Goal: Information Seeking & Learning: Understand process/instructions

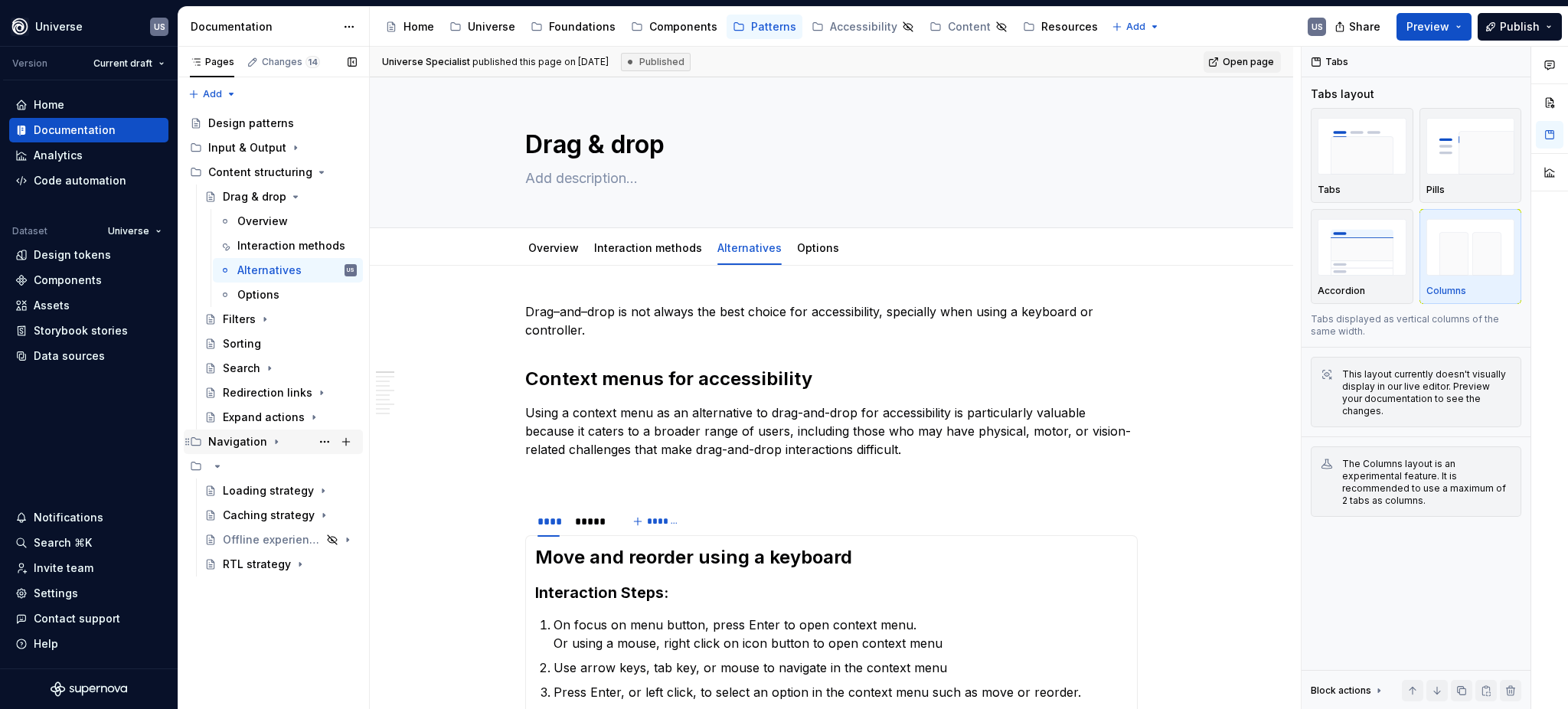
click at [244, 442] on div "Navigation" at bounding box center [238, 442] width 59 height 15
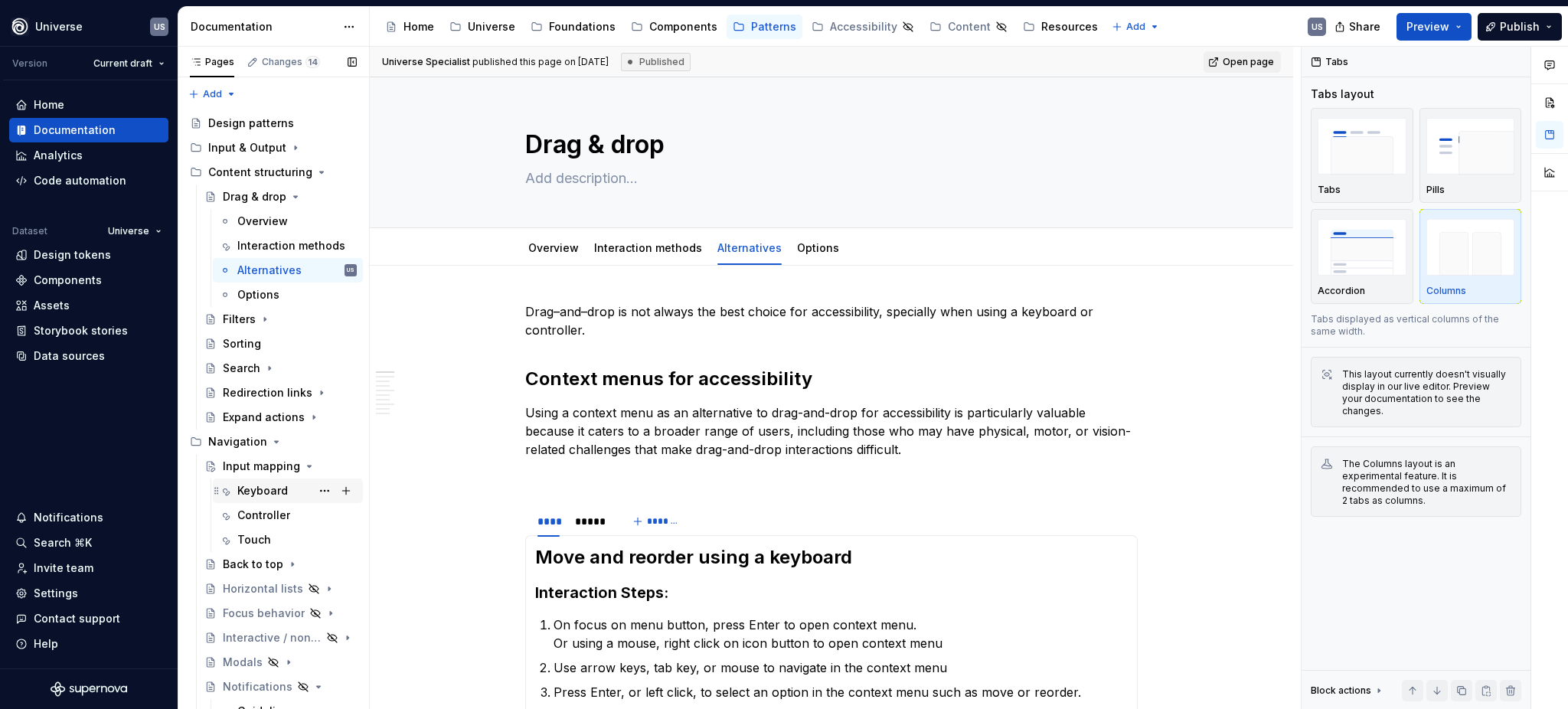
click at [271, 489] on div "Keyboard" at bounding box center [262, 490] width 50 height 15
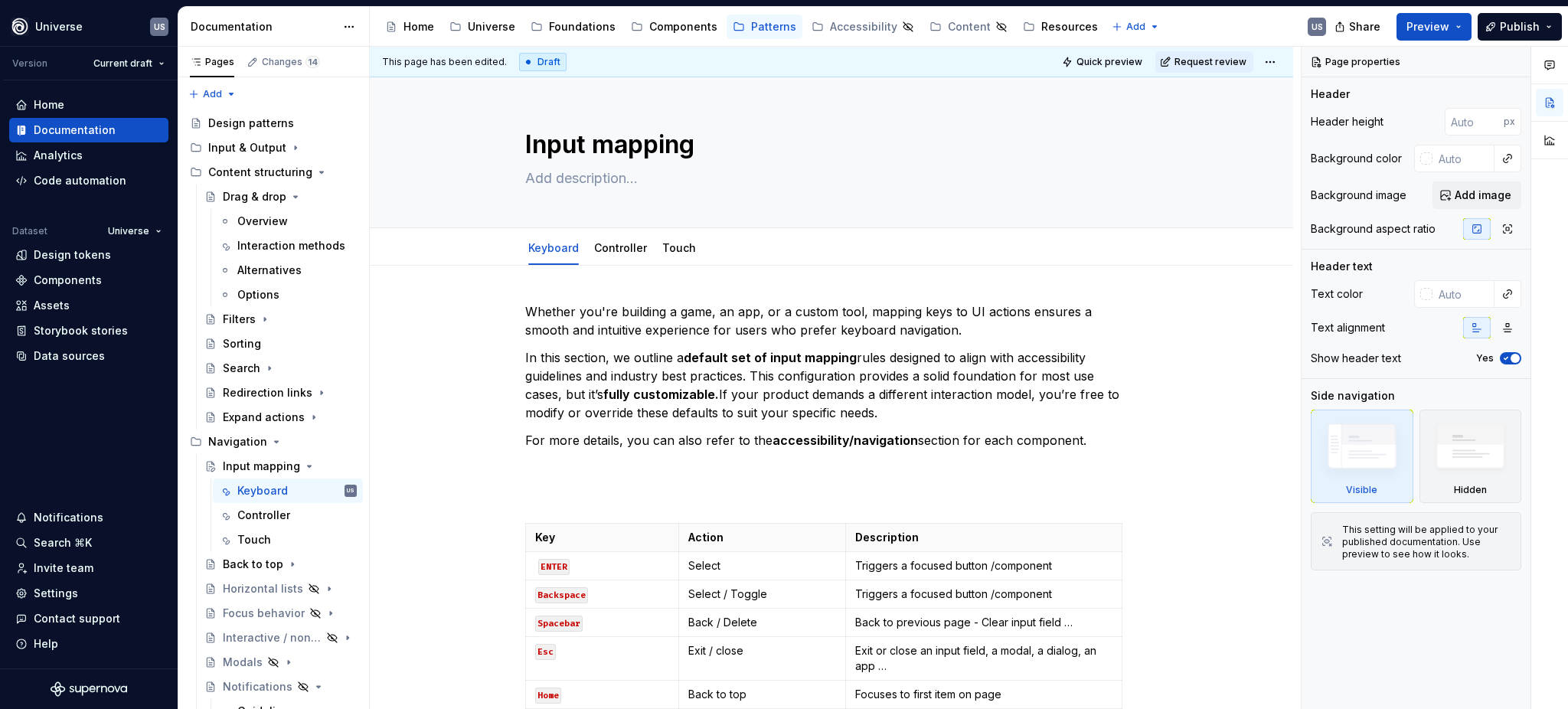
scroll to position [408, 0]
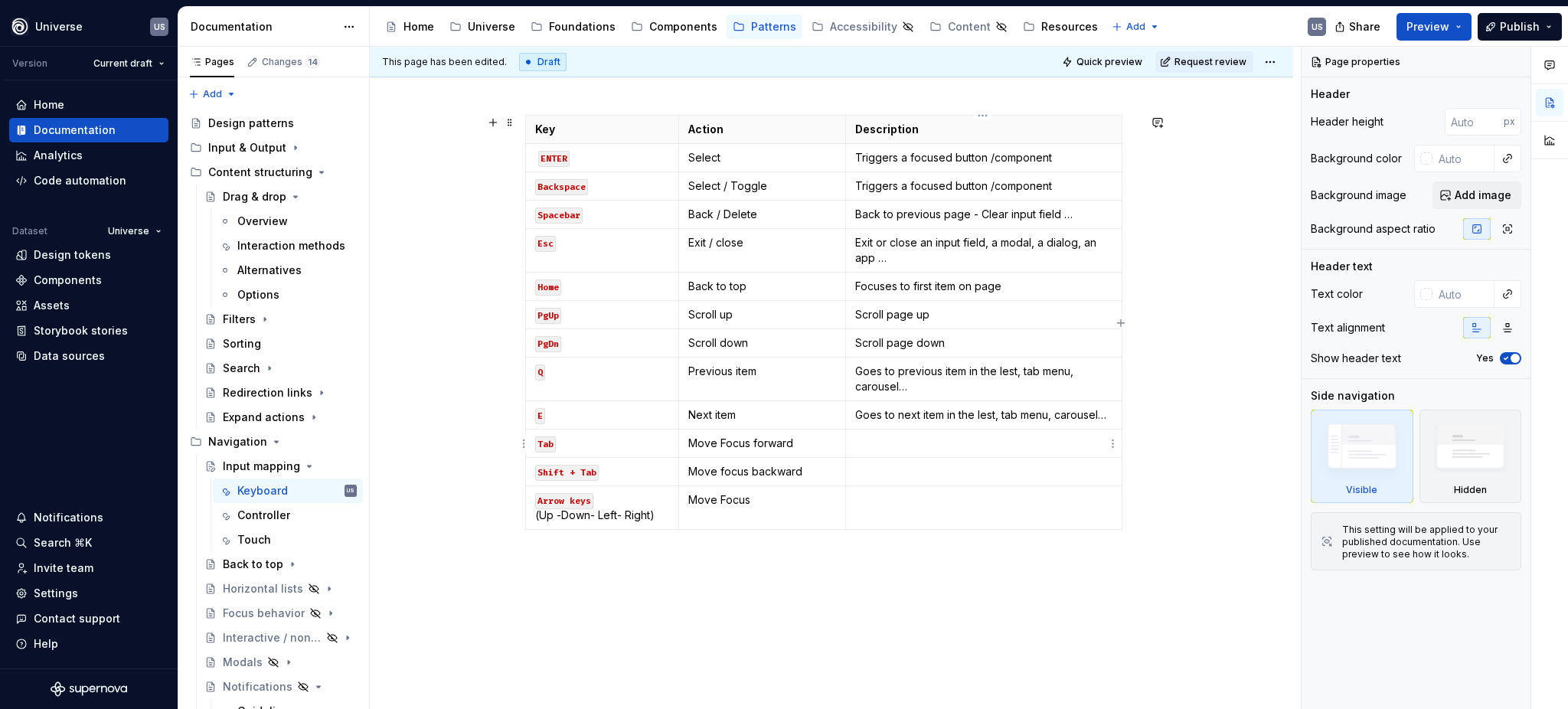
type textarea "*"
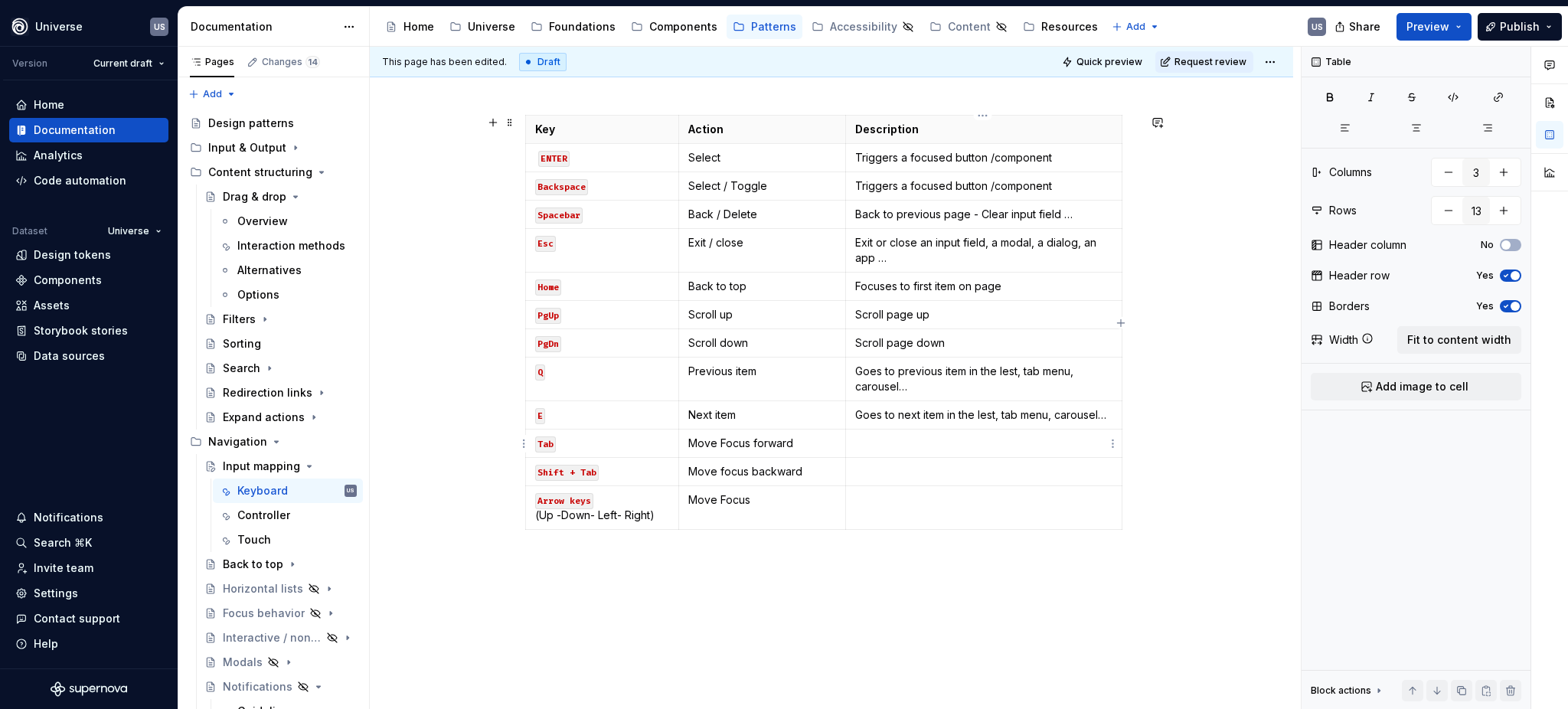
drag, startPoint x: 954, startPoint y: 447, endPoint x: 895, endPoint y: 444, distance: 59.1
drag, startPoint x: 895, startPoint y: 444, endPoint x: 880, endPoint y: 447, distance: 15.3
drag, startPoint x: 880, startPoint y: 447, endPoint x: 798, endPoint y: 448, distance: 82.0
click at [798, 448] on p "Move Focus forward" at bounding box center [762, 443] width 148 height 15
click at [870, 451] on td at bounding box center [984, 443] width 276 height 28
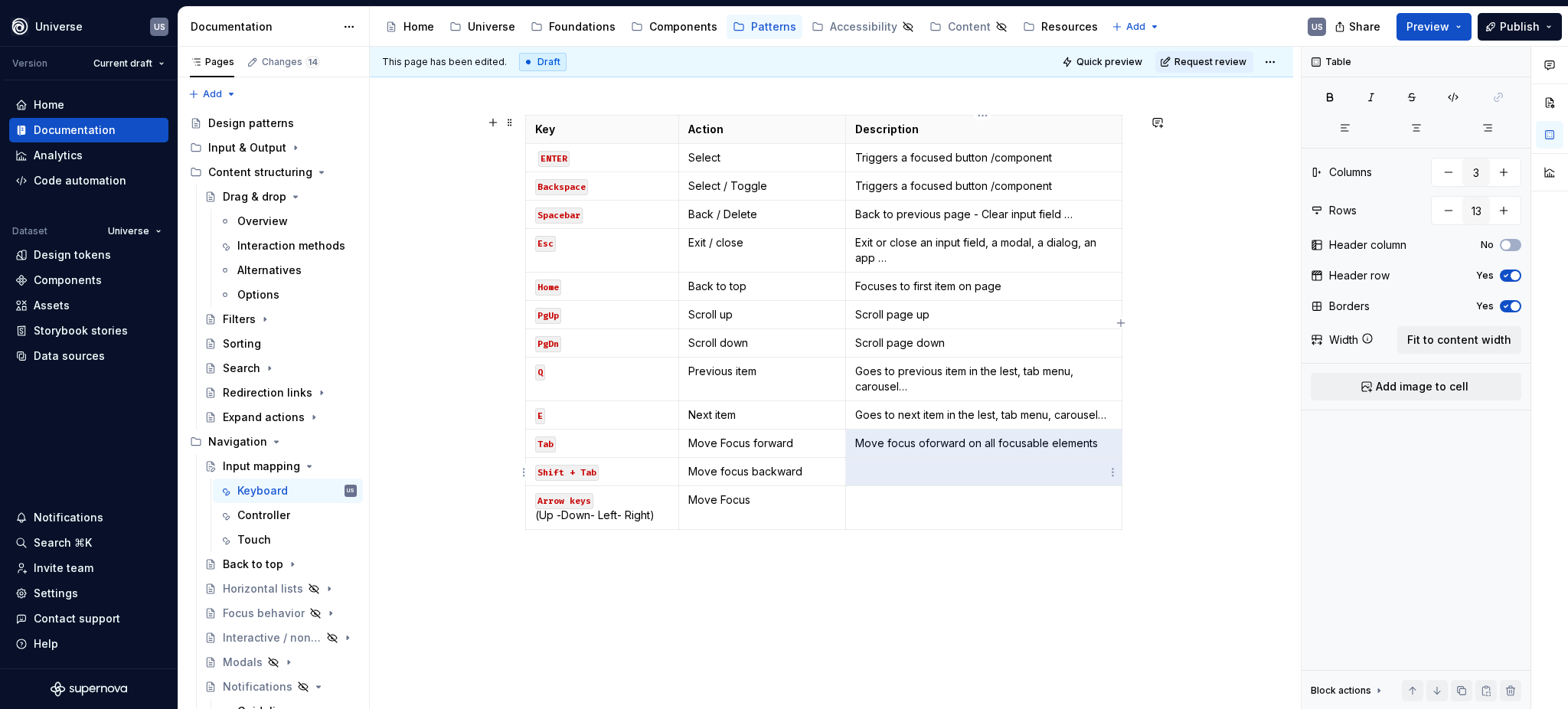
drag, startPoint x: 854, startPoint y: 446, endPoint x: 952, endPoint y: 458, distance: 98.7
click at [952, 458] on tbody "Key Action Description ENTER Select Triggers a focused button /component Backsp…" at bounding box center [824, 323] width 596 height 414
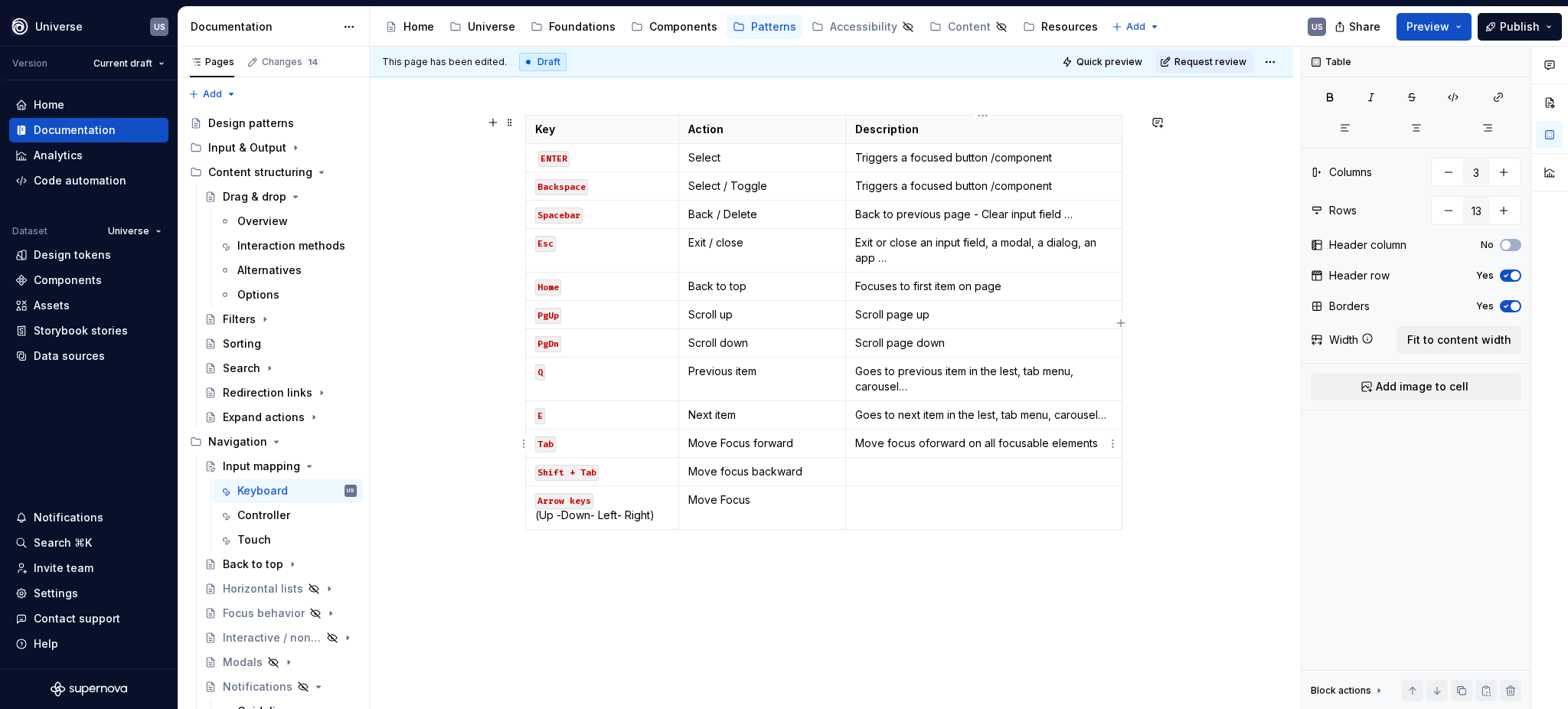
click at [926, 448] on p "Move focus oforward on all focusable elements" at bounding box center [984, 443] width 257 height 15
drag, startPoint x: 850, startPoint y: 442, endPoint x: 1054, endPoint y: 450, distance: 204.2
drag, startPoint x: 1054, startPoint y: 450, endPoint x: 988, endPoint y: 450, distance: 66.0
click at [988, 450] on p "Move focus forward on all focusable elements" at bounding box center [984, 443] width 257 height 15
click at [1087, 437] on p "Move focus forward on all focusable elements" at bounding box center [984, 443] width 257 height 15
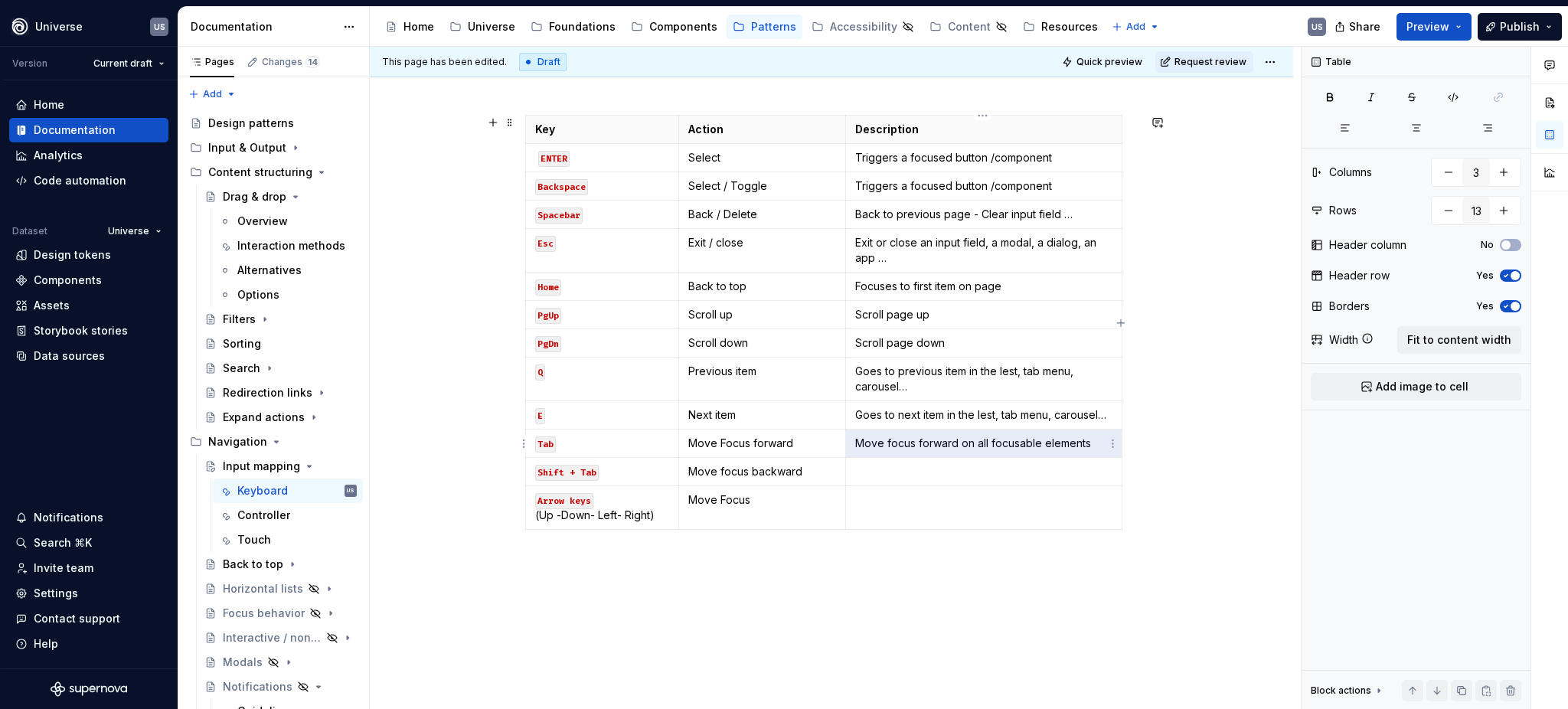
drag, startPoint x: 1087, startPoint y: 437, endPoint x: 855, endPoint y: 445, distance: 232.1
click at [855, 445] on p "Move focus forward on all focusable elements" at bounding box center [984, 443] width 257 height 15
drag, startPoint x: 855, startPoint y: 445, endPoint x: 1024, endPoint y: 451, distance: 169.1
click at [1024, 451] on td "Move focus forward on all focusable elements" at bounding box center [984, 443] width 276 height 28
click at [1107, 450] on p "Move focus forward on all focusable elements" at bounding box center [984, 443] width 257 height 15
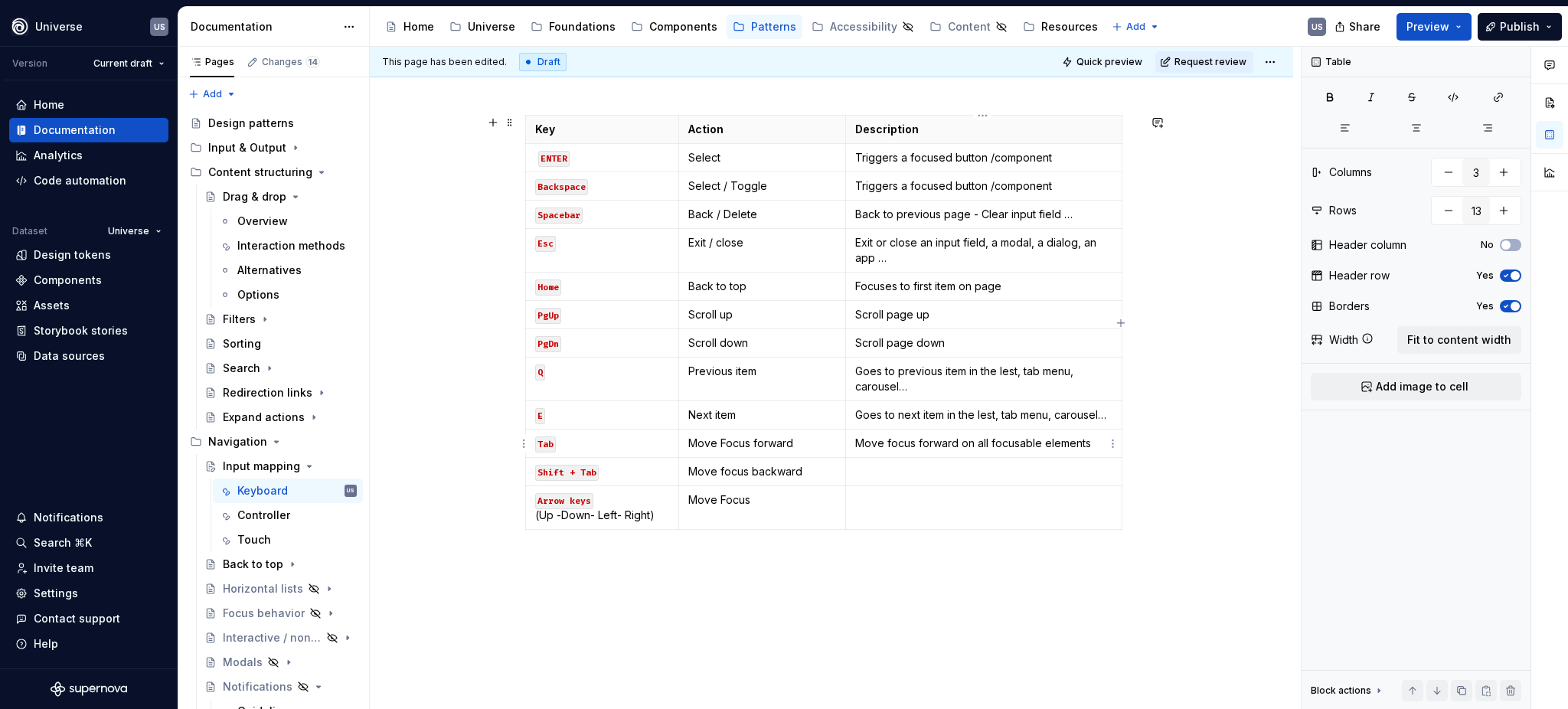
click at [1094, 446] on p "Move focus forward on all focusable elements" at bounding box center [984, 443] width 257 height 15
click at [1084, 442] on p "Move focus forward on all focusable elements" at bounding box center [984, 443] width 257 height 15
drag, startPoint x: 1091, startPoint y: 444, endPoint x: 853, endPoint y: 444, distance: 238.0
click at [855, 444] on p "Move focus forward on all focusable elements" at bounding box center [984, 443] width 257 height 15
copy p "Move focus forward on all focusable elements"
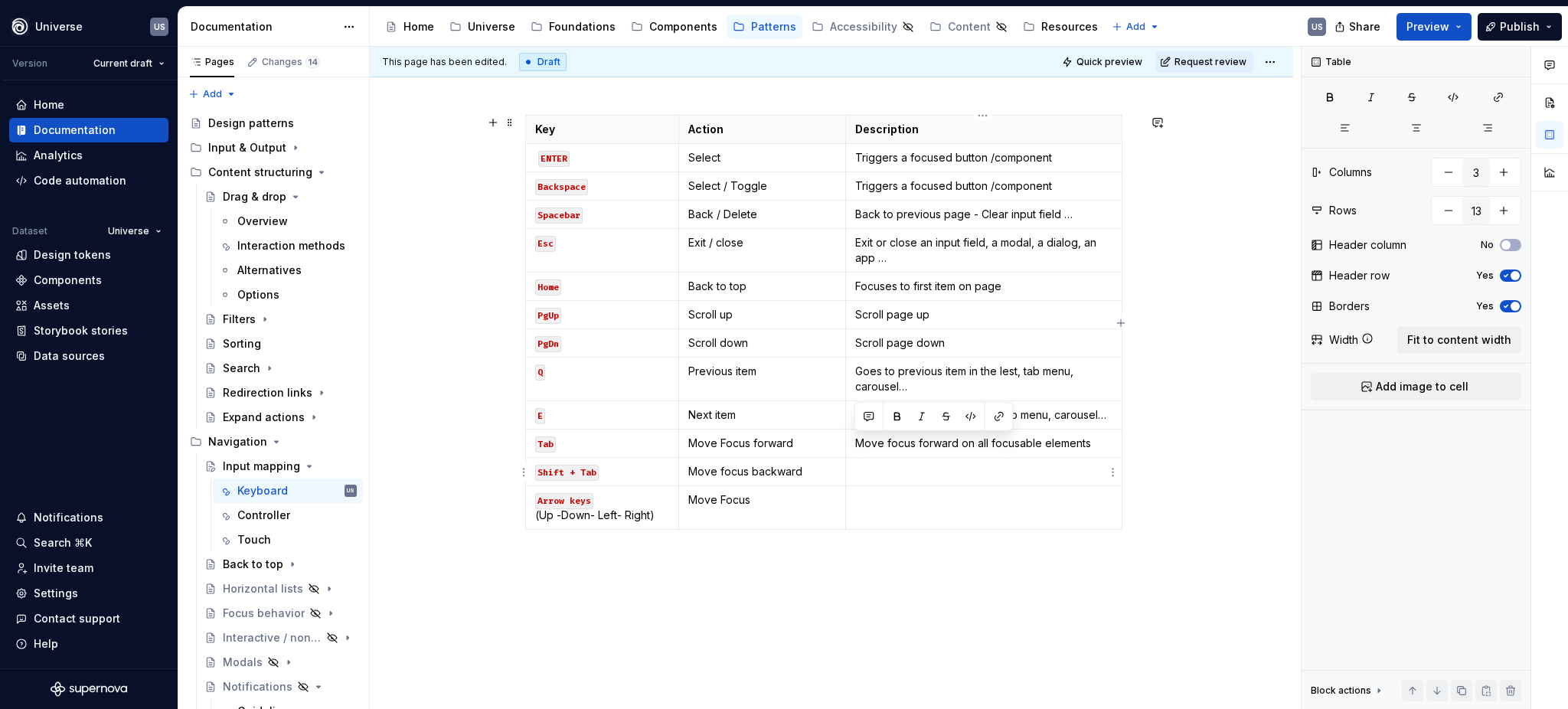
click at [893, 472] on p at bounding box center [984, 471] width 257 height 15
click at [951, 474] on p "Move focus forward on all focusable elements" at bounding box center [984, 471] width 257 height 15
click at [903, 510] on td at bounding box center [984, 508] width 276 height 44
drag, startPoint x: 915, startPoint y: 500, endPoint x: 956, endPoint y: 501, distance: 41.0
click at [956, 501] on p "Move focus forward on all focusable elements" at bounding box center [984, 500] width 257 height 15
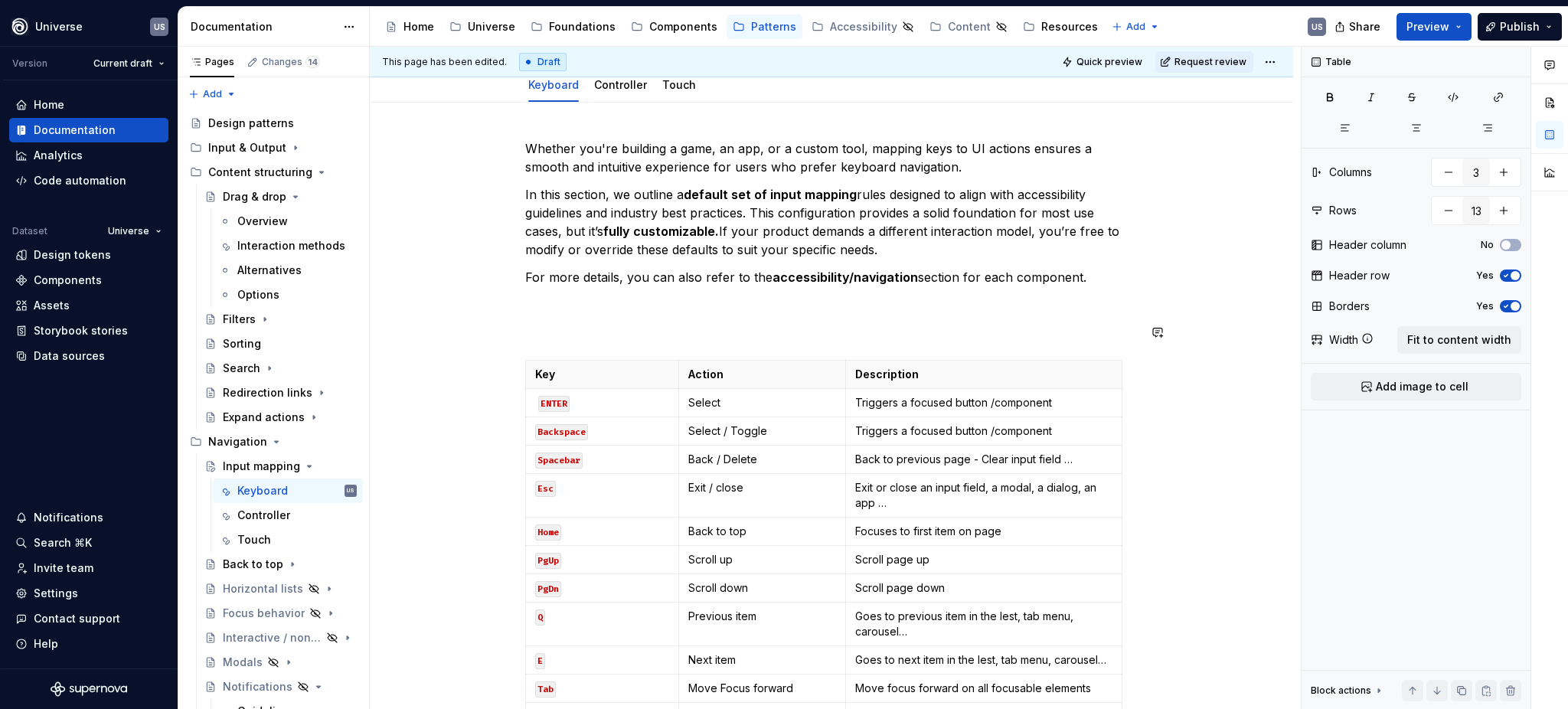
scroll to position [105, 0]
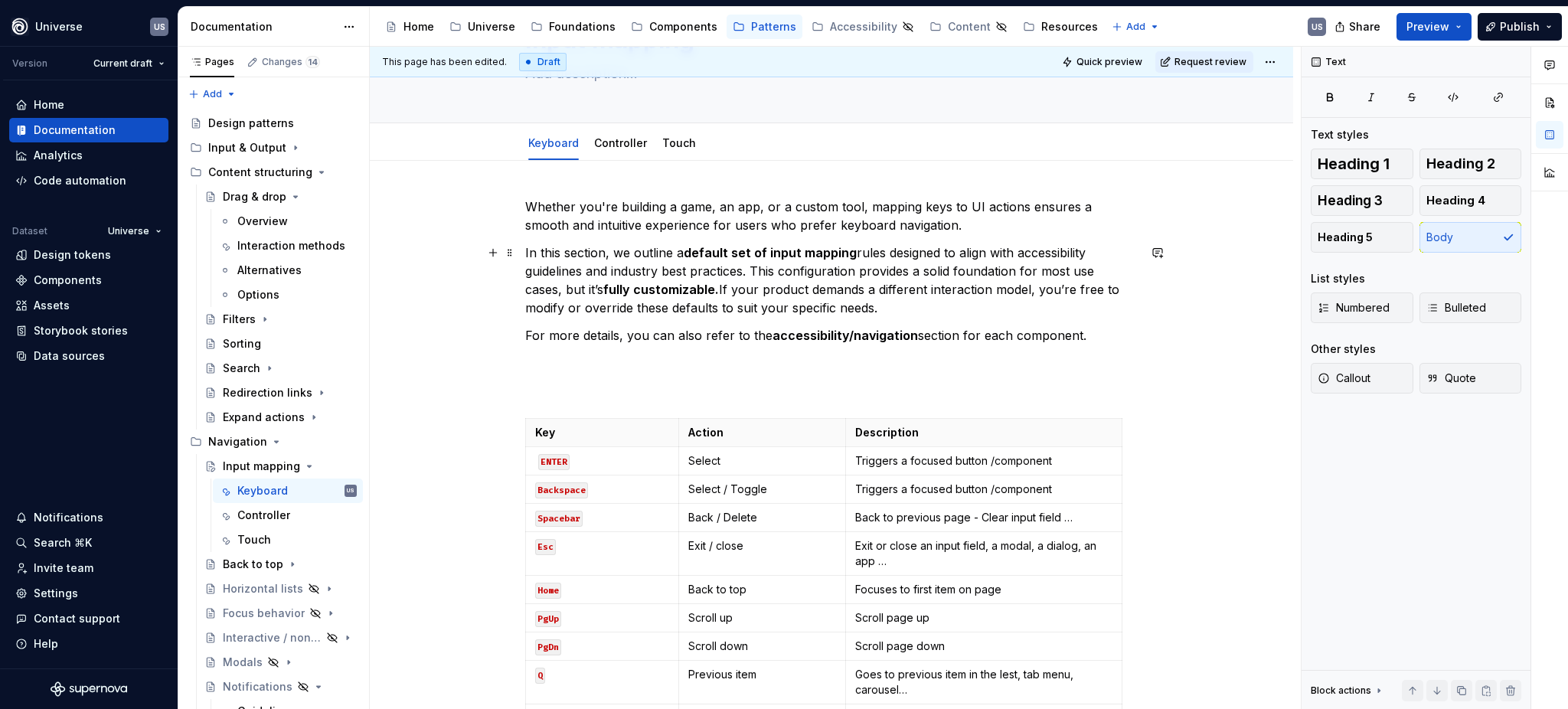
click at [691, 271] on p "In this section, we outline a default set of input mapping rules designed to al…" at bounding box center [831, 280] width 612 height 73
copy p "In this section, we outline a default set of input mapping rules designed to al…"
click at [613, 319] on div "Whether you're building a game, an app, or a custom tool, mapping keys to UI ac…" at bounding box center [831, 537] width 612 height 679
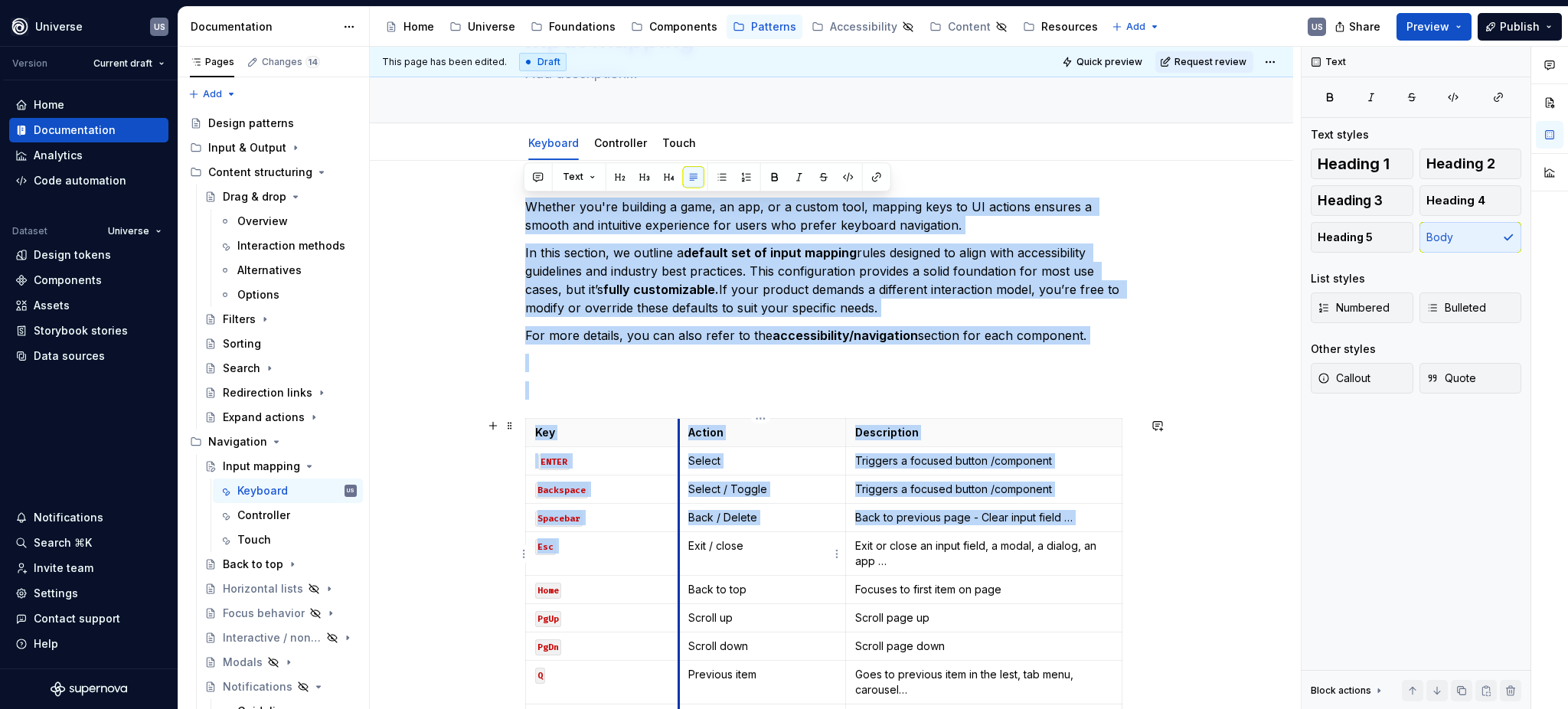
drag, startPoint x: 529, startPoint y: 202, endPoint x: 679, endPoint y: 543, distance: 372.5
click at [679, 543] on div "Whether you're building a game, an app, or a custom tool, mapping keys to UI ac…" at bounding box center [831, 537] width 612 height 679
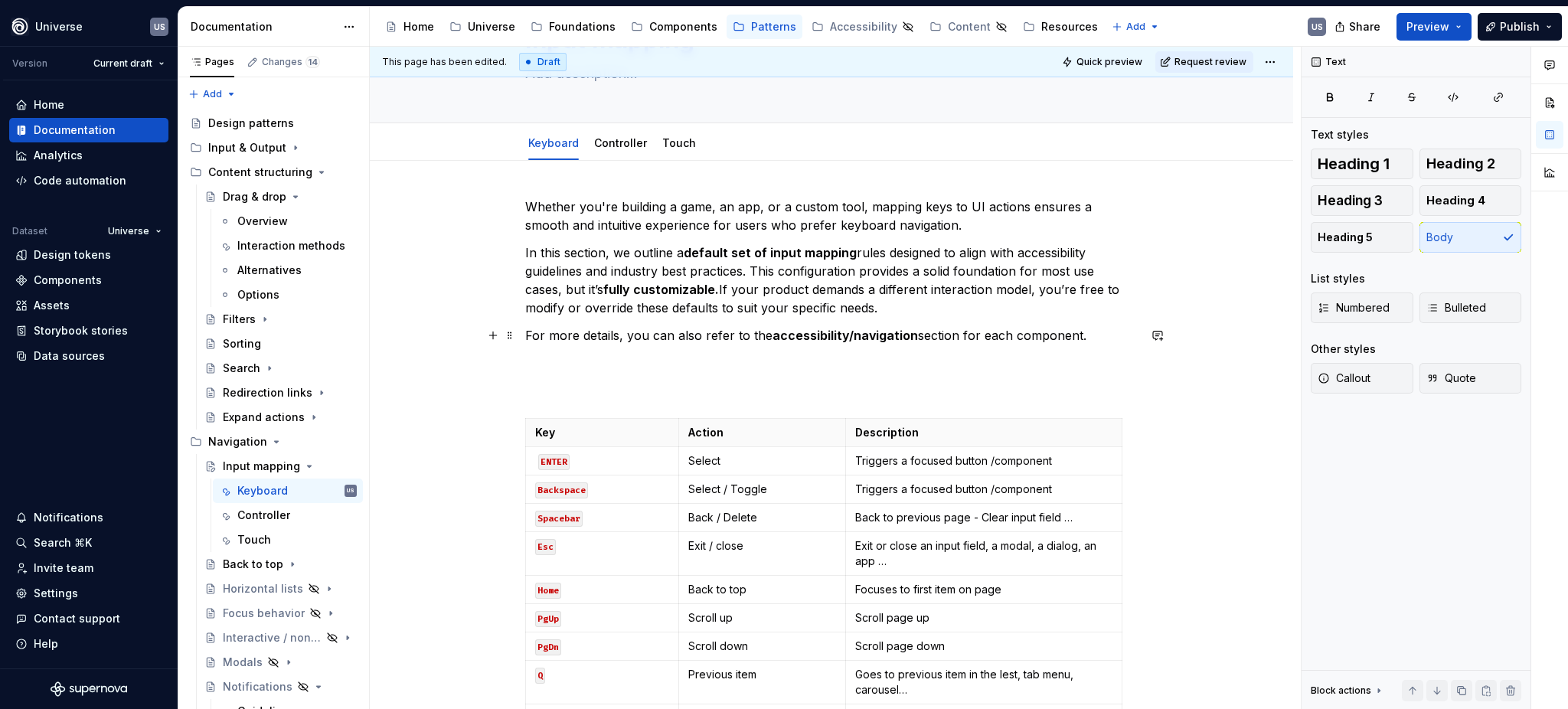
click at [608, 340] on p "For more details, you can also refer to the accessibility/navigation section fo…" at bounding box center [831, 335] width 612 height 18
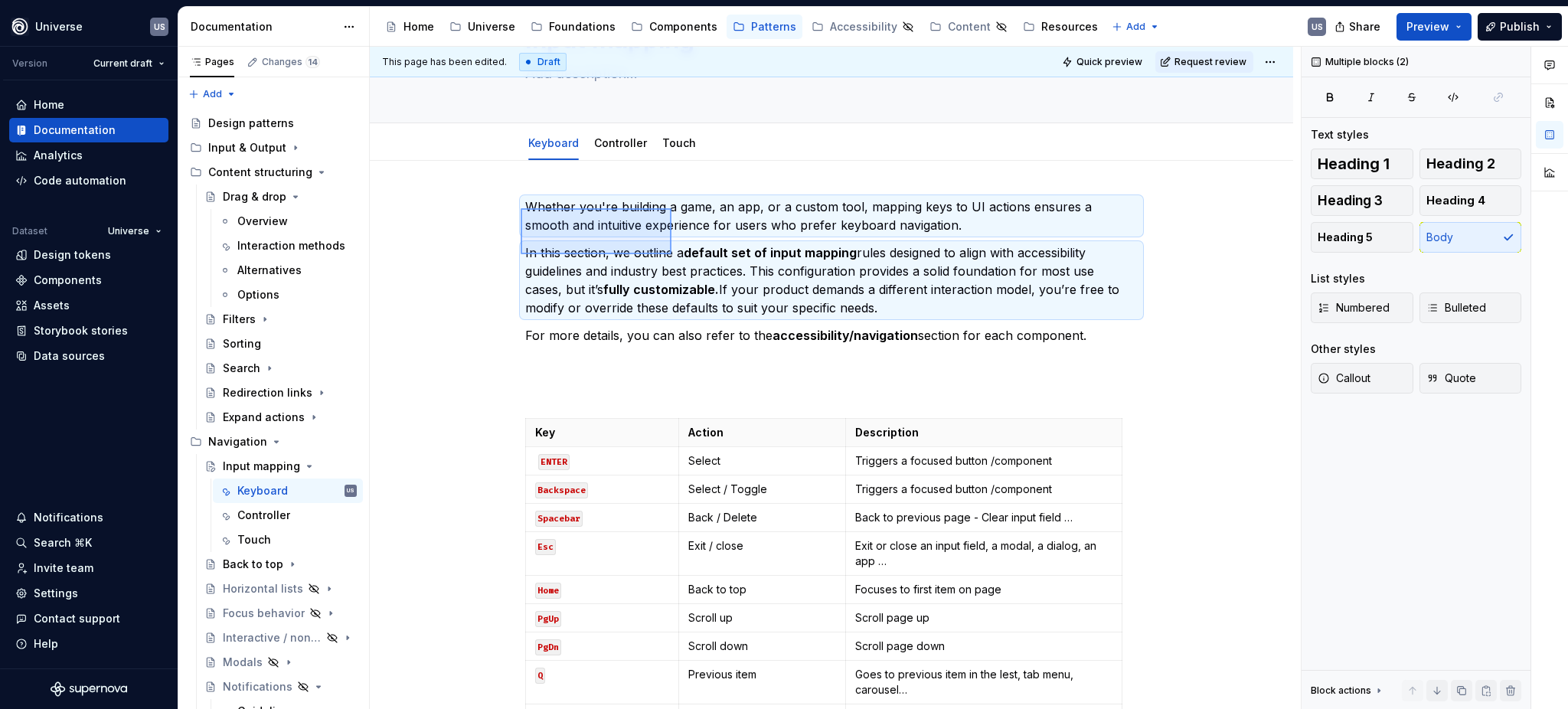
drag, startPoint x: 521, startPoint y: 208, endPoint x: 699, endPoint y: 267, distance: 187.5
click at [699, 267] on div "This page has been edited. Draft Quick preview Request review Input mapping Edi…" at bounding box center [835, 378] width 931 height 663
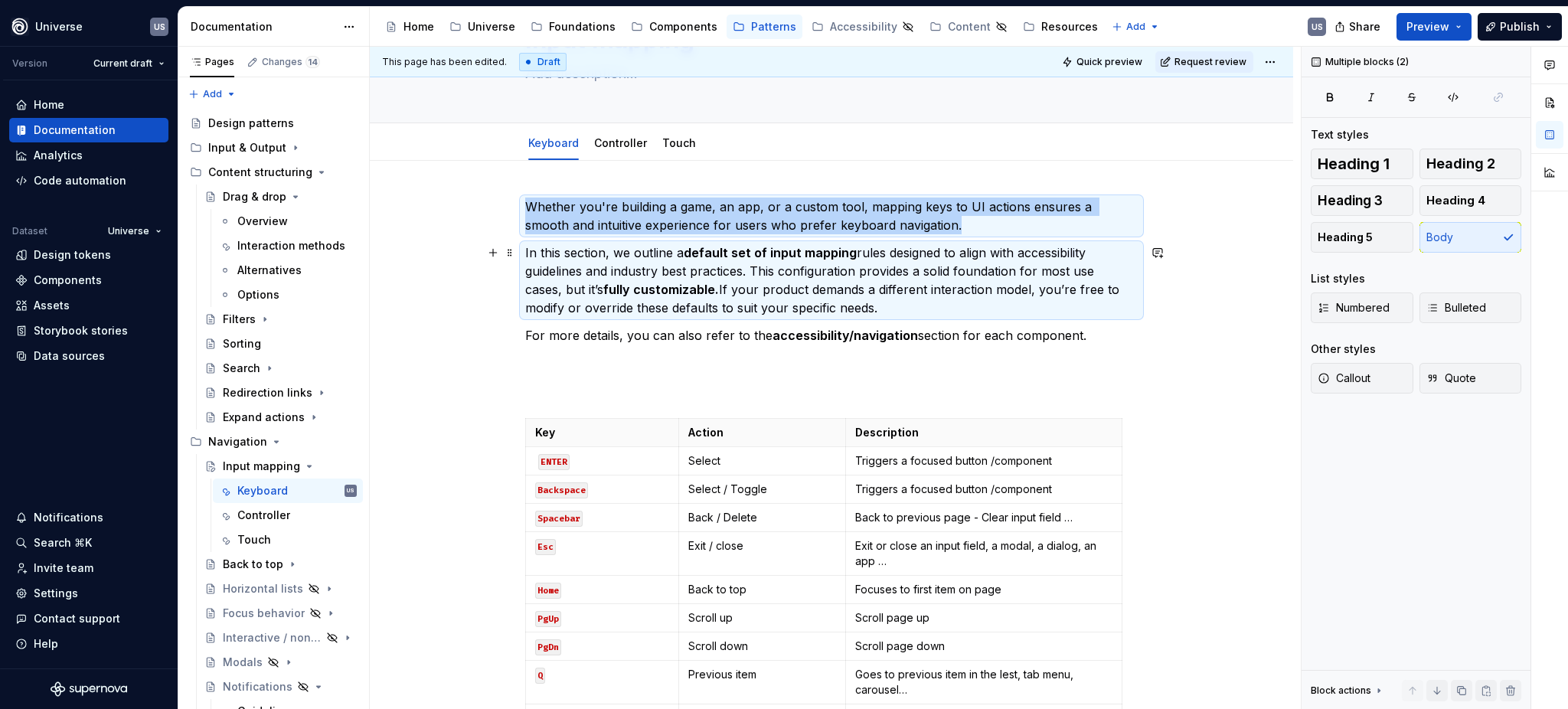
click at [730, 283] on p "In this section, we outline a default set of input mapping rules designed to al…" at bounding box center [831, 280] width 612 height 73
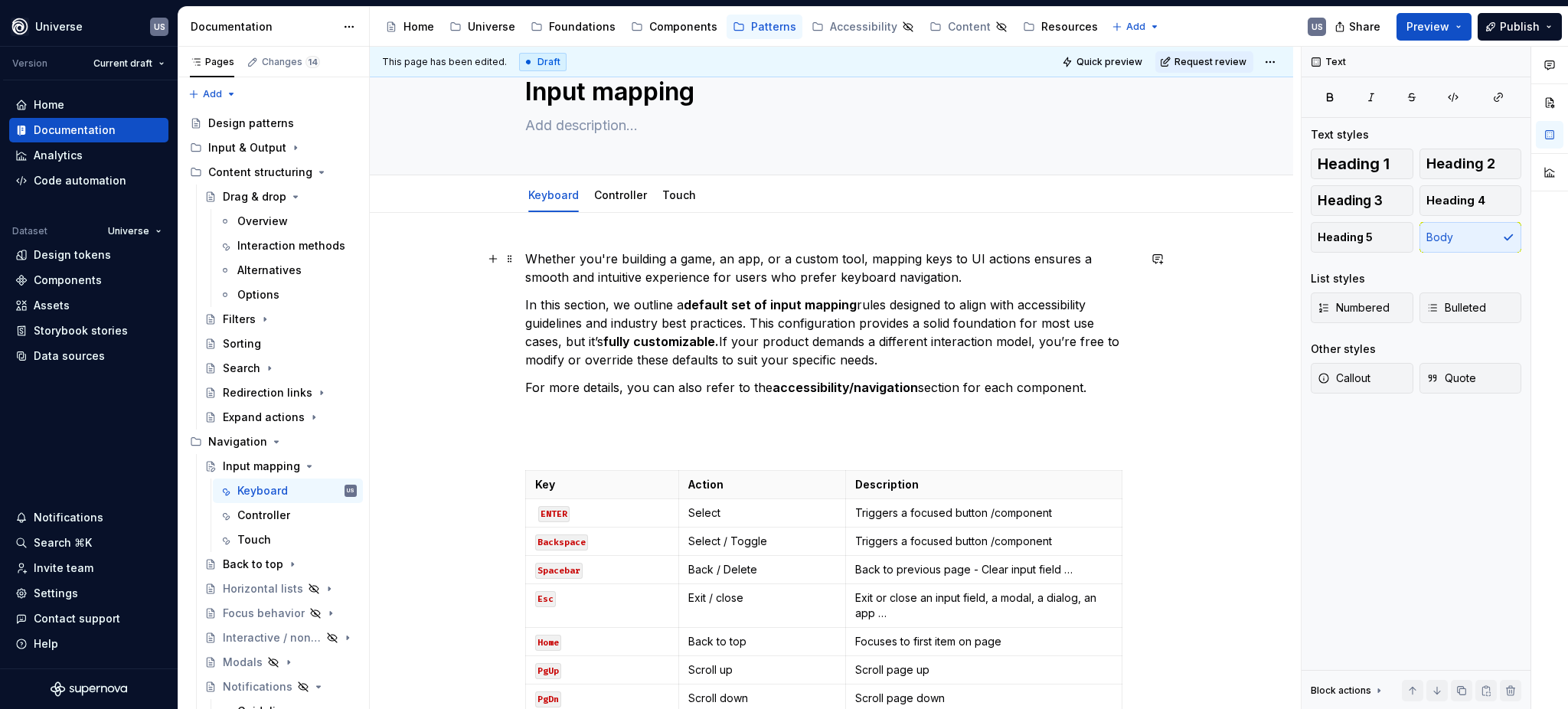
scroll to position [52, 0]
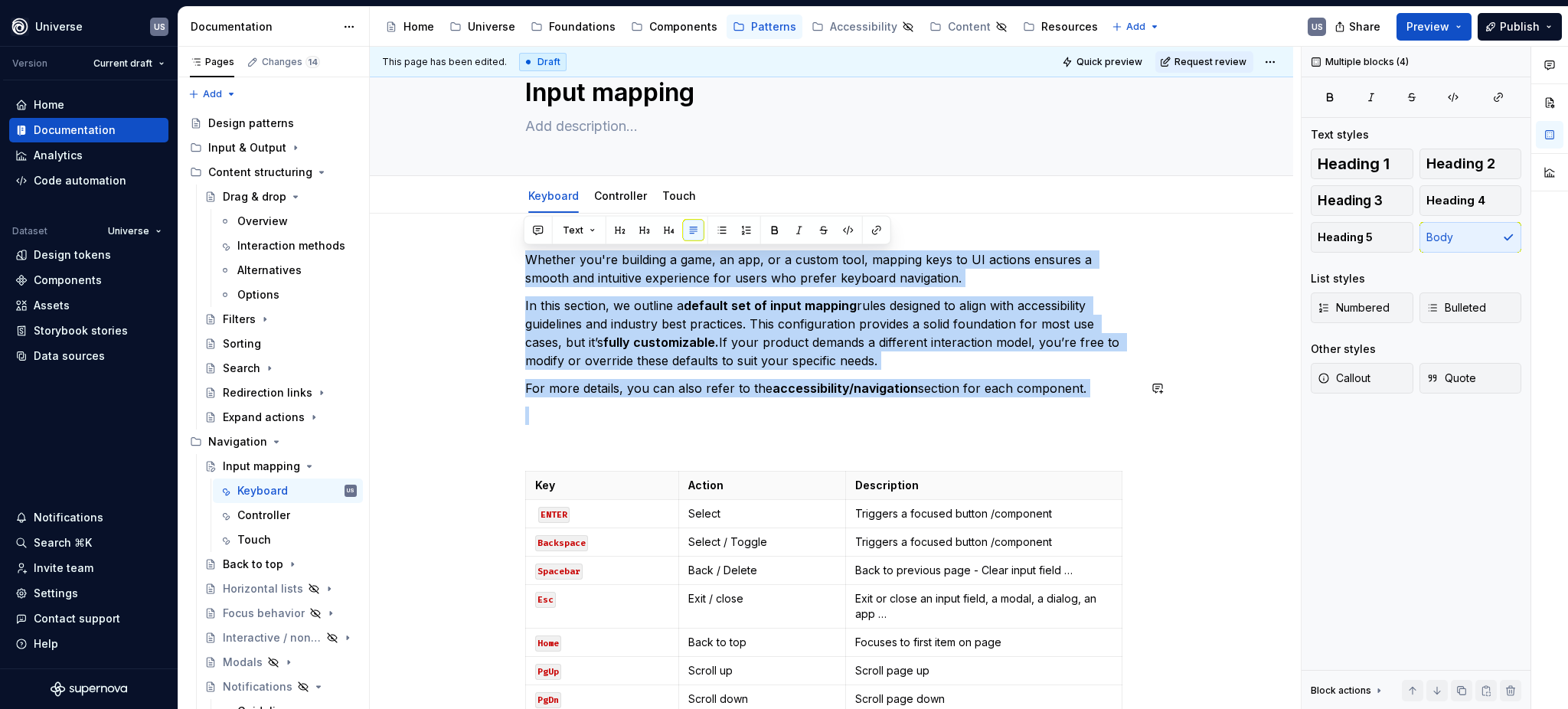
drag, startPoint x: 523, startPoint y: 255, endPoint x: 1089, endPoint y: 398, distance: 583.8
click at [1089, 398] on div "Whether you're building a game, an app, or a custom tool, mapping keys to UI ac…" at bounding box center [831, 590] width 612 height 679
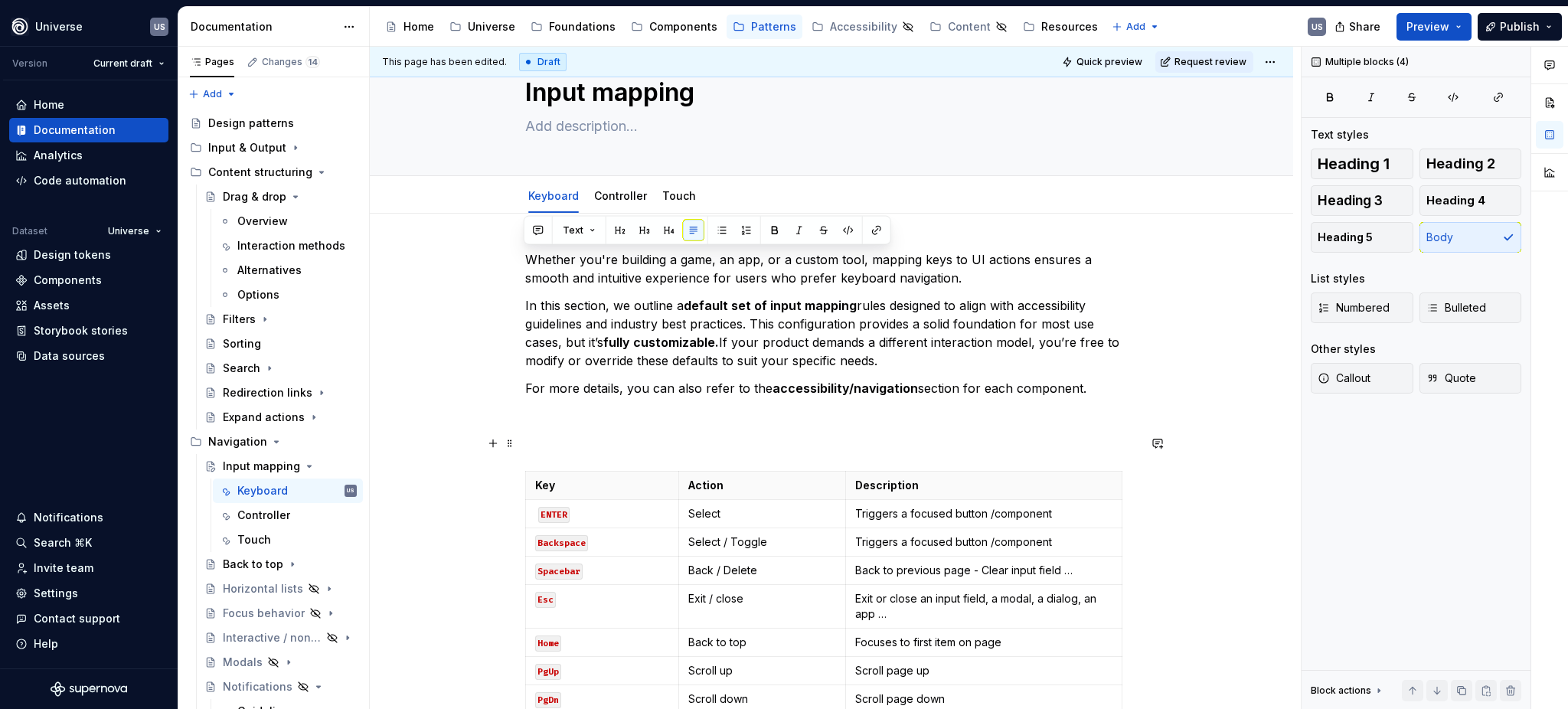
click at [601, 447] on p at bounding box center [831, 443] width 612 height 18
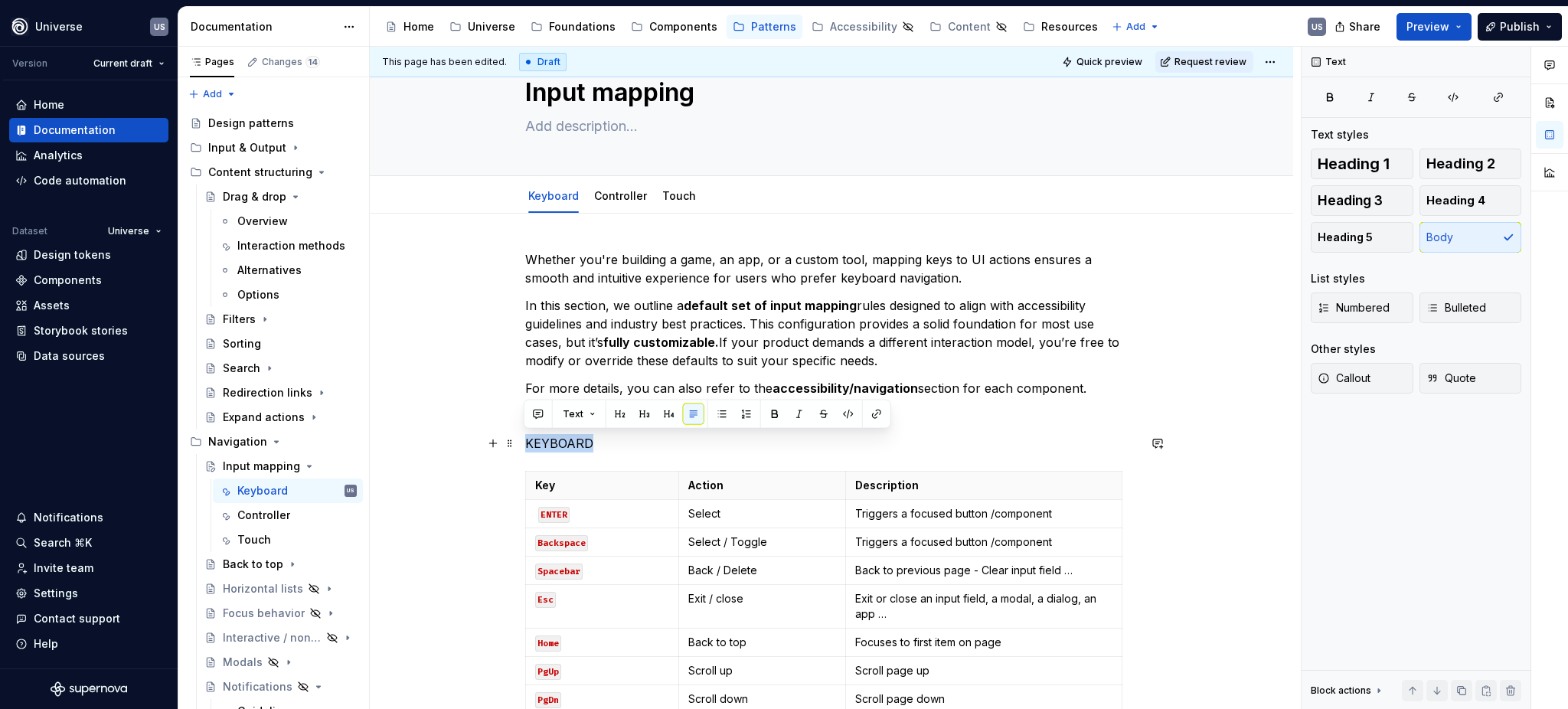
drag, startPoint x: 601, startPoint y: 447, endPoint x: 518, endPoint y: 444, distance: 83.1
click at [518, 444] on div "Whether you're building a game, an app, or a custom tool, mapping keys to UI ac…" at bounding box center [831, 687] width 924 height 946
click at [618, 410] on button "button" at bounding box center [620, 414] width 22 height 22
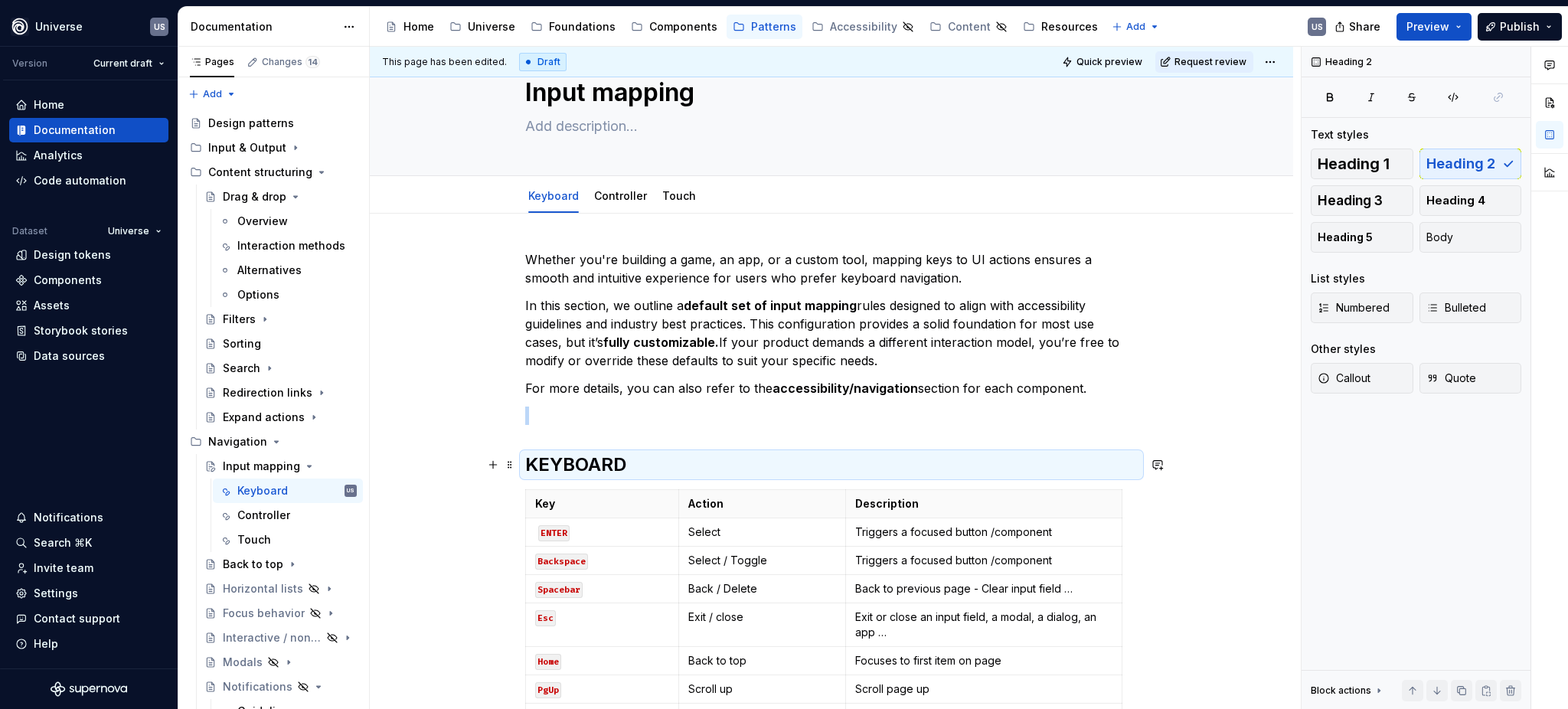
click at [620, 462] on h2 "KEYBOARD" at bounding box center [831, 465] width 612 height 25
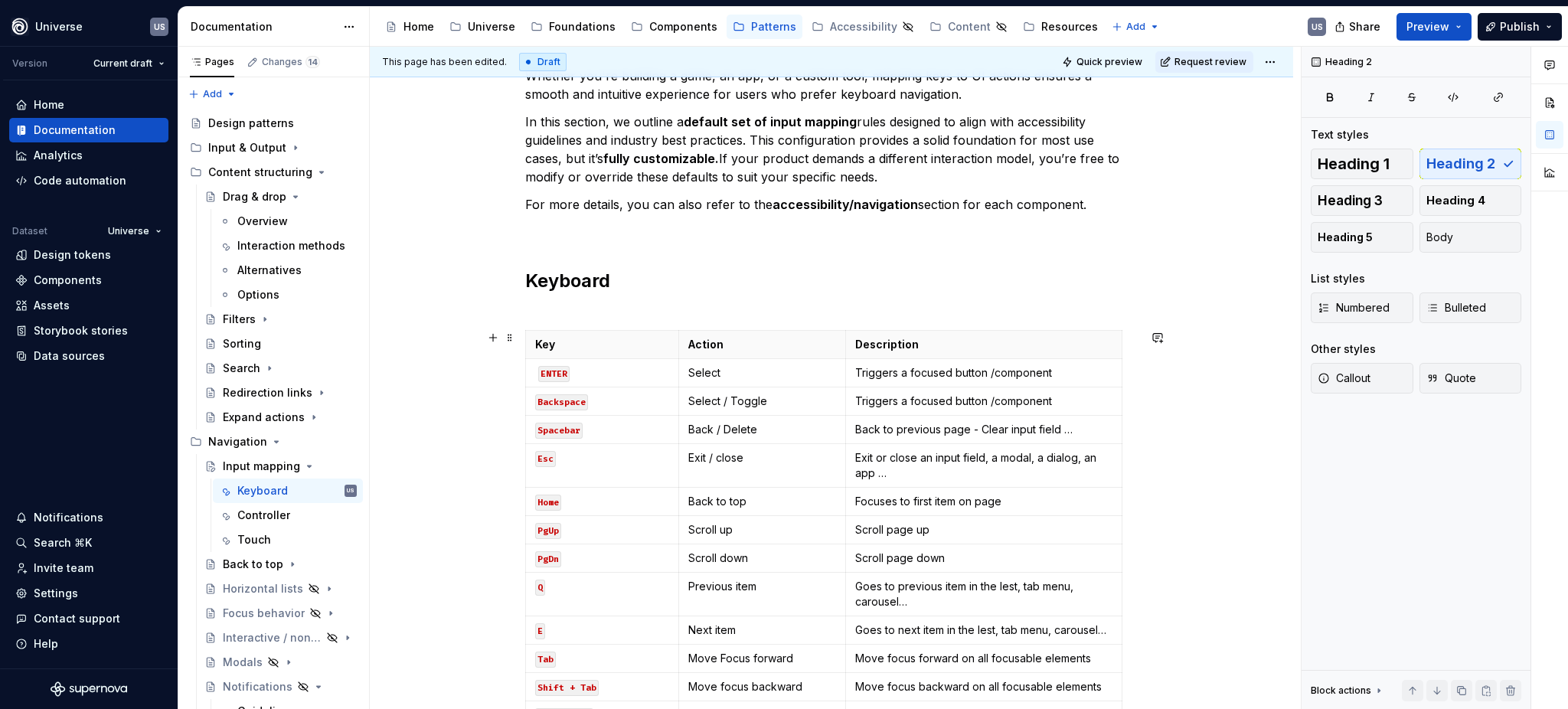
scroll to position [545, 0]
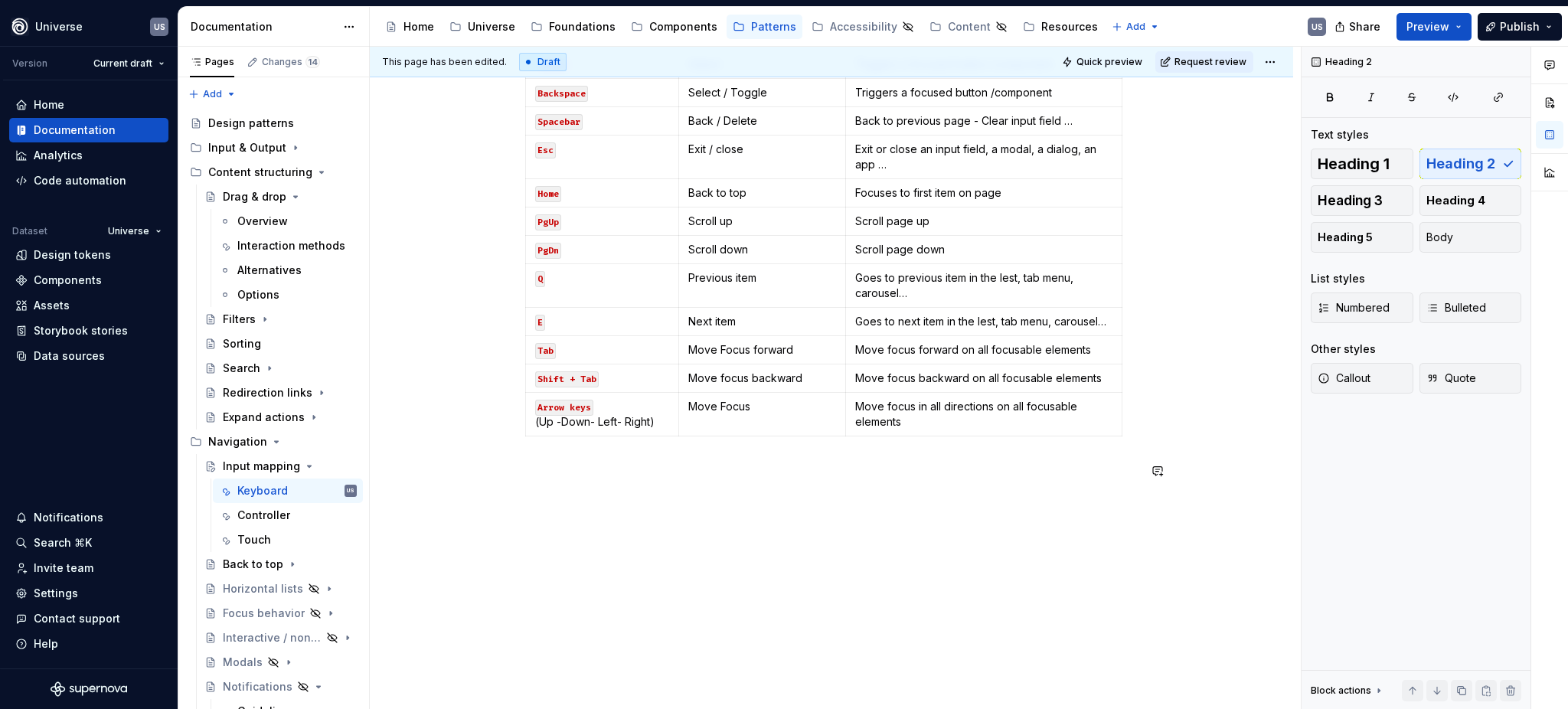
click at [600, 497] on div "Whether you're building a game, an app, or a custom tool, mapping keys to UI ac…" at bounding box center [831, 128] width 612 height 739
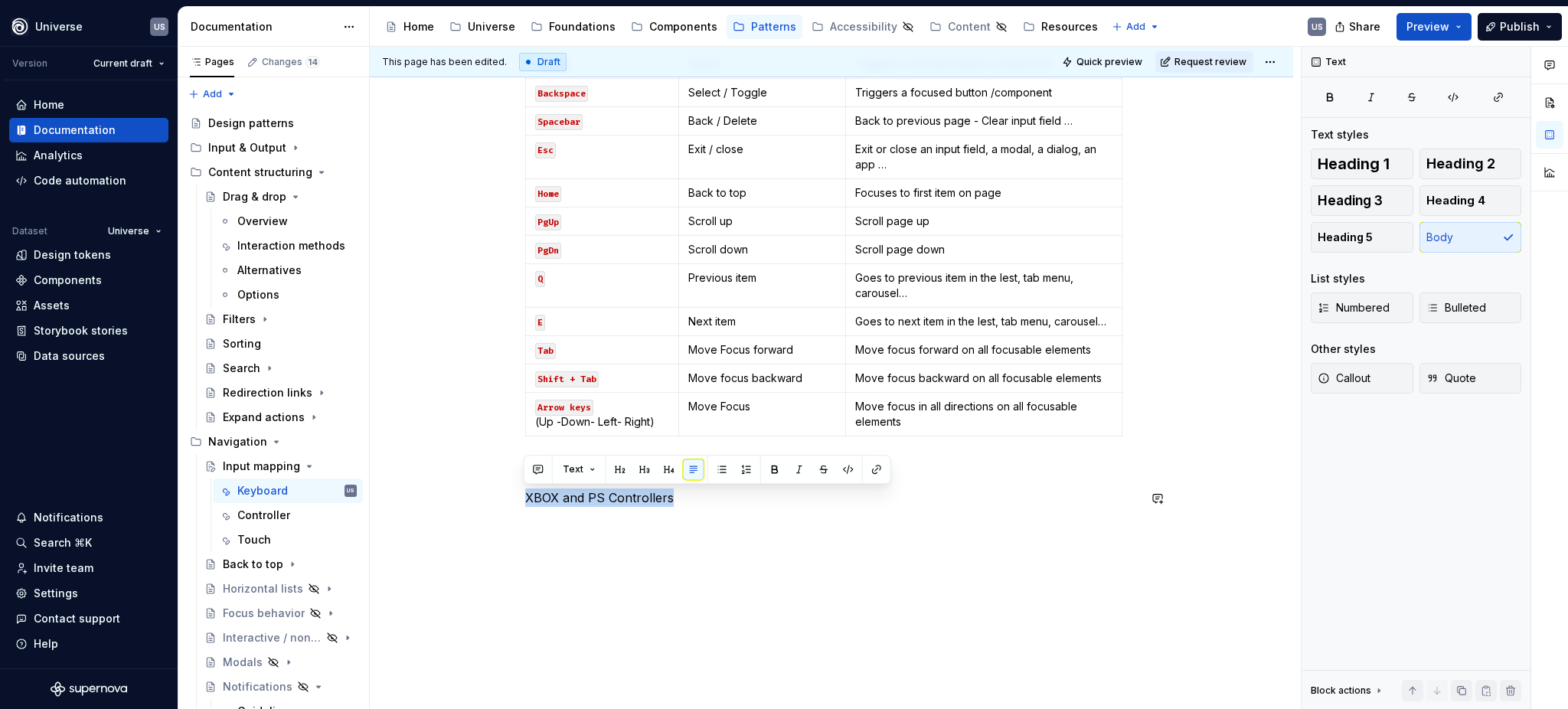
drag, startPoint x: 701, startPoint y: 496, endPoint x: 504, endPoint y: 487, distance: 197.2
click at [504, 487] on div "Whether you're building a game, an app, or a custom tool, mapping keys to UI ac…" at bounding box center [831, 230] width 924 height 1017
click at [618, 466] on button "button" at bounding box center [620, 469] width 22 height 22
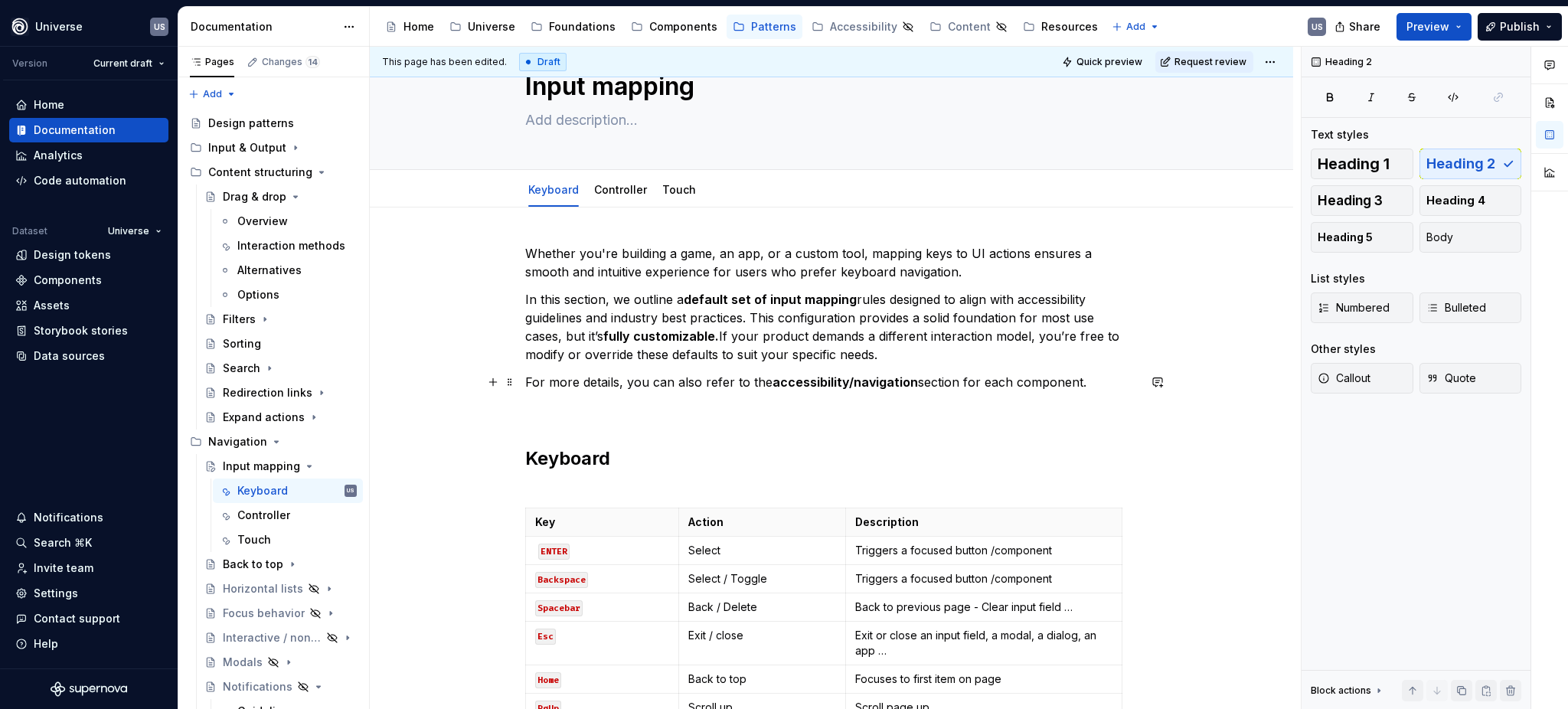
scroll to position [0, 0]
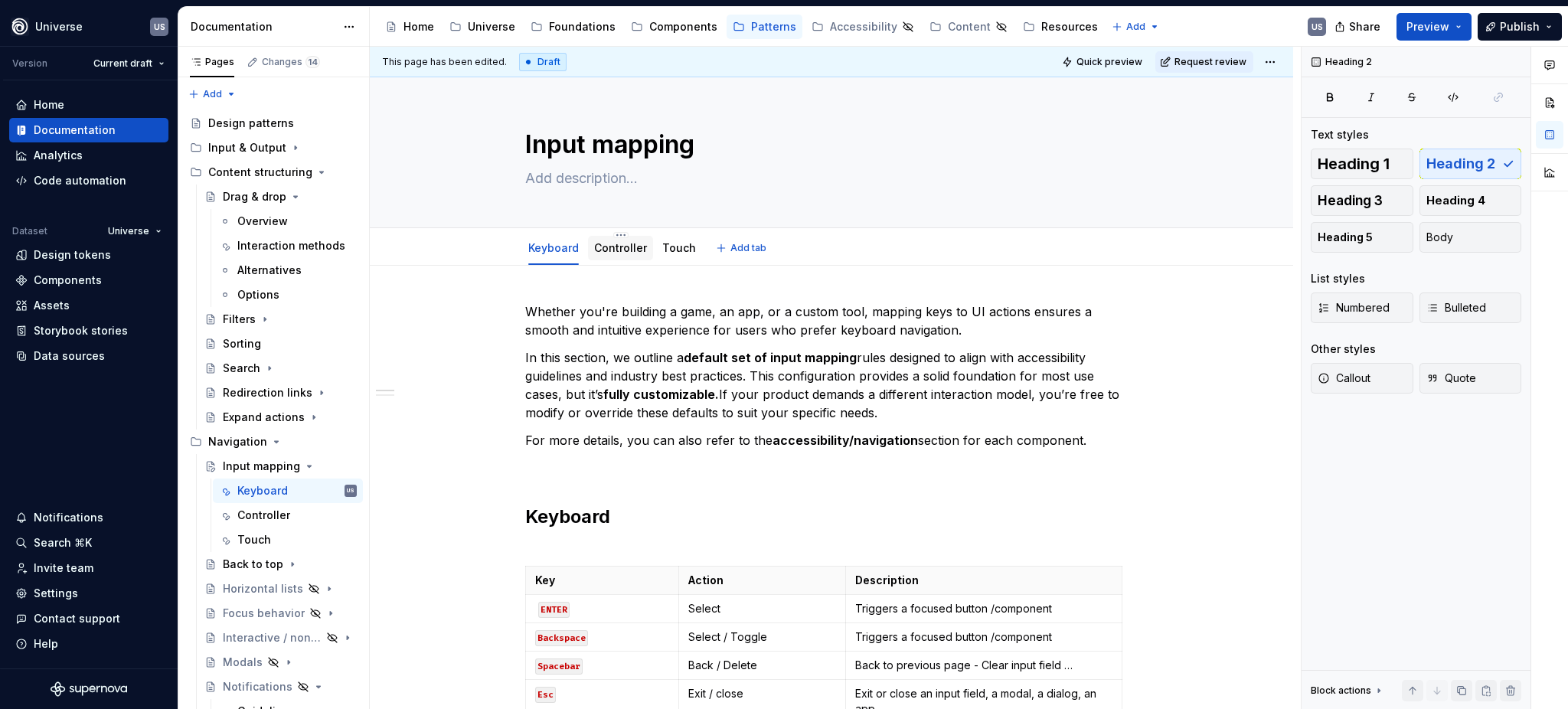
click at [622, 241] on link "Controller" at bounding box center [620, 248] width 53 height 13
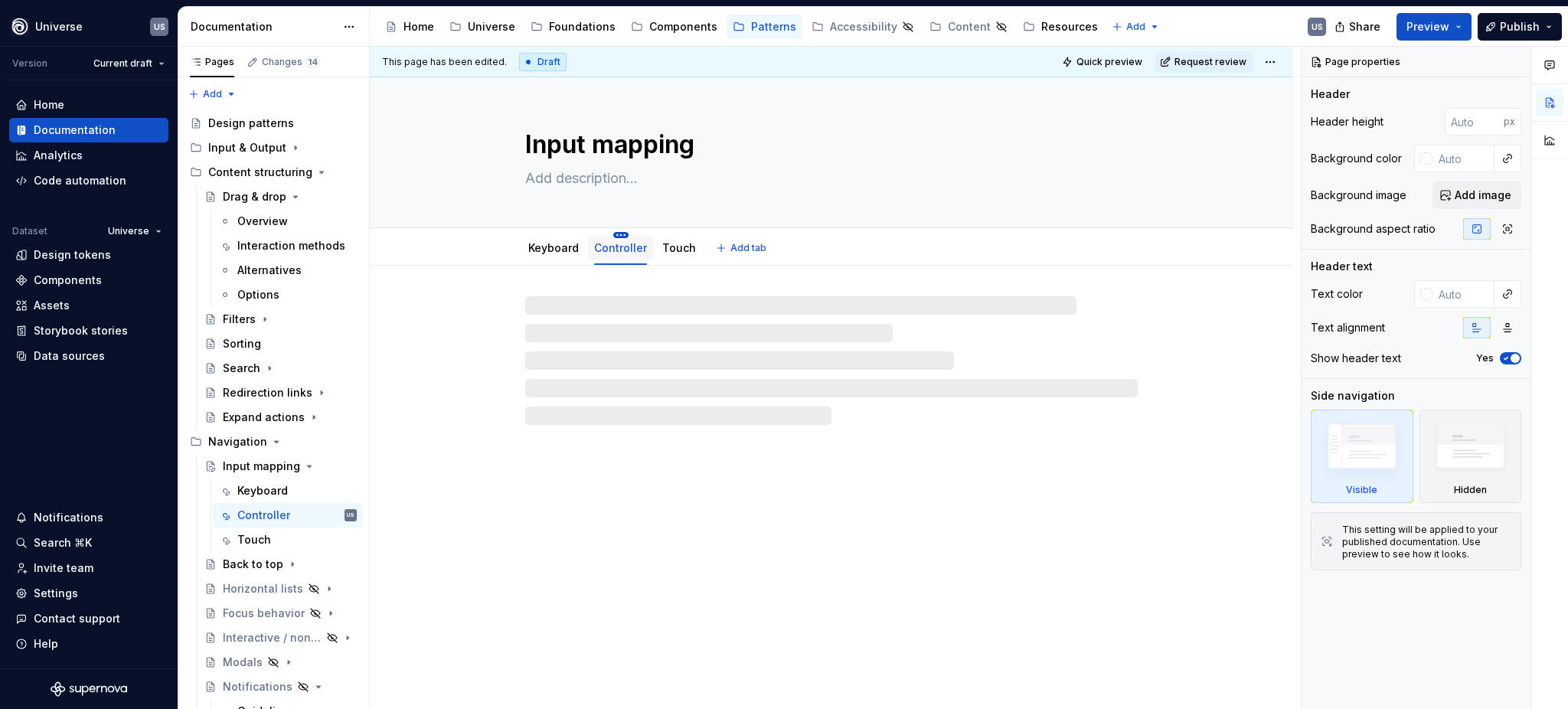
click at [619, 236] on html "Universe US Version Current draft Home Documentation Analytics Code automation …" at bounding box center [784, 354] width 1568 height 709
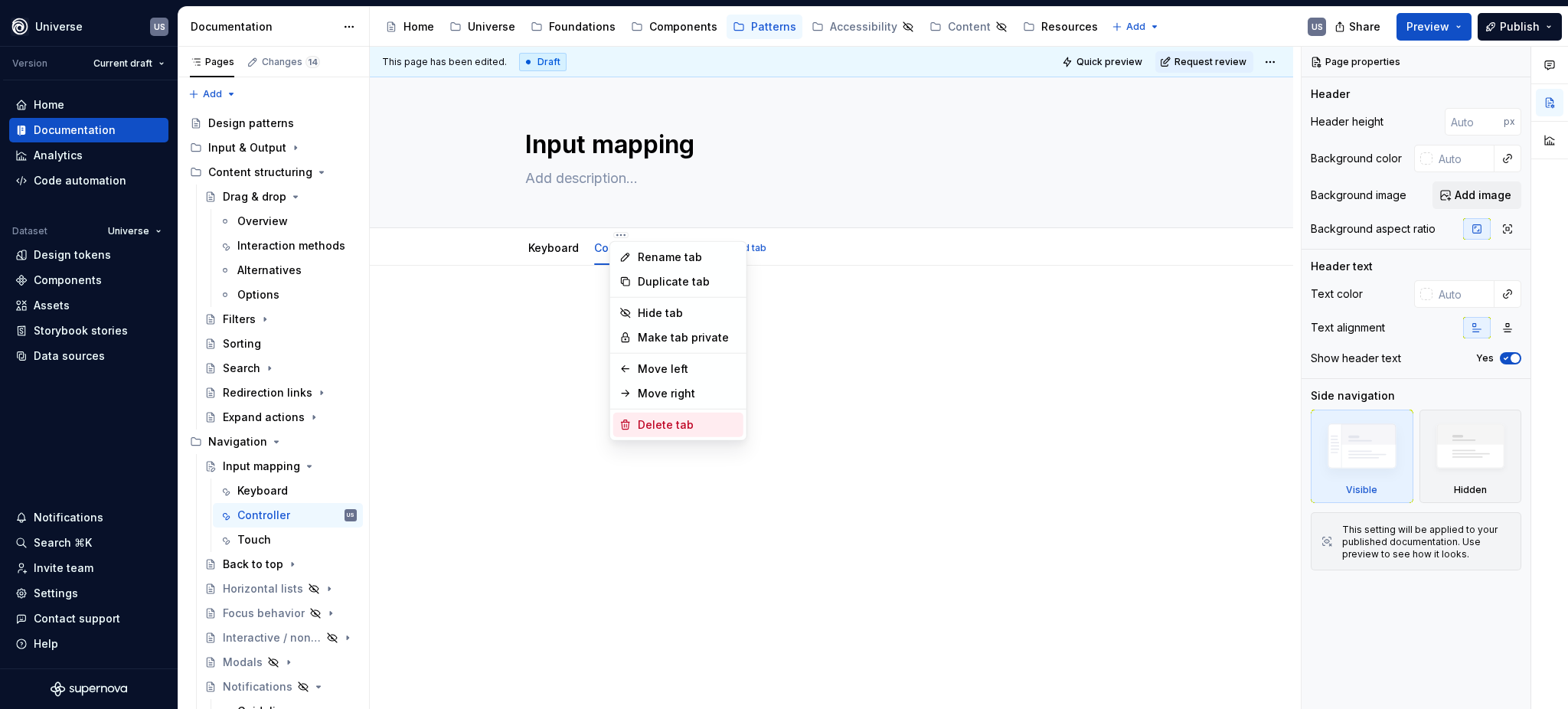
click at [678, 425] on div "Delete tab" at bounding box center [687, 425] width 100 height 15
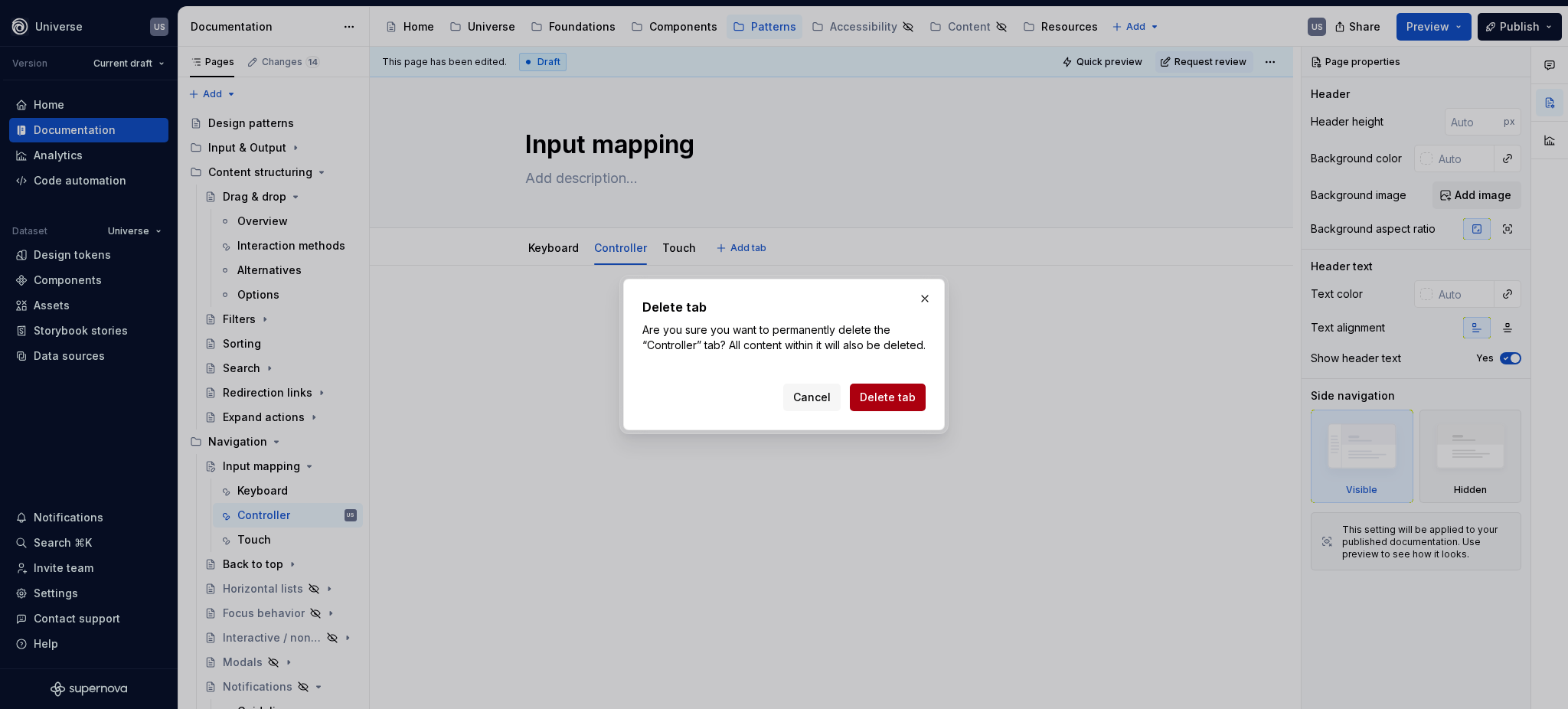
click at [894, 405] on span "Delete tab" at bounding box center [888, 397] width 56 height 15
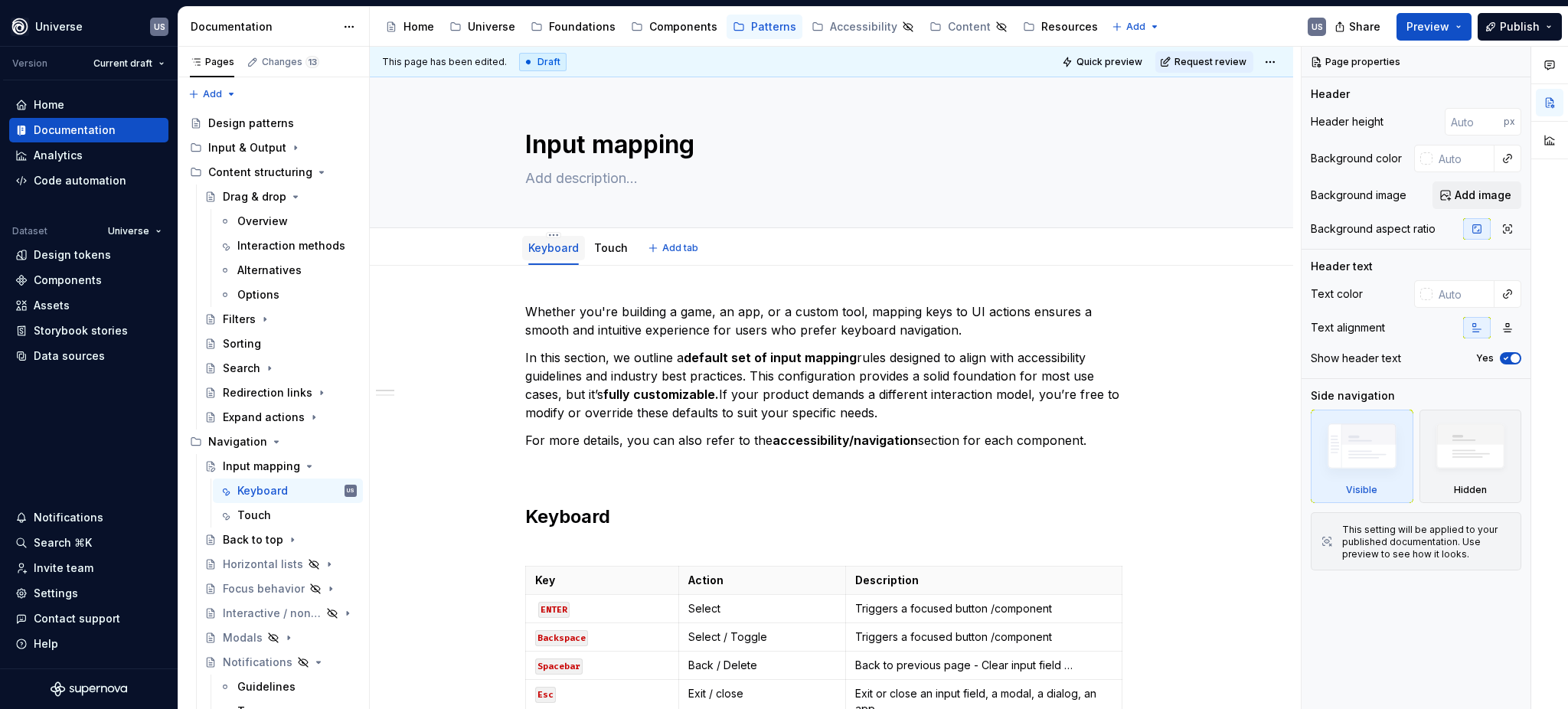
click at [556, 255] on div "Keyboard" at bounding box center [553, 248] width 50 height 18
click at [545, 240] on div "Keyboard" at bounding box center [553, 248] width 50 height 15
click at [553, 239] on div "Keyboard" at bounding box center [553, 248] width 50 height 18
click at [552, 234] on html "Universe US Version Current draft Home Documentation Analytics Code automation …" at bounding box center [784, 354] width 1568 height 709
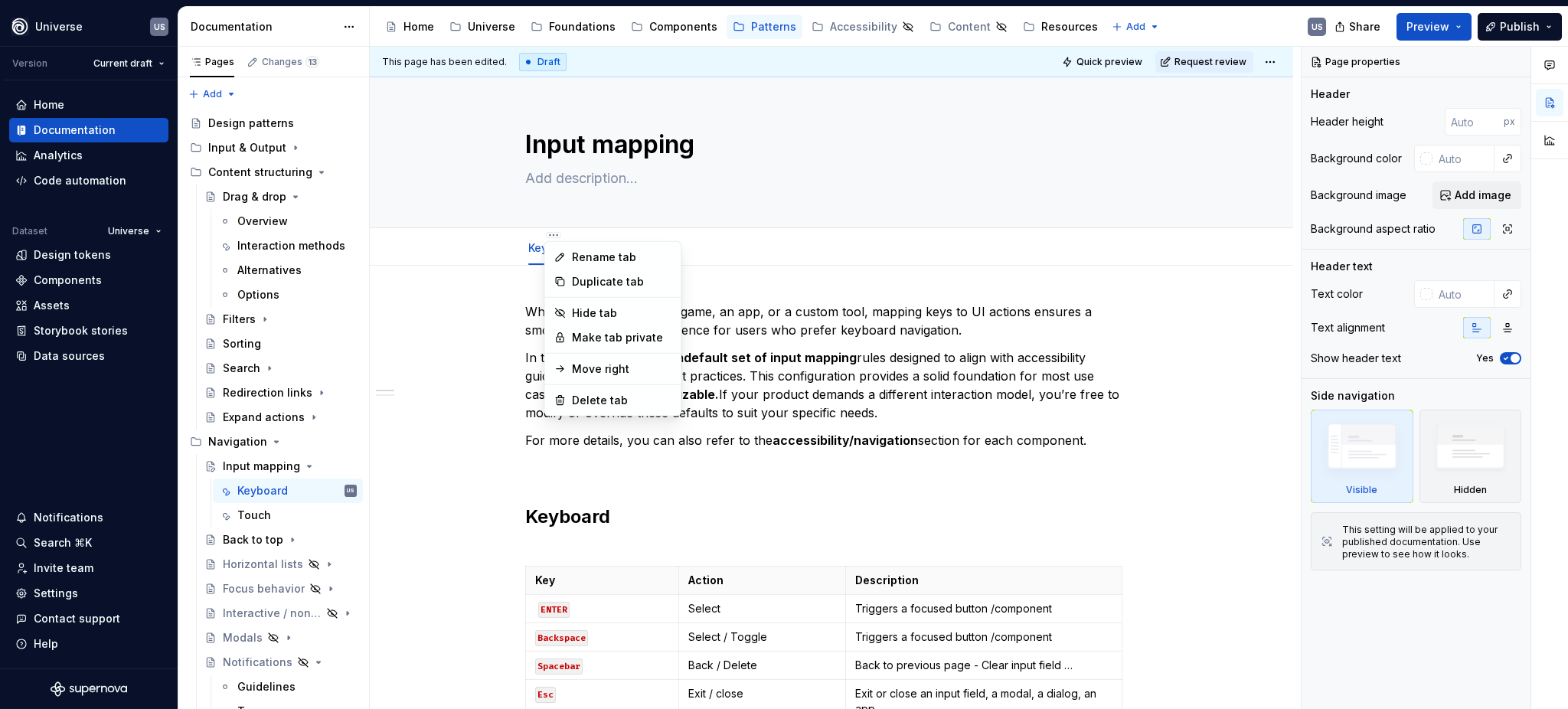
type textarea "*"
click at [608, 252] on div "Rename tab" at bounding box center [621, 257] width 100 height 15
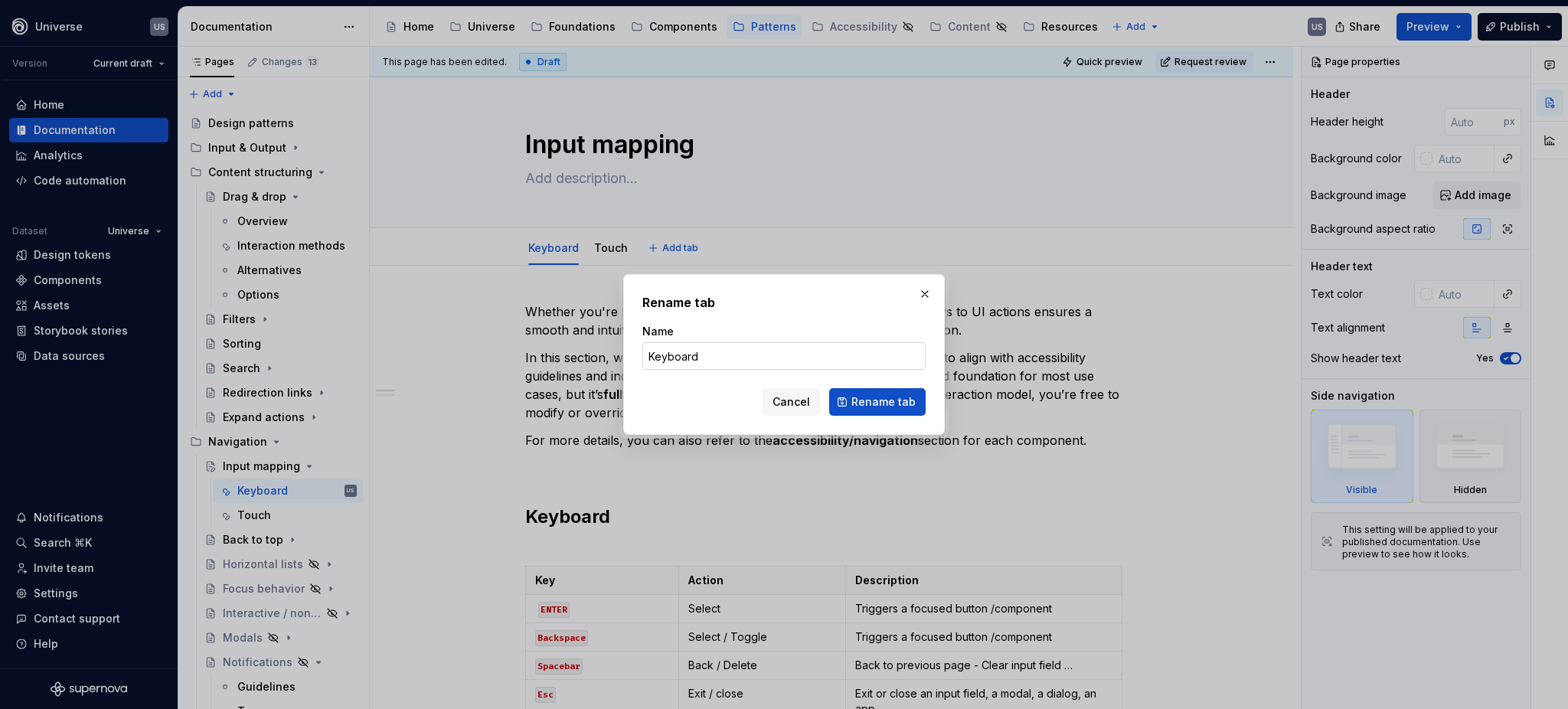
click at [703, 352] on input "Keyboard" at bounding box center [784, 356] width 283 height 28
type input "Keyboard & Controllers"
click at [883, 406] on span "Rename tab" at bounding box center [883, 402] width 65 height 15
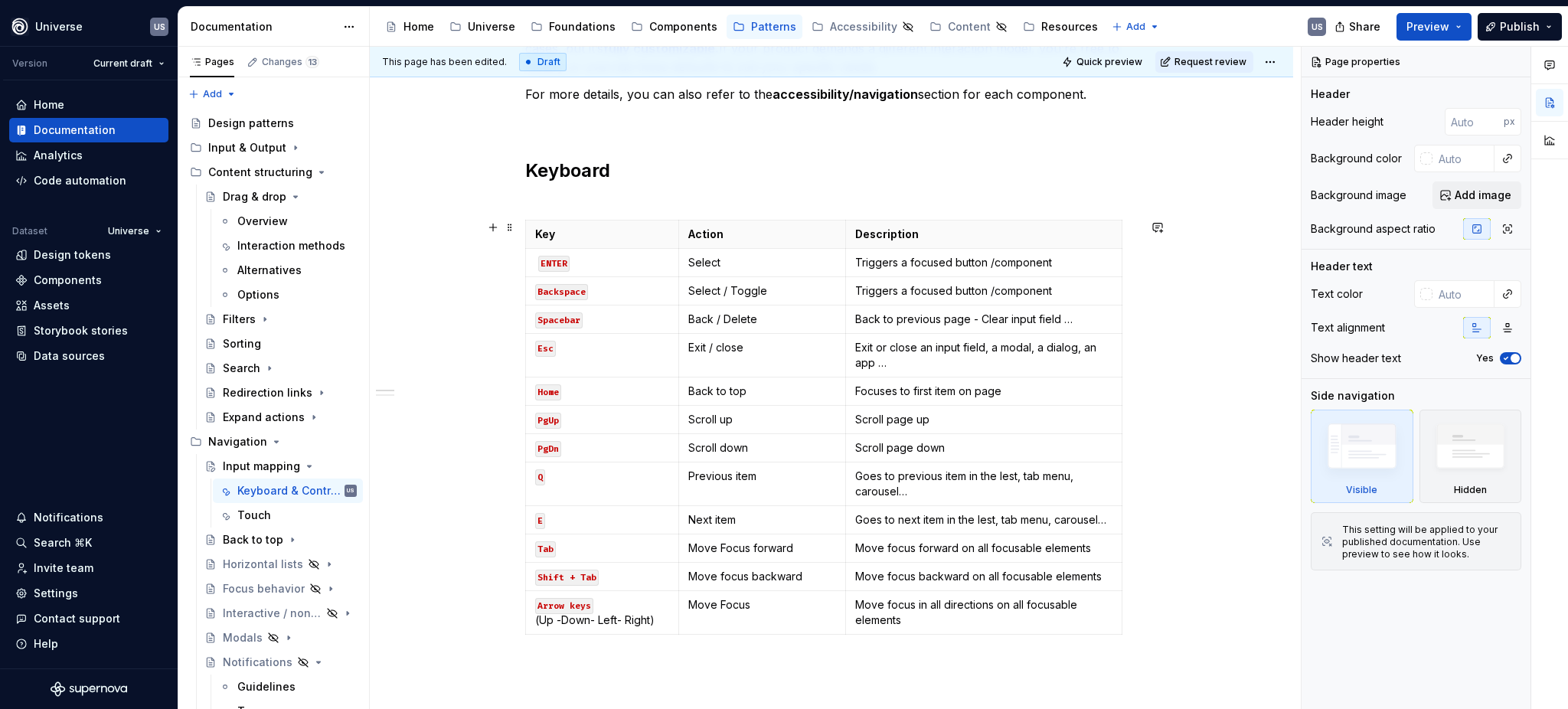
scroll to position [319, 0]
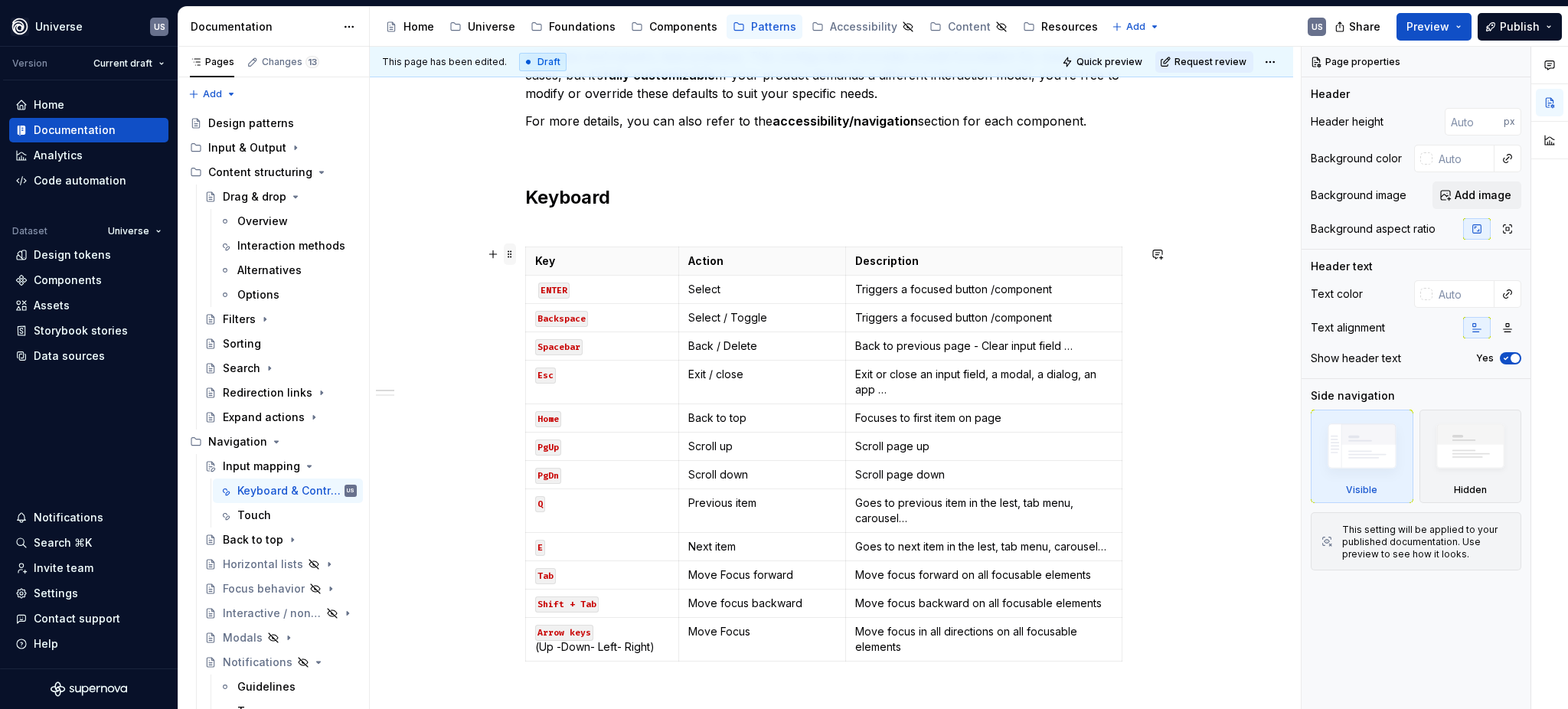
click at [511, 252] on span at bounding box center [509, 254] width 12 height 22
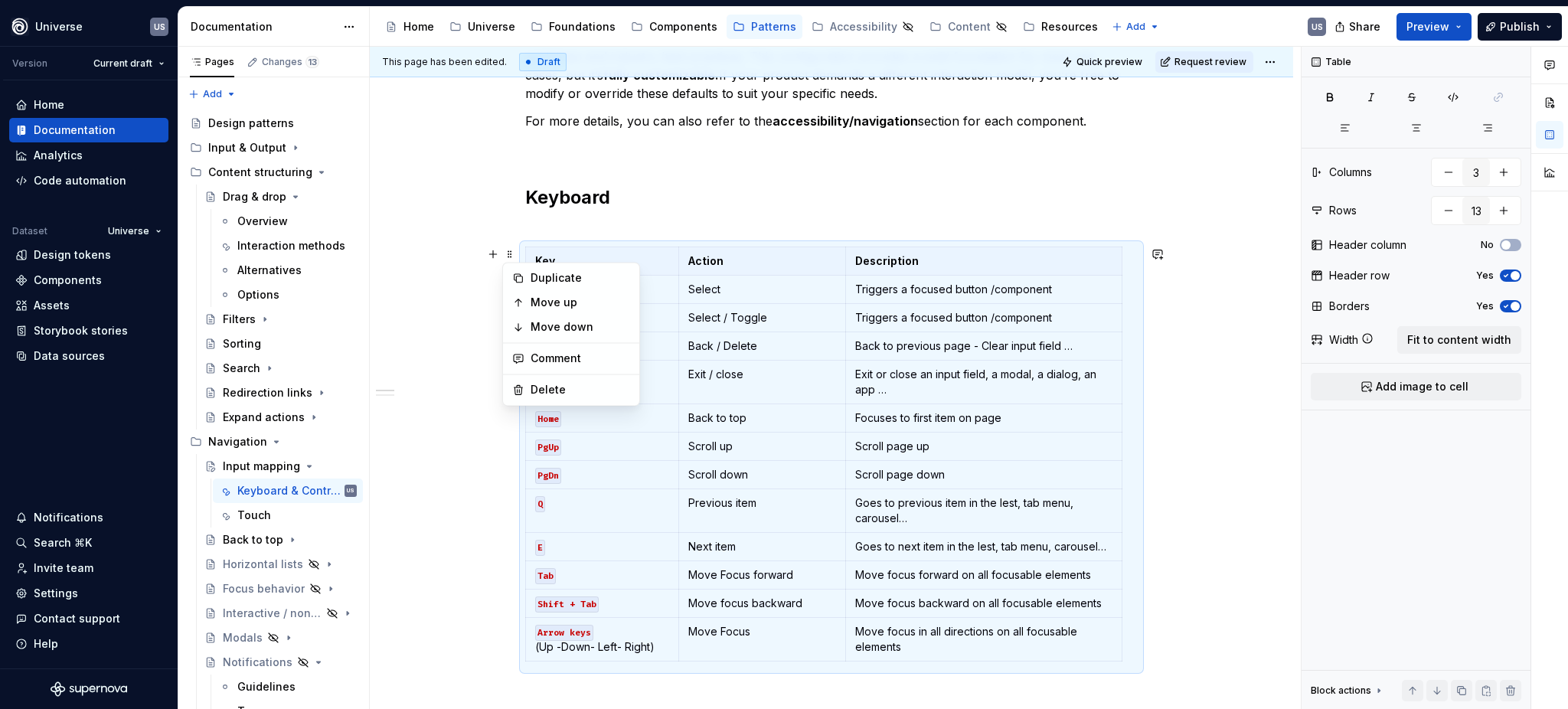
scroll to position [596, 0]
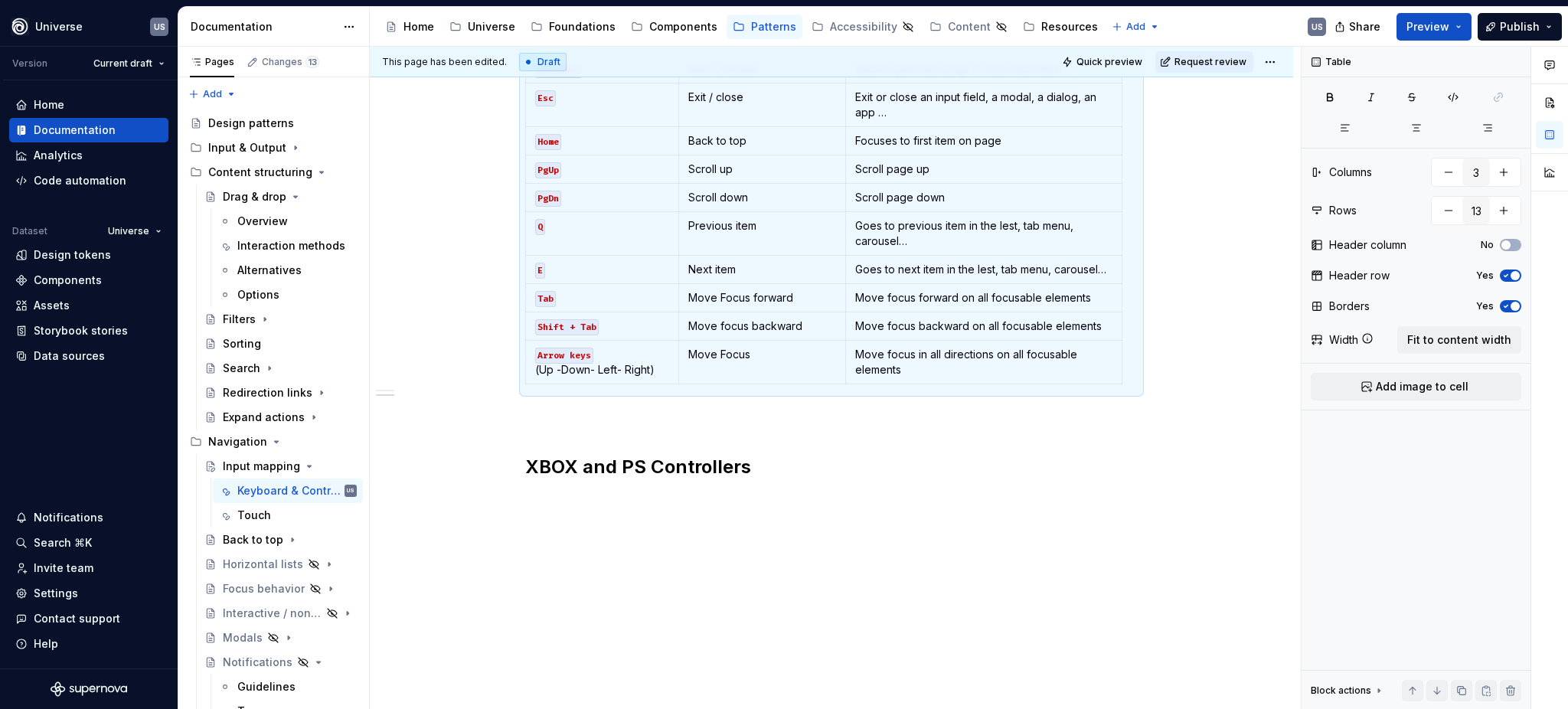
click at [669, 533] on div "Whether you're building a game, an app, or a custom tool, mapping keys to UI ac…" at bounding box center [831, 190] width 924 height 1041
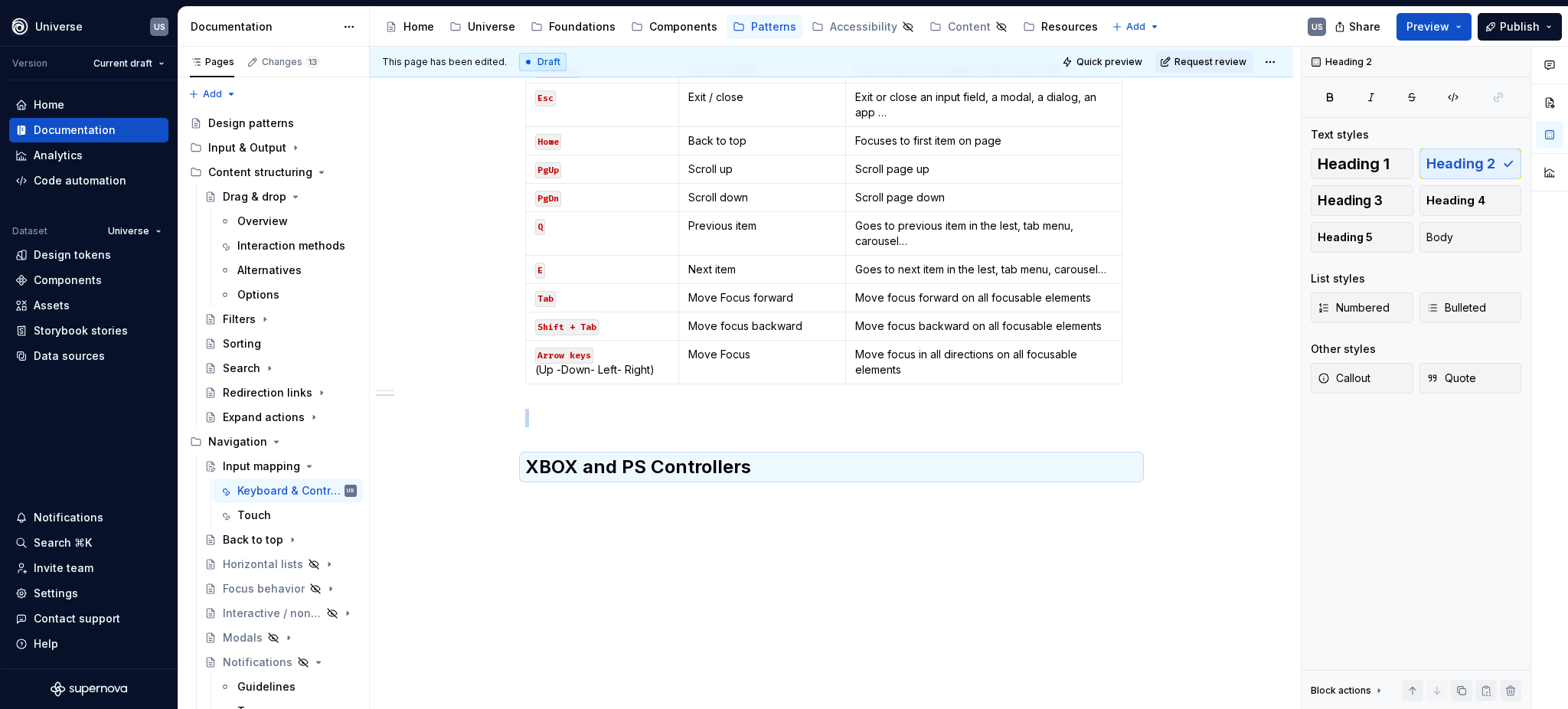
scroll to position [519, 0]
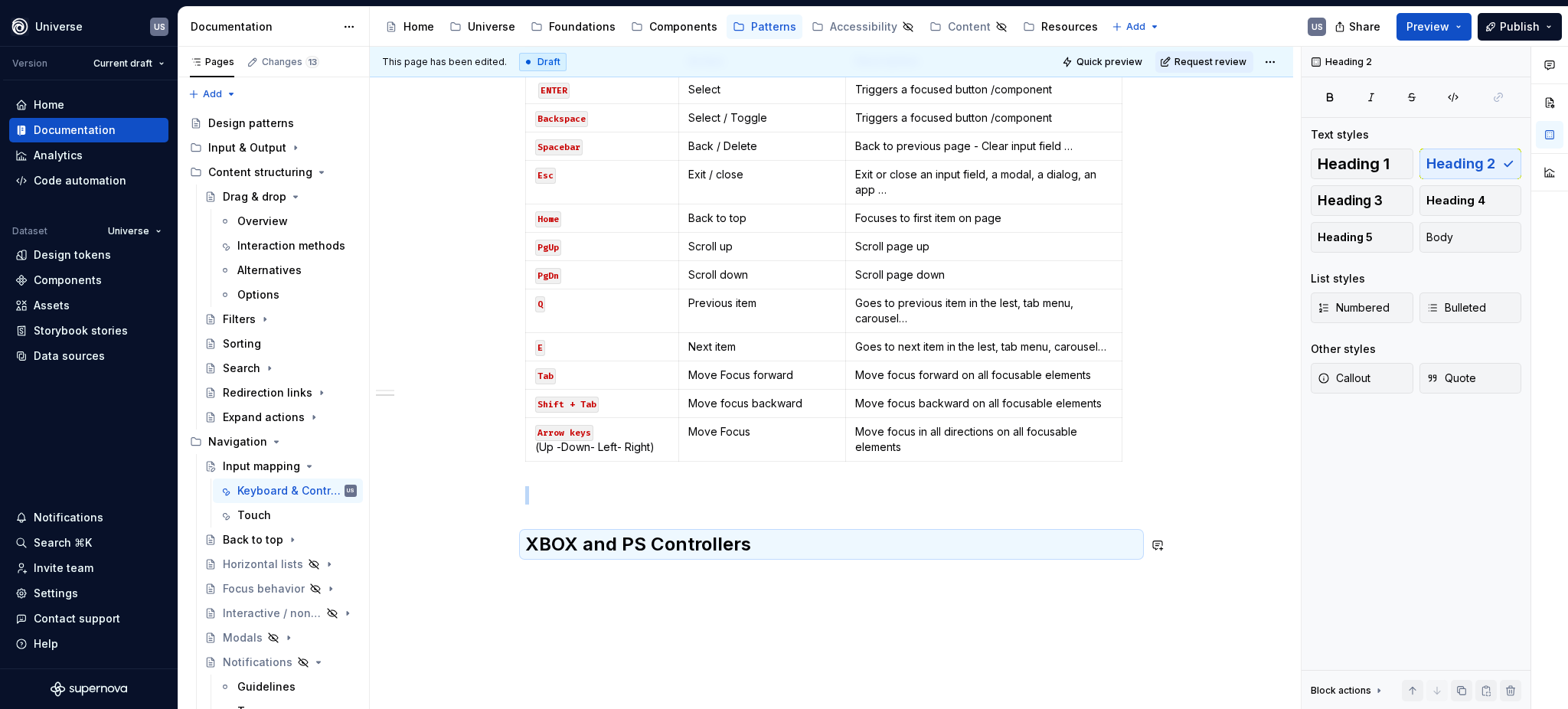
click at [735, 612] on div "Whether you're building a game, an app, or a custom tool, mapping keys to UI ac…" at bounding box center [831, 267] width 924 height 1041
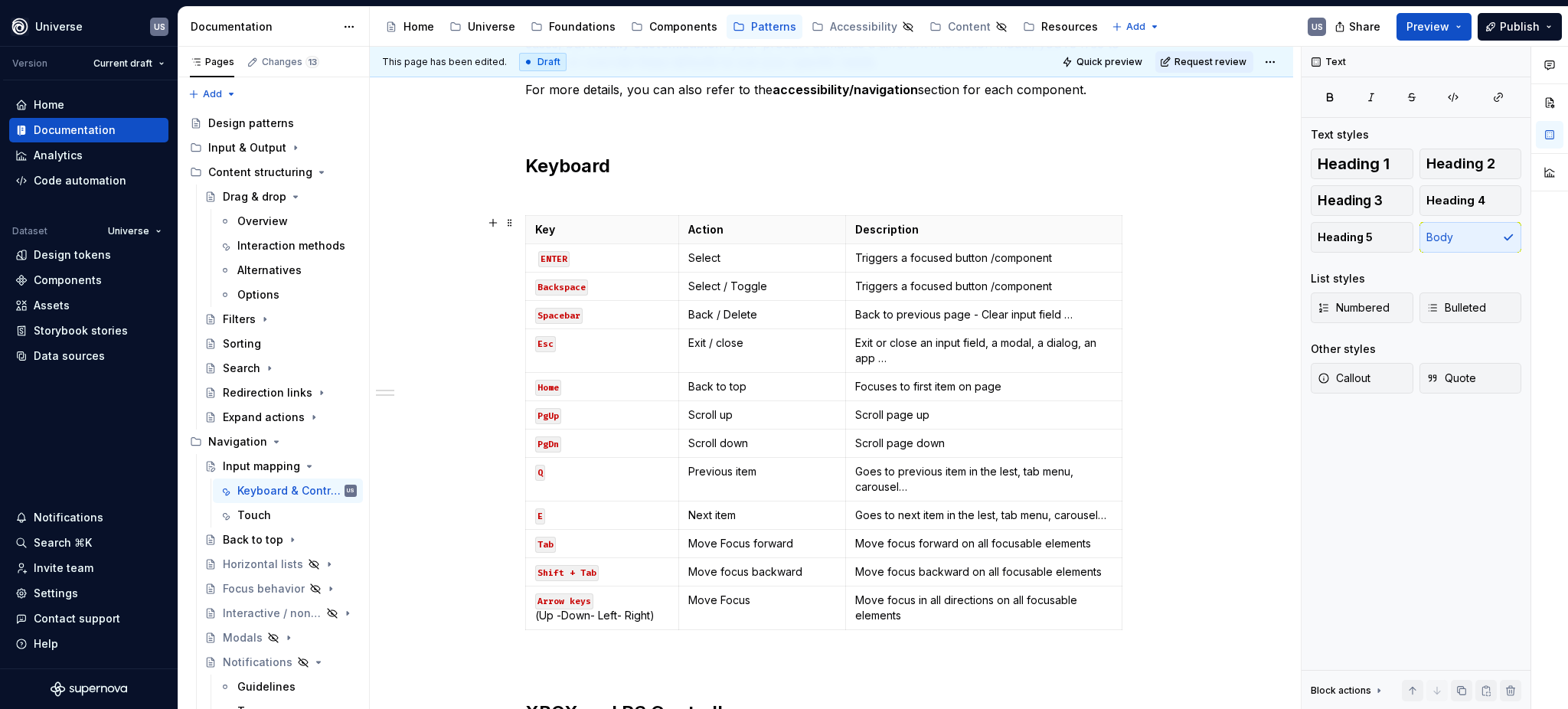
scroll to position [327, 0]
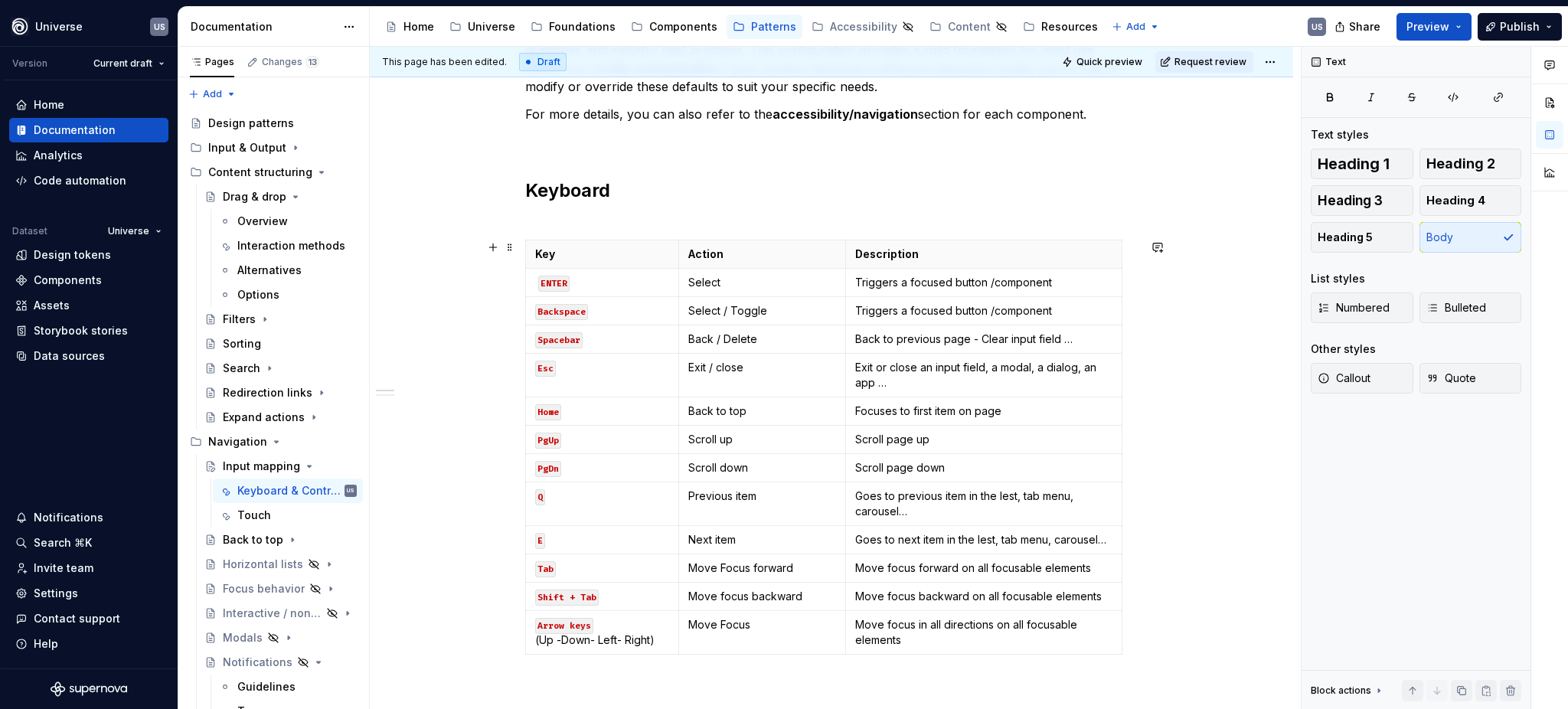
click at [505, 247] on span at bounding box center [509, 247] width 12 height 22
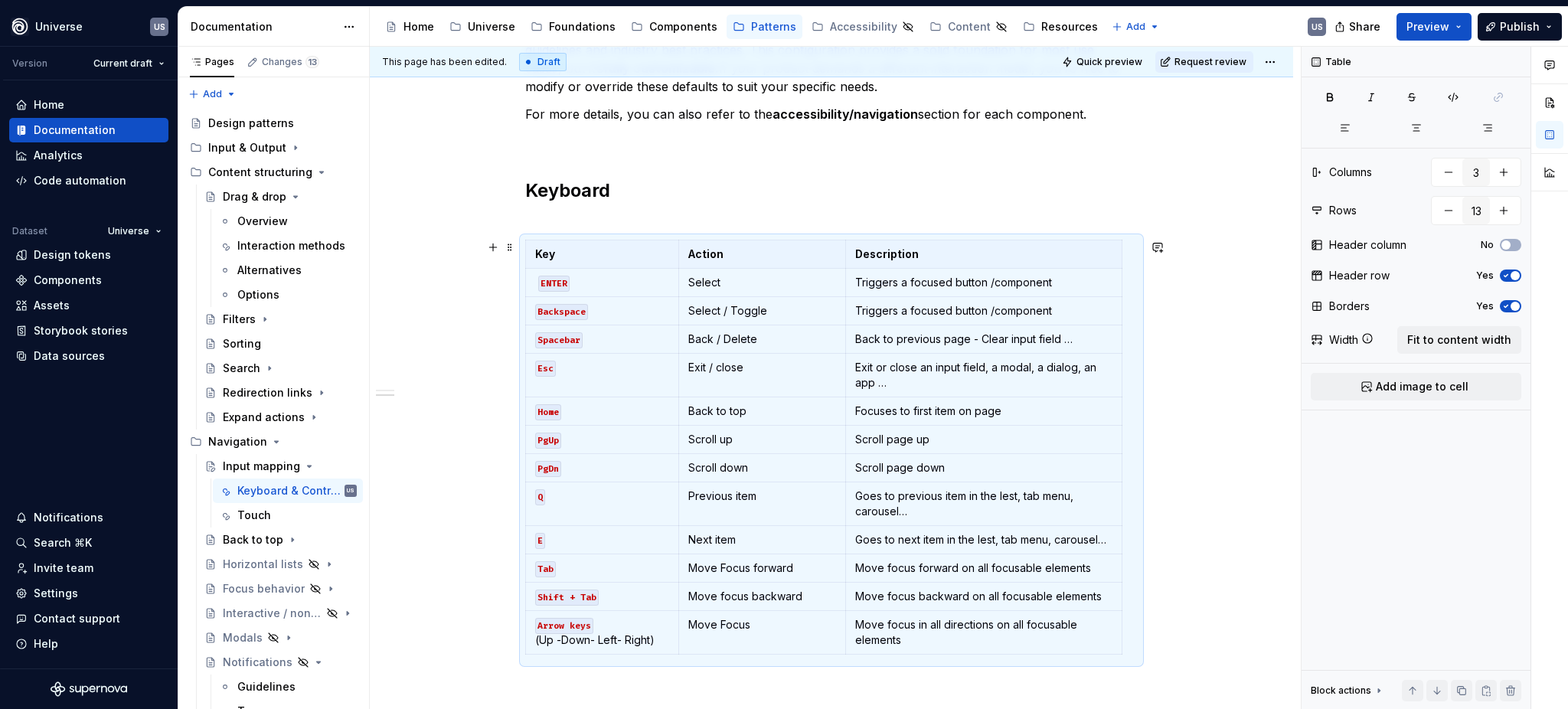
scroll to position [655, 0]
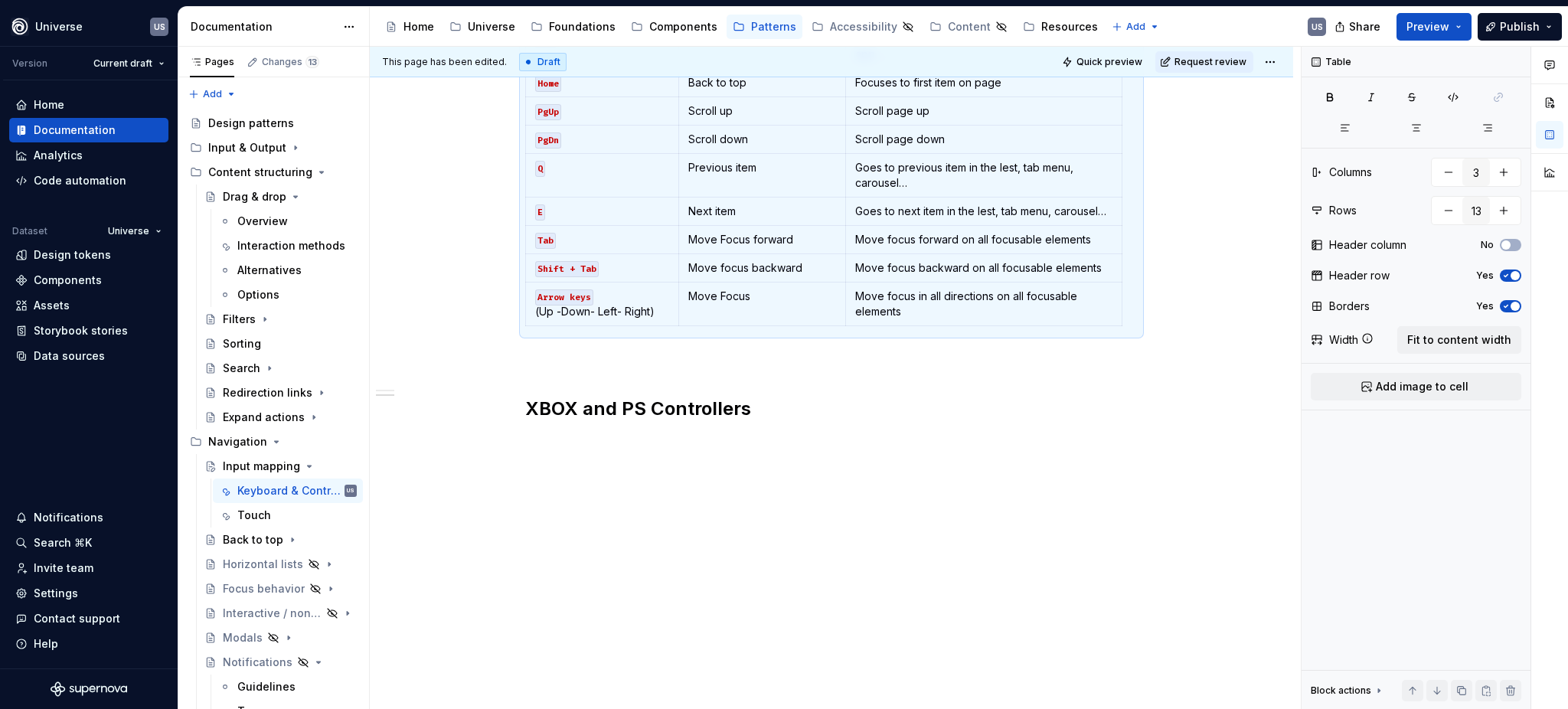
click at [619, 465] on p at bounding box center [831, 469] width 612 height 18
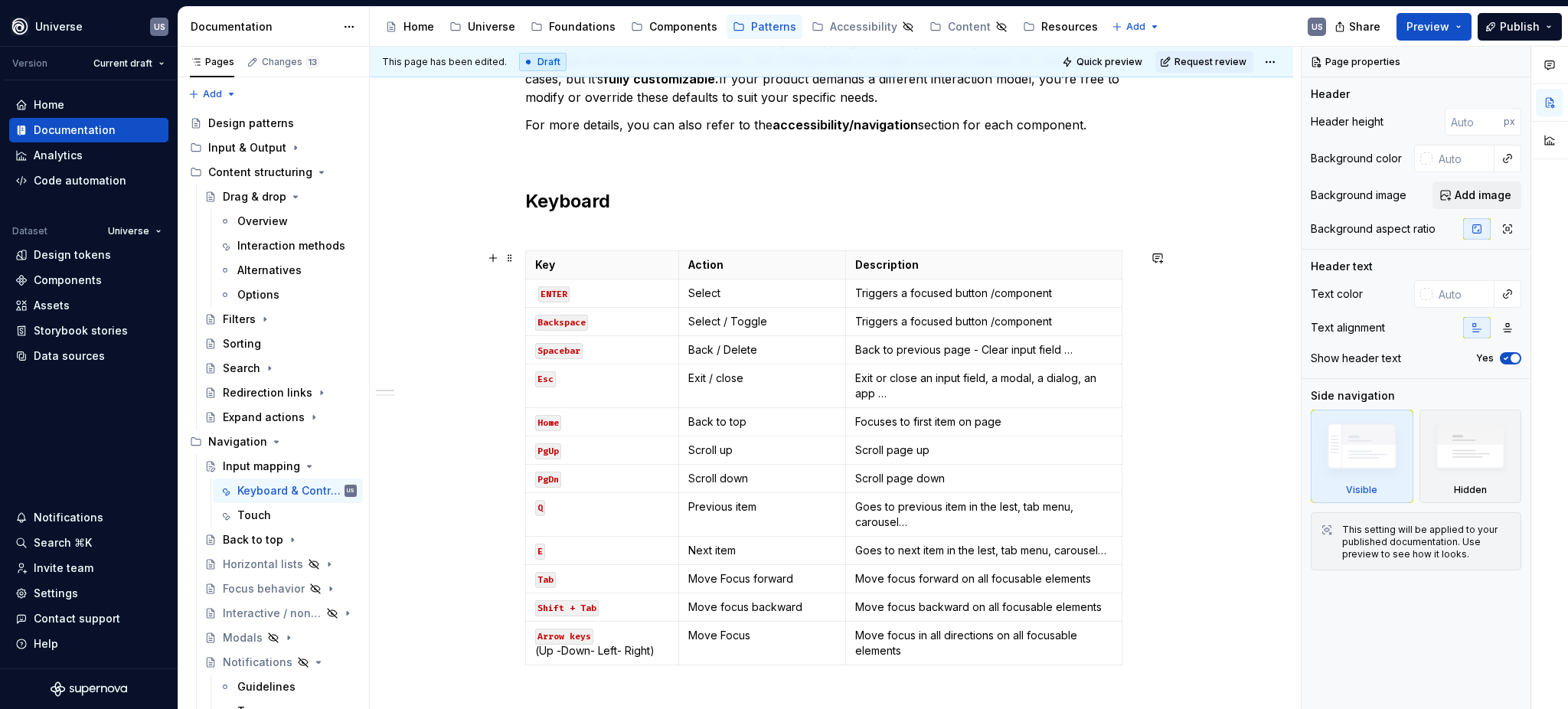
scroll to position [311, 0]
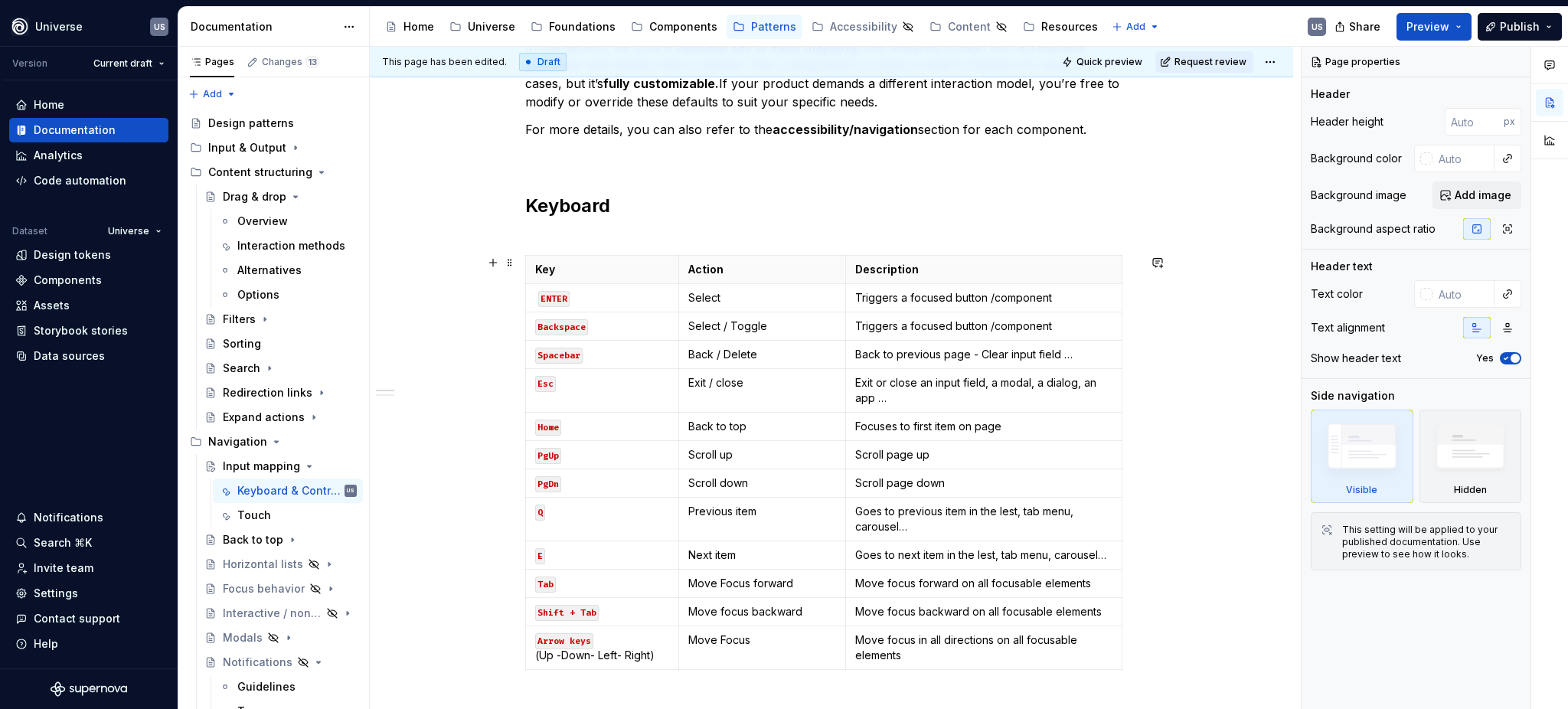
type textarea "*"
click at [510, 264] on span at bounding box center [509, 263] width 12 height 22
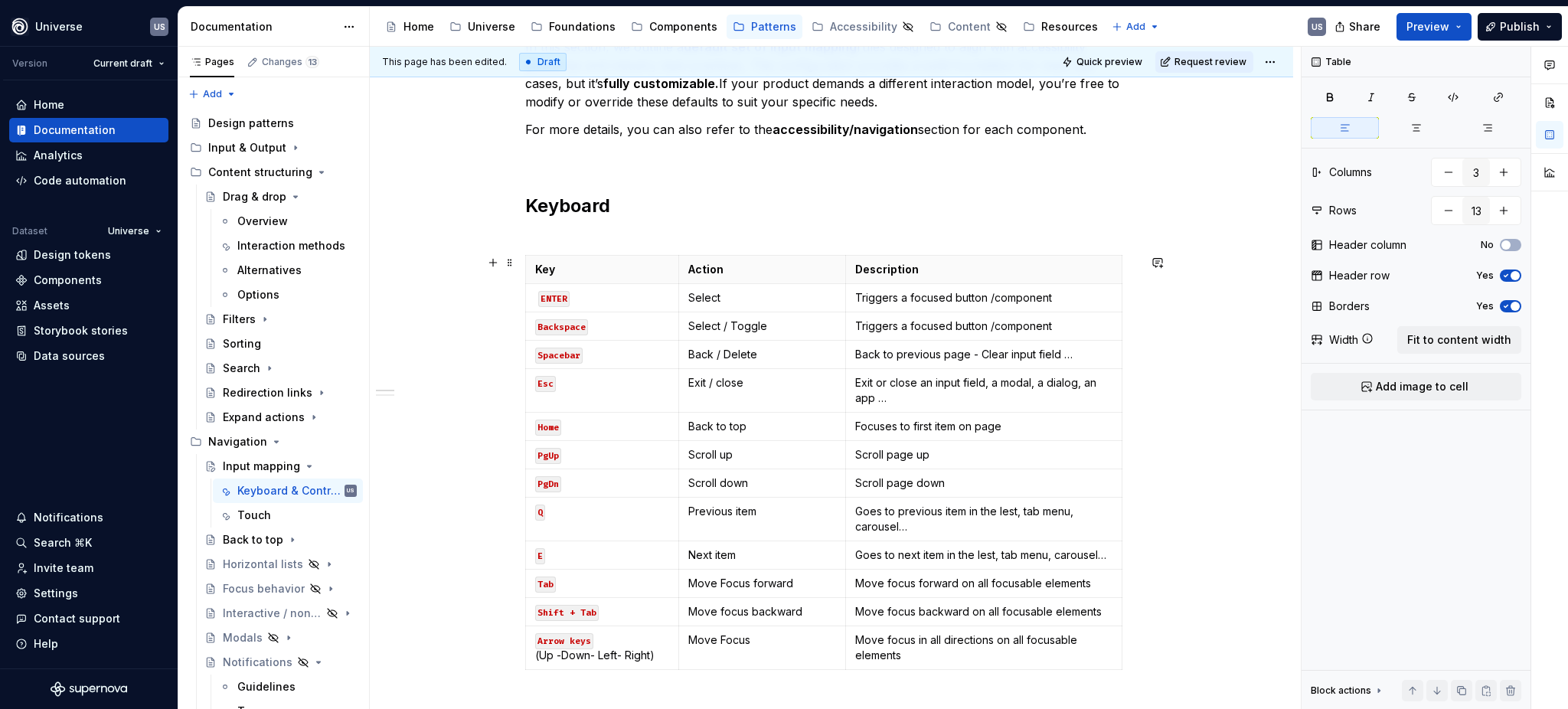
click at [580, 262] on p "Key" at bounding box center [602, 269] width 134 height 15
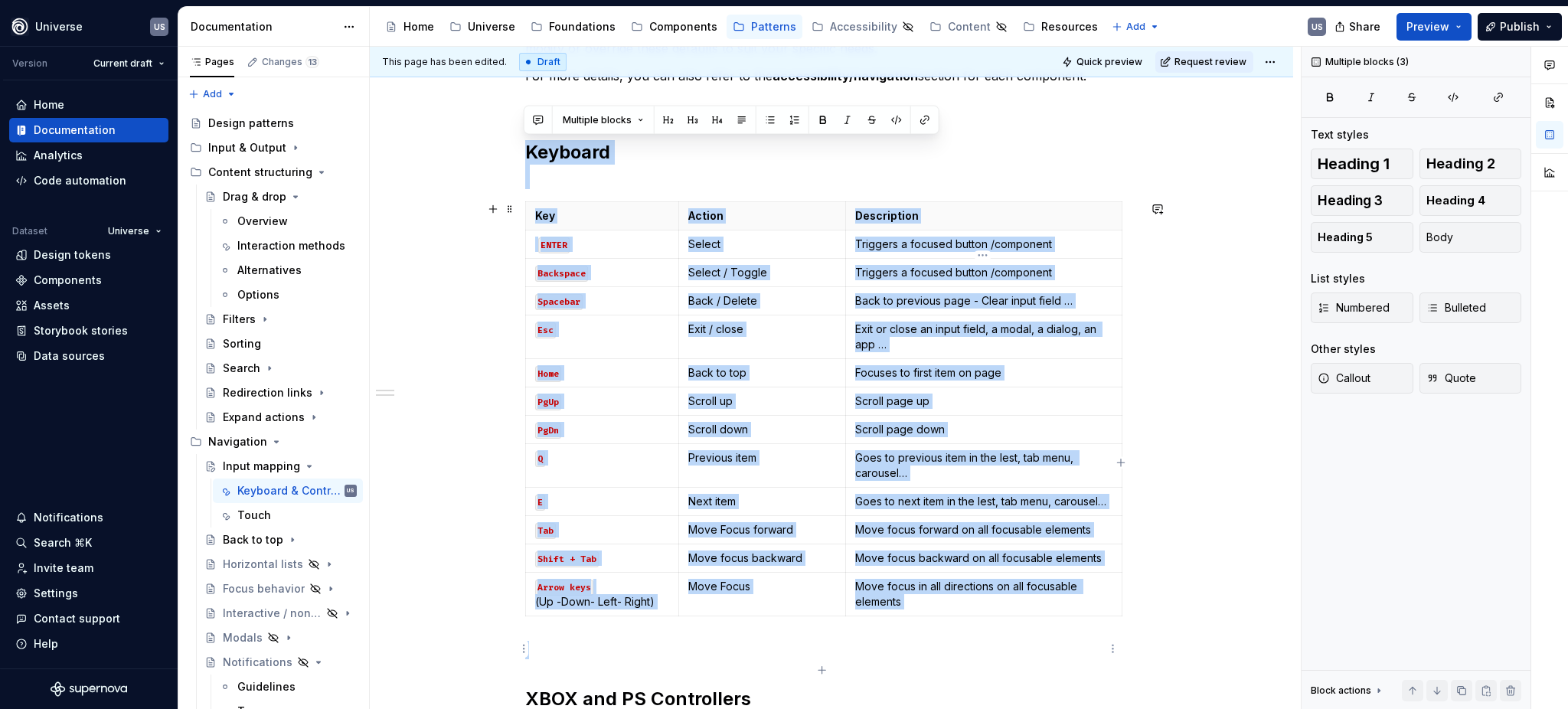
scroll to position [374, 0]
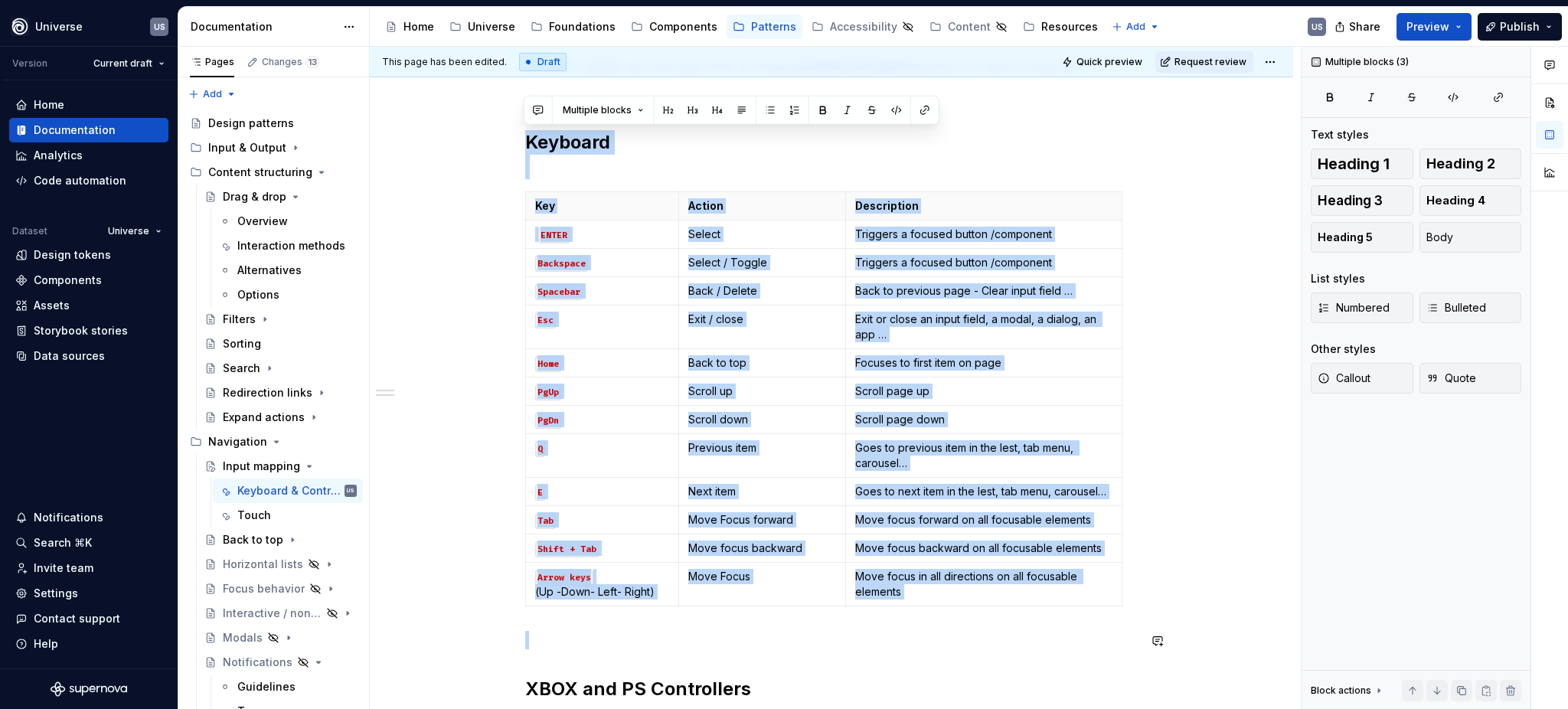
drag, startPoint x: 525, startPoint y: 204, endPoint x: 1136, endPoint y: 620, distance: 739.2
click at [1136, 620] on div "Whether you're building a game, an app, or a custom tool, mapping keys to UI ac…" at bounding box center [831, 441] width 924 height 1099
copy div "Keyboard Key Action Description ENTER Select Triggers a focused button /compone…"
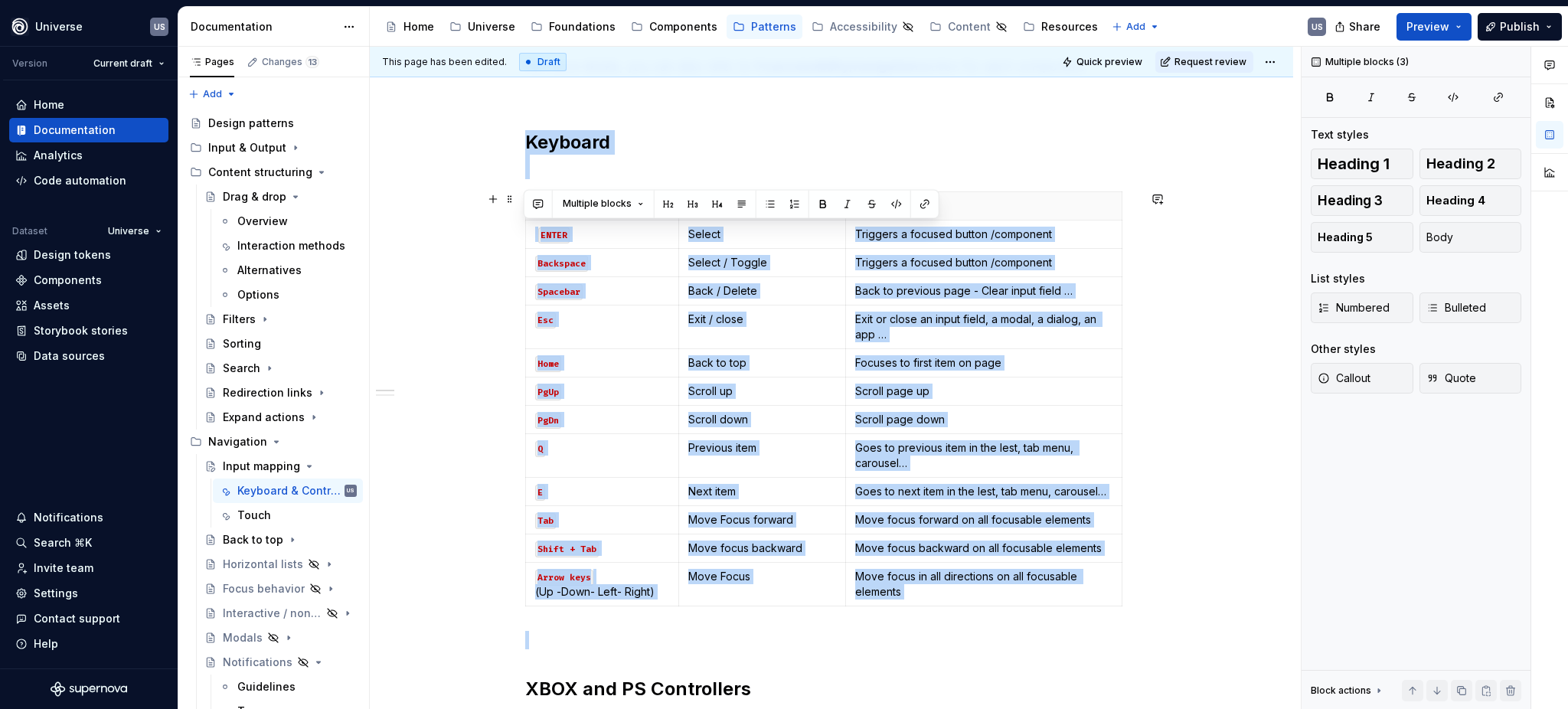
scroll to position [260, 0]
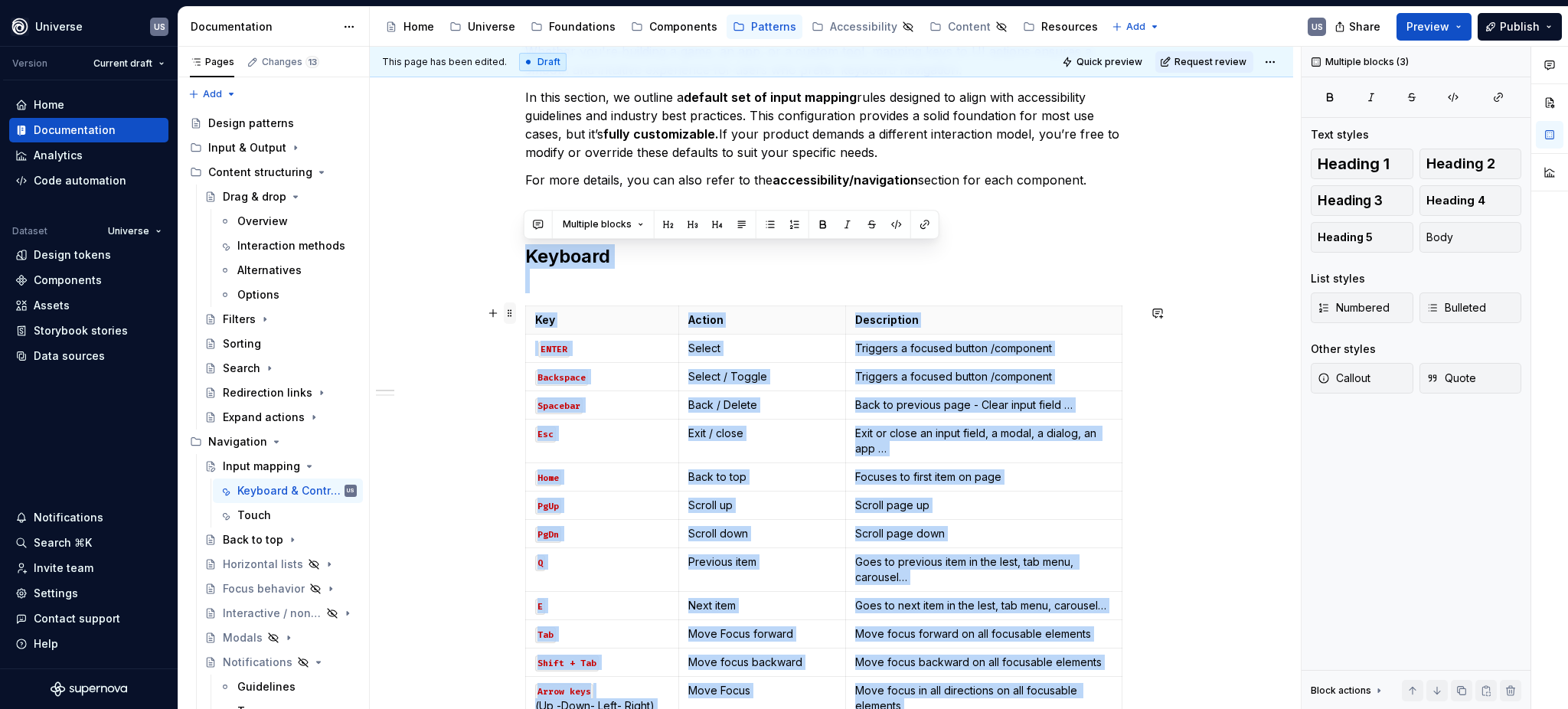
click at [511, 317] on span at bounding box center [509, 313] width 12 height 22
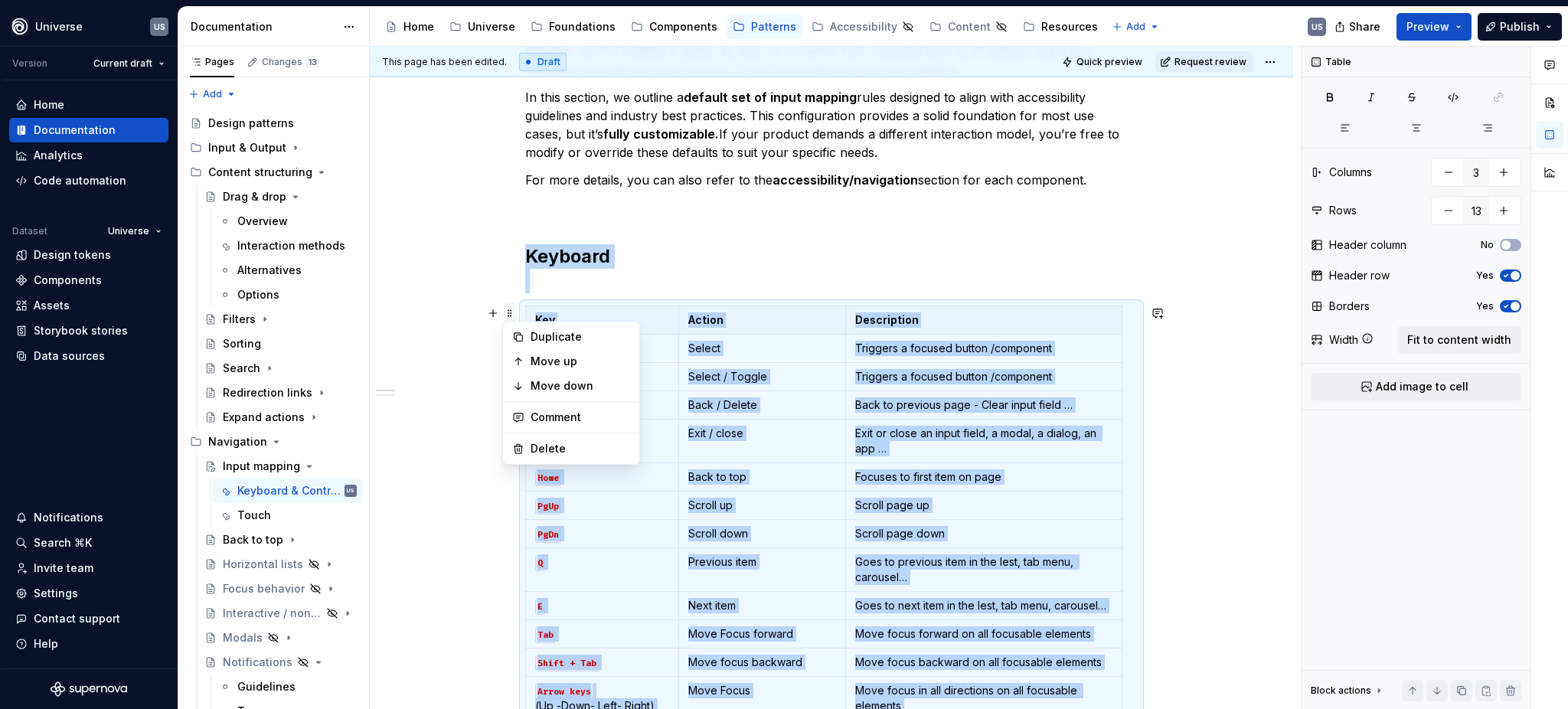
copy div "Keyboard Key Action Description ENTER Select Triggers a focused button /compone…"
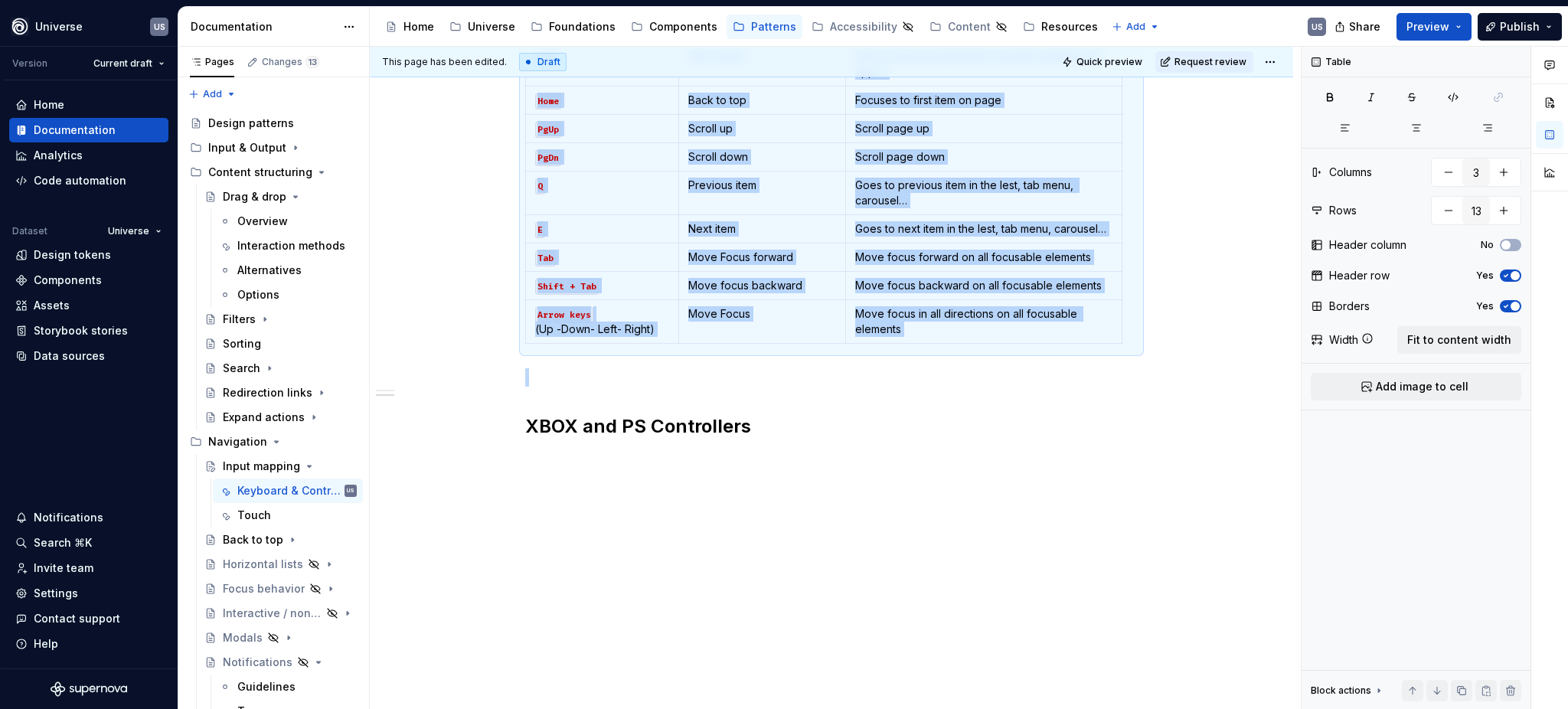
scroll to position [655, 0]
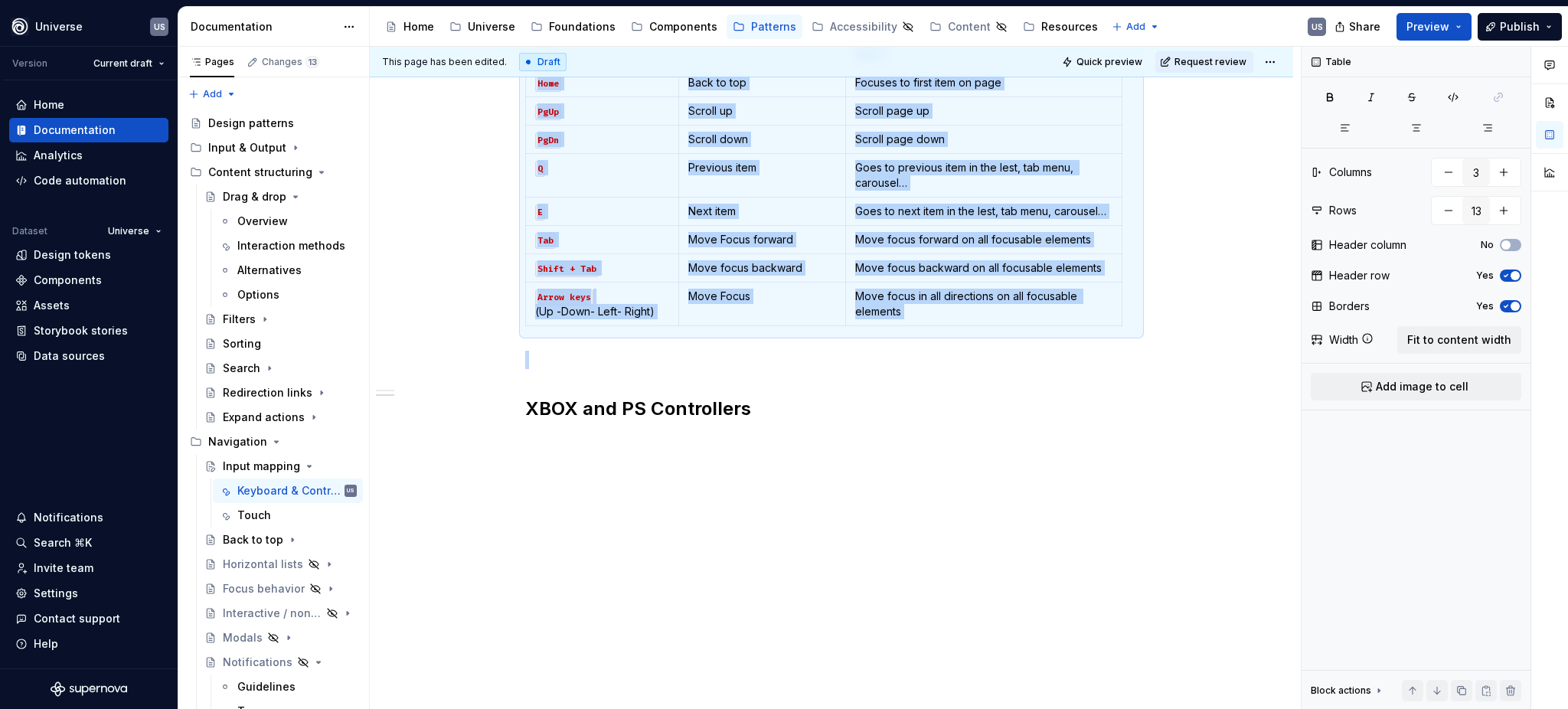
click at [709, 477] on p at bounding box center [831, 469] width 612 height 18
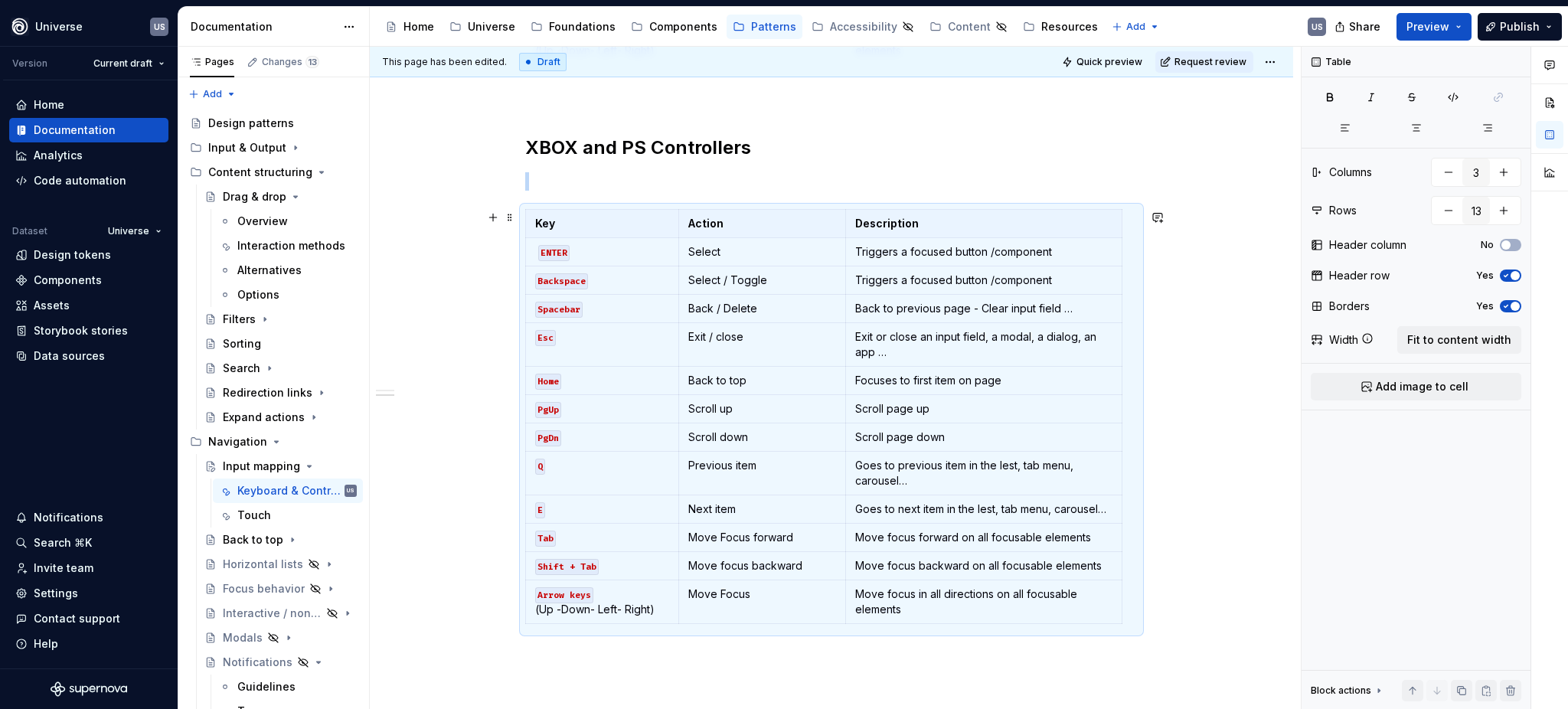
scroll to position [915, 0]
click at [613, 249] on p "ENTER" at bounding box center [602, 252] width 134 height 15
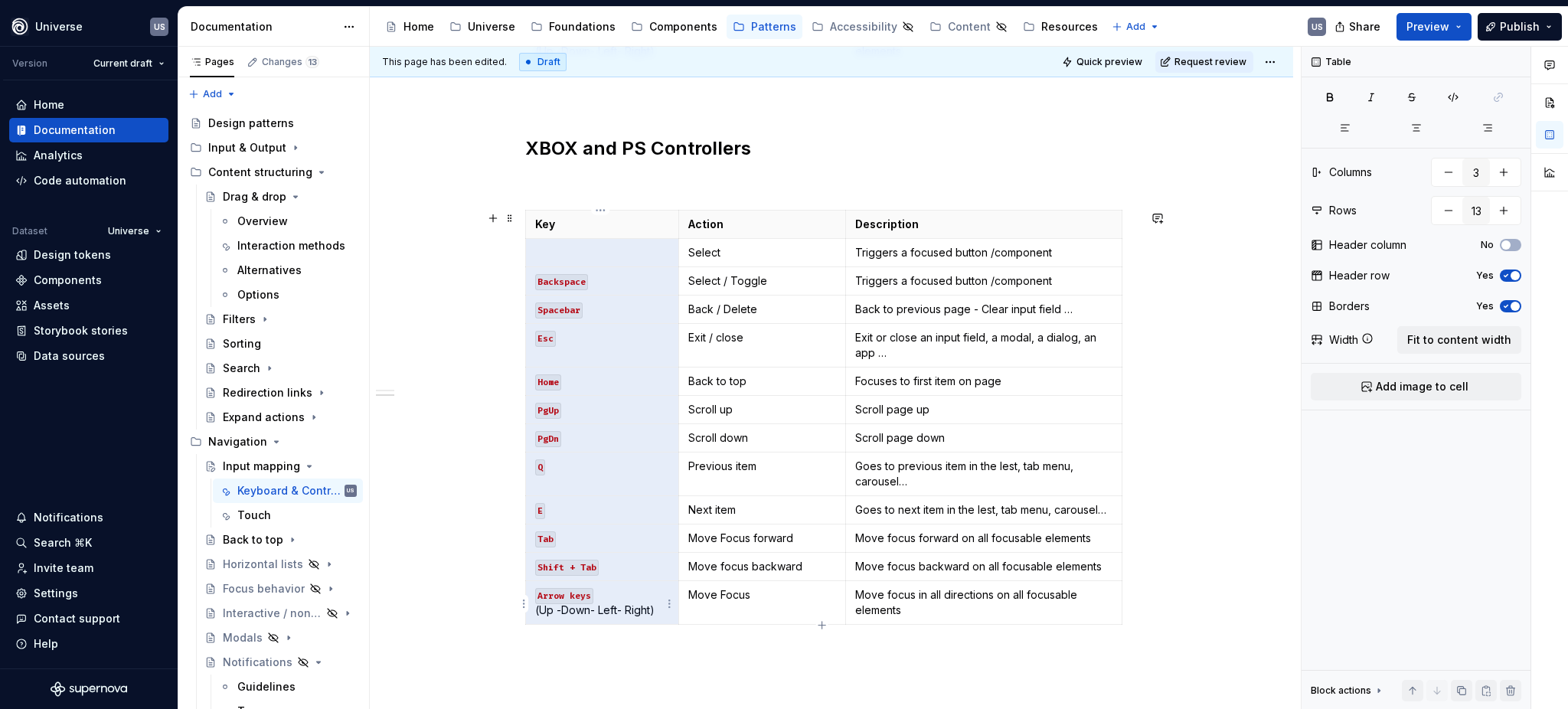
drag, startPoint x: 605, startPoint y: 247, endPoint x: 629, endPoint y: 597, distance: 350.8
click at [629, 597] on tbody "Key Action Description Select Triggers a focused button /component Backspace Se…" at bounding box center [824, 418] width 596 height 414
drag, startPoint x: 567, startPoint y: 250, endPoint x: 597, endPoint y: 599, distance: 350.3
click at [597, 599] on tbody "Key Action Description Select Triggers a focused button /component Backspace Se…" at bounding box center [824, 418] width 596 height 414
drag, startPoint x: 543, startPoint y: 245, endPoint x: 593, endPoint y: 515, distance: 274.6
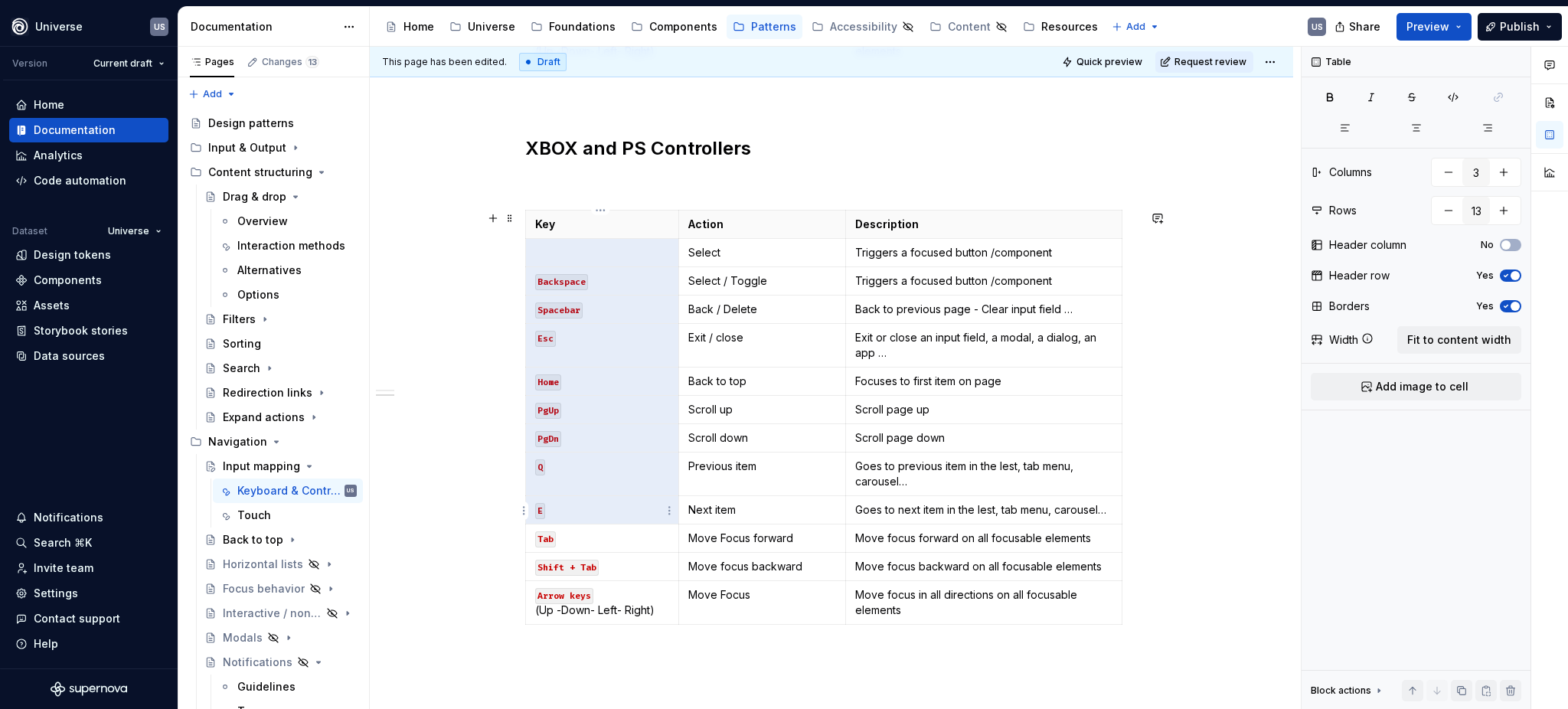
click at [593, 515] on tbody "Key Action Description Select Triggers a focused button /component Backspace Se…" at bounding box center [824, 418] width 596 height 414
click at [593, 515] on p at bounding box center [602, 509] width 134 height 15
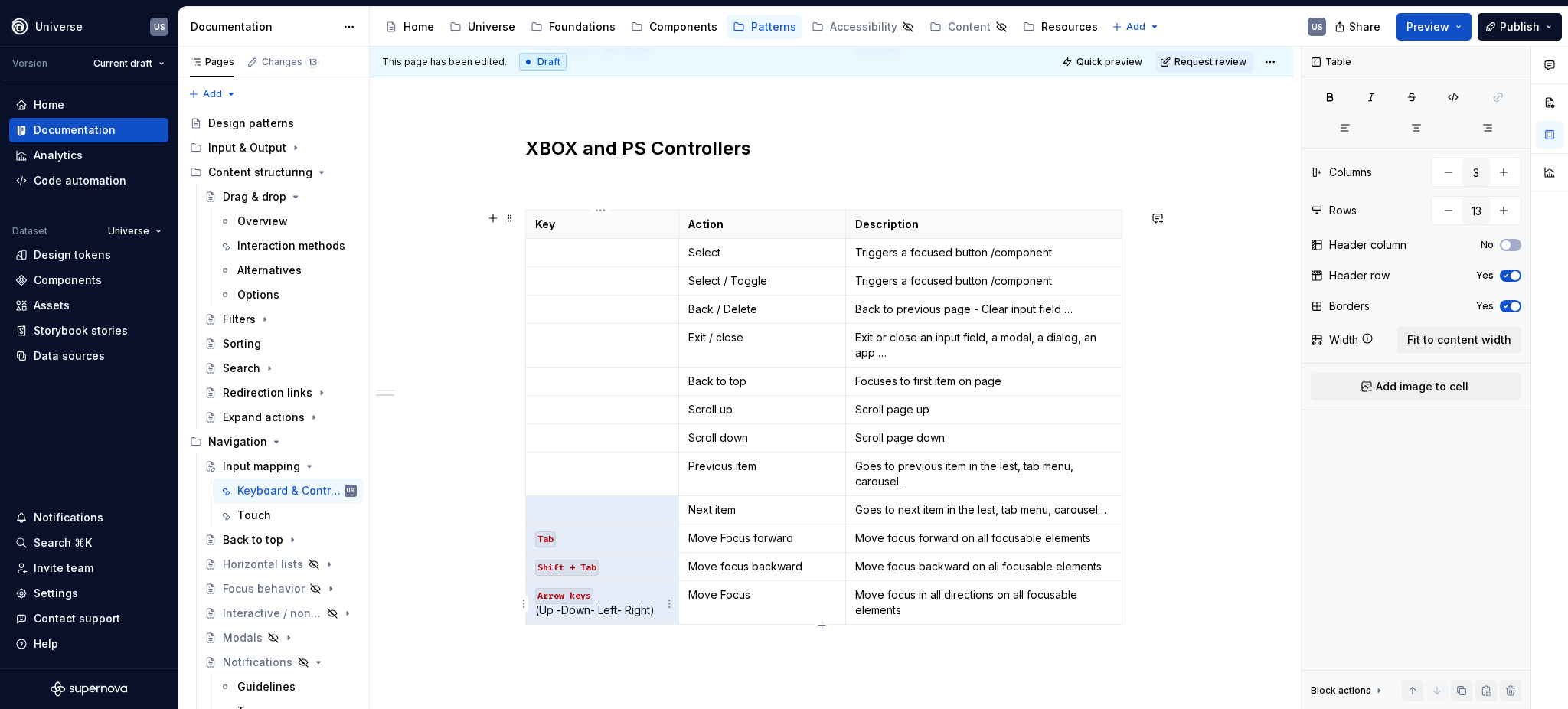
drag, startPoint x: 537, startPoint y: 519, endPoint x: 621, endPoint y: 614, distance: 126.8
click at [621, 614] on tbody "Key Action Description Select Triggers a focused button /component Select / Tog…" at bounding box center [824, 418] width 596 height 414
click at [638, 274] on p at bounding box center [602, 280] width 134 height 15
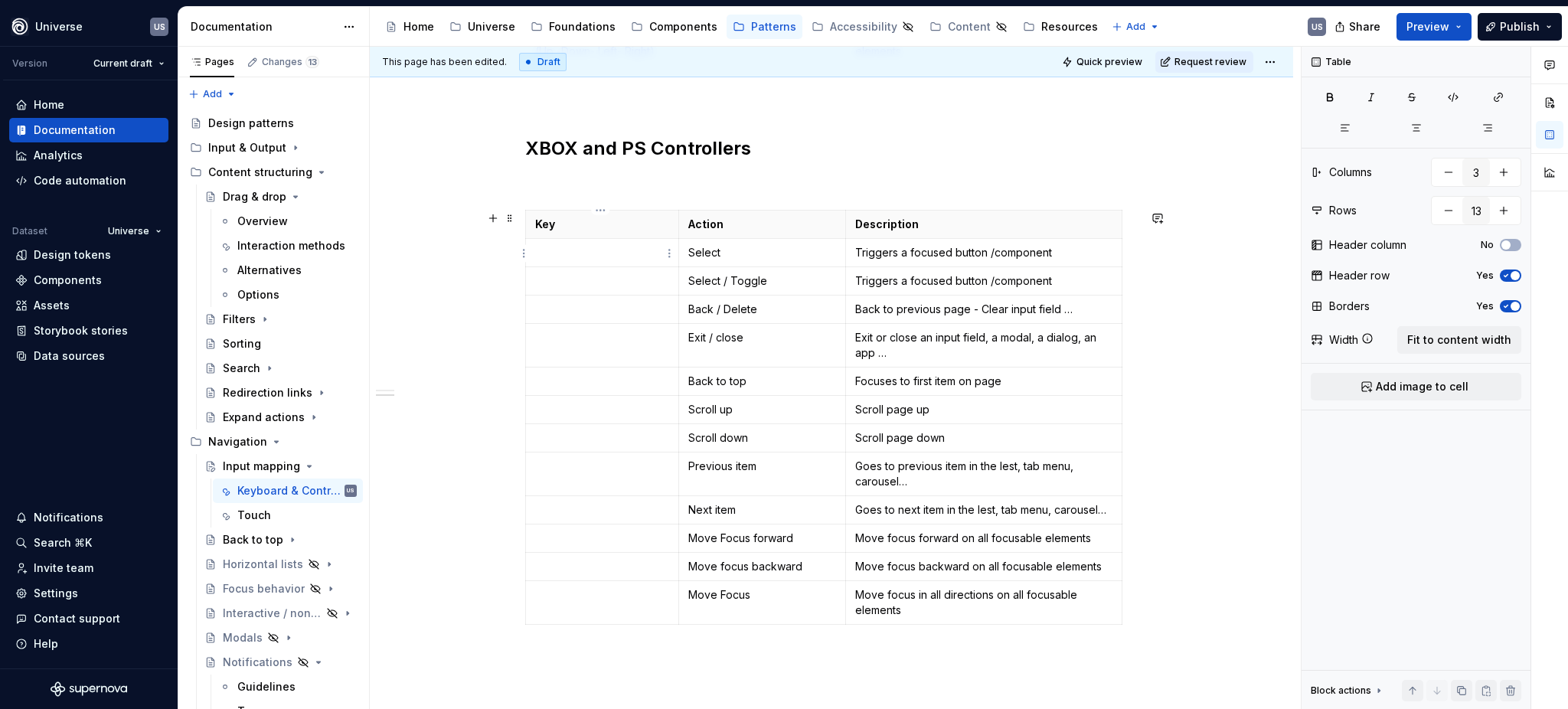
click at [644, 254] on p at bounding box center [602, 252] width 134 height 15
click at [624, 287] on p at bounding box center [602, 280] width 134 height 15
click at [613, 313] on p at bounding box center [602, 309] width 134 height 15
click at [592, 342] on p at bounding box center [602, 337] width 134 height 15
click at [586, 277] on p "B" at bounding box center [602, 280] width 134 height 15
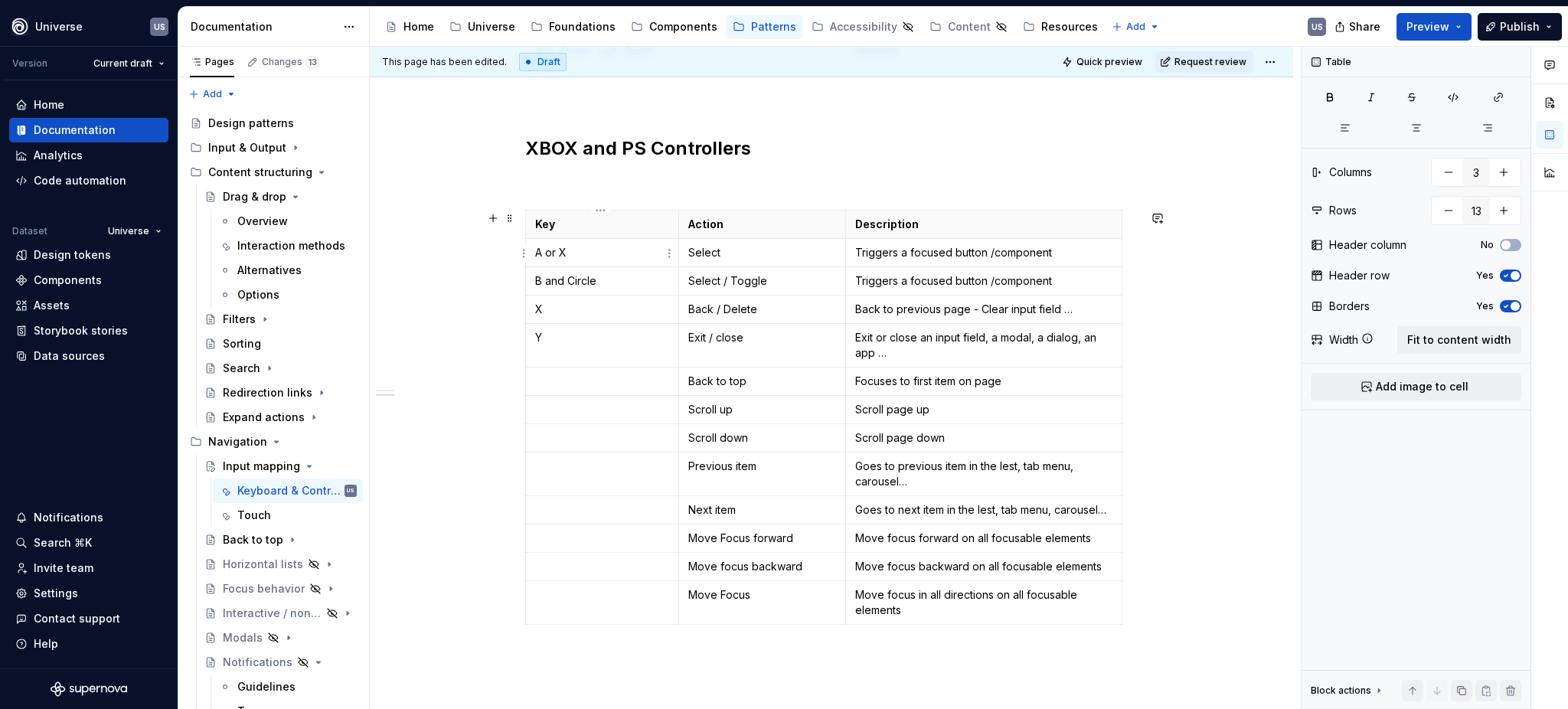
click at [596, 252] on p "A or X" at bounding box center [602, 252] width 134 height 15
click at [559, 277] on p "B and Circle" at bounding box center [602, 280] width 134 height 15
click at [571, 310] on p "X" at bounding box center [602, 309] width 134 height 15
click at [574, 339] on p "Y" at bounding box center [602, 337] width 134 height 15
click at [561, 226] on p "Key" at bounding box center [602, 224] width 134 height 15
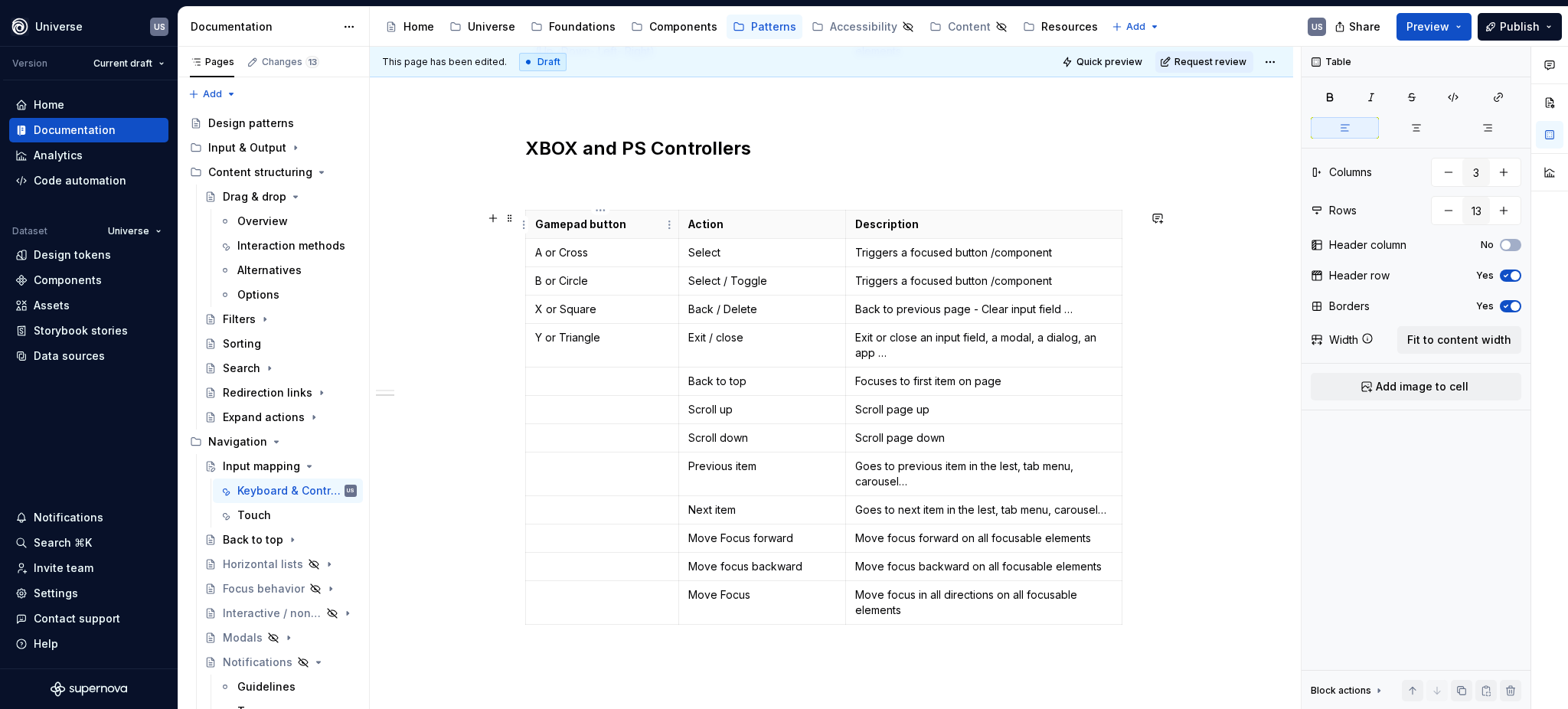
click at [580, 225] on p "Gamepad button" at bounding box center [602, 224] width 134 height 15
click at [580, 383] on p at bounding box center [602, 381] width 134 height 15
drag, startPoint x: 691, startPoint y: 375, endPoint x: 745, endPoint y: 377, distance: 54.0
click at [745, 377] on p "Back to top" at bounding box center [762, 381] width 148 height 15
drag, startPoint x: 1012, startPoint y: 378, endPoint x: 851, endPoint y: 383, distance: 161.1
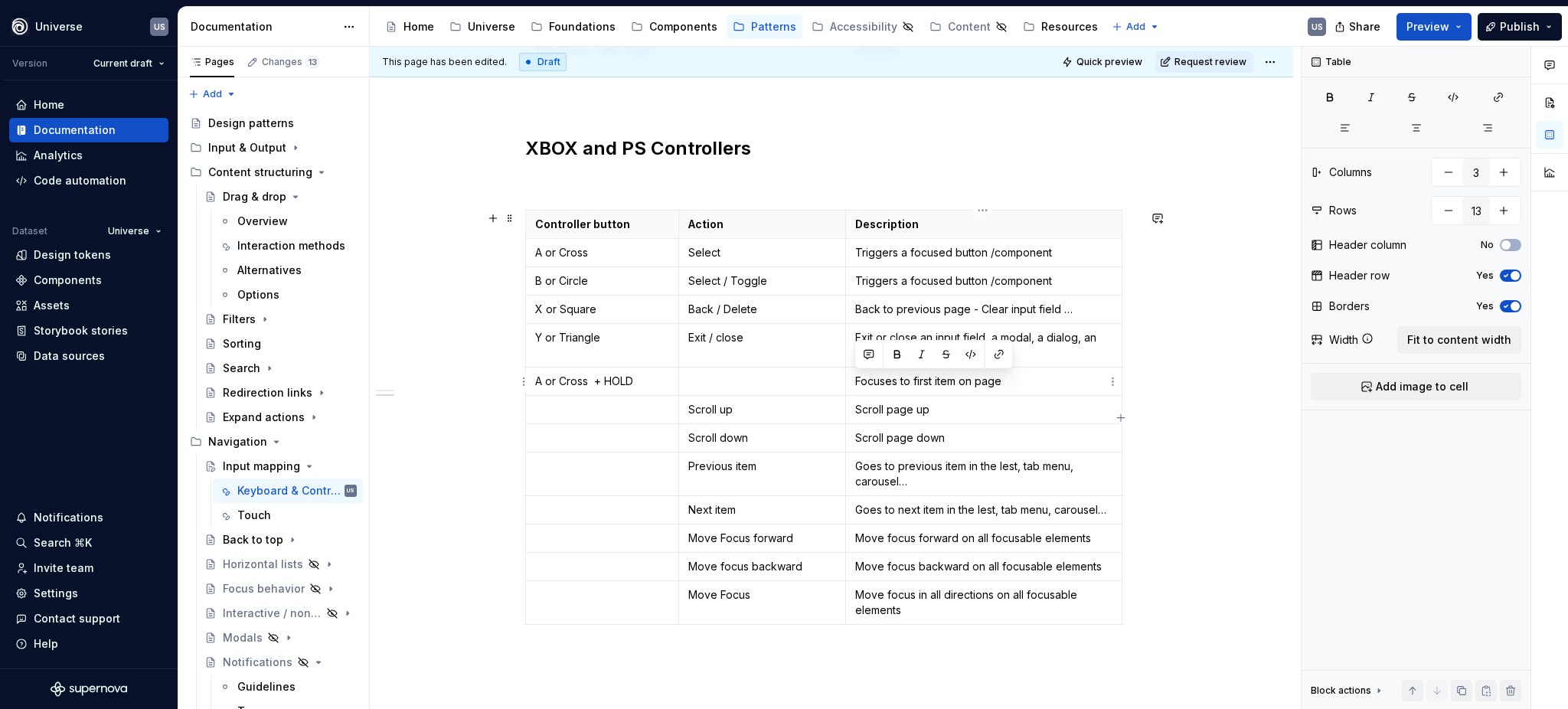
click at [851, 383] on td "Focuses to first item on page" at bounding box center [984, 381] width 276 height 28
click at [765, 309] on p "Back / Delete" at bounding box center [762, 309] width 148 height 15
click at [766, 279] on p "Select / Toggle" at bounding box center [762, 280] width 148 height 15
click at [760, 339] on p "Exit / close" at bounding box center [762, 337] width 148 height 15
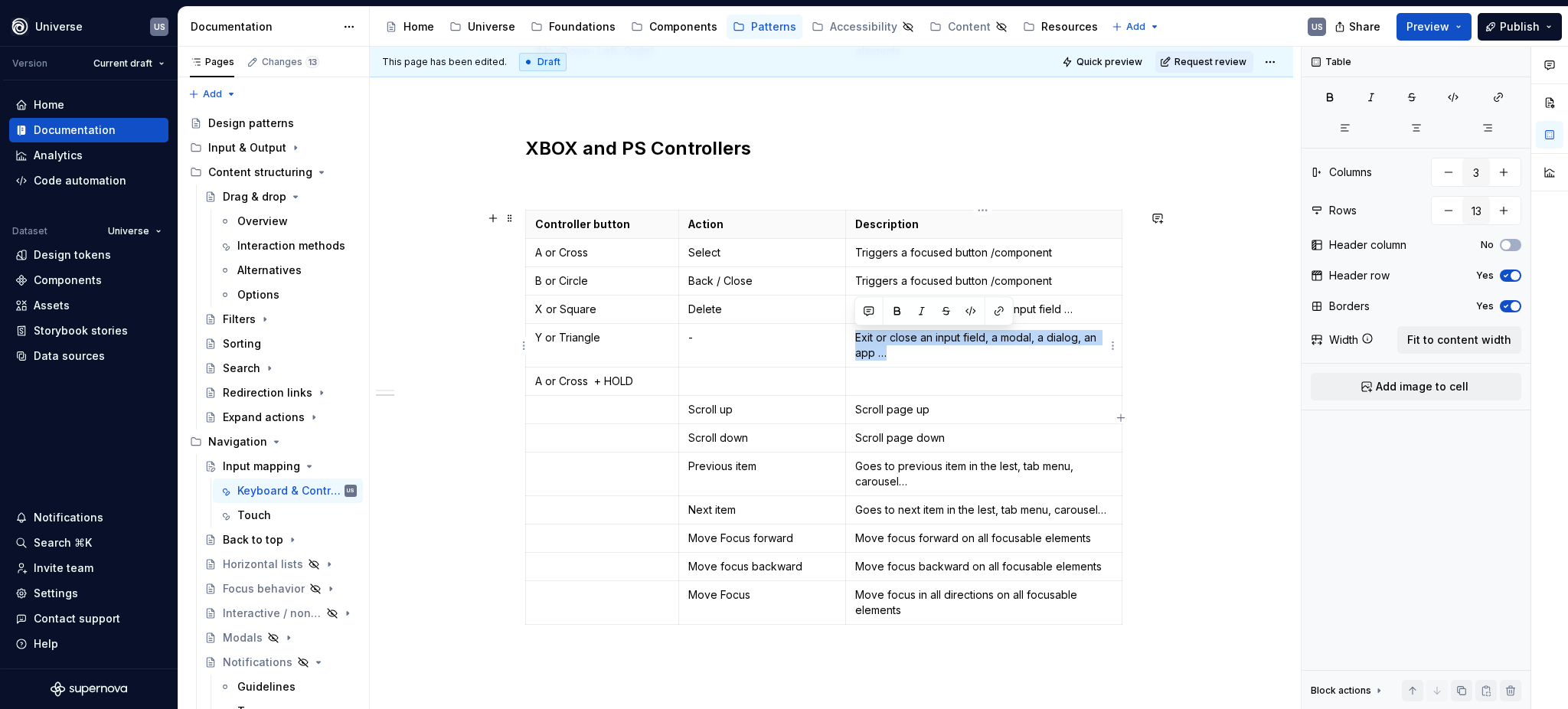
drag, startPoint x: 913, startPoint y: 351, endPoint x: 851, endPoint y: 334, distance: 64.3
click at [851, 334] on td "Exit or close an input field, a modal, a dialog, an app …" at bounding box center [984, 346] width 276 height 44
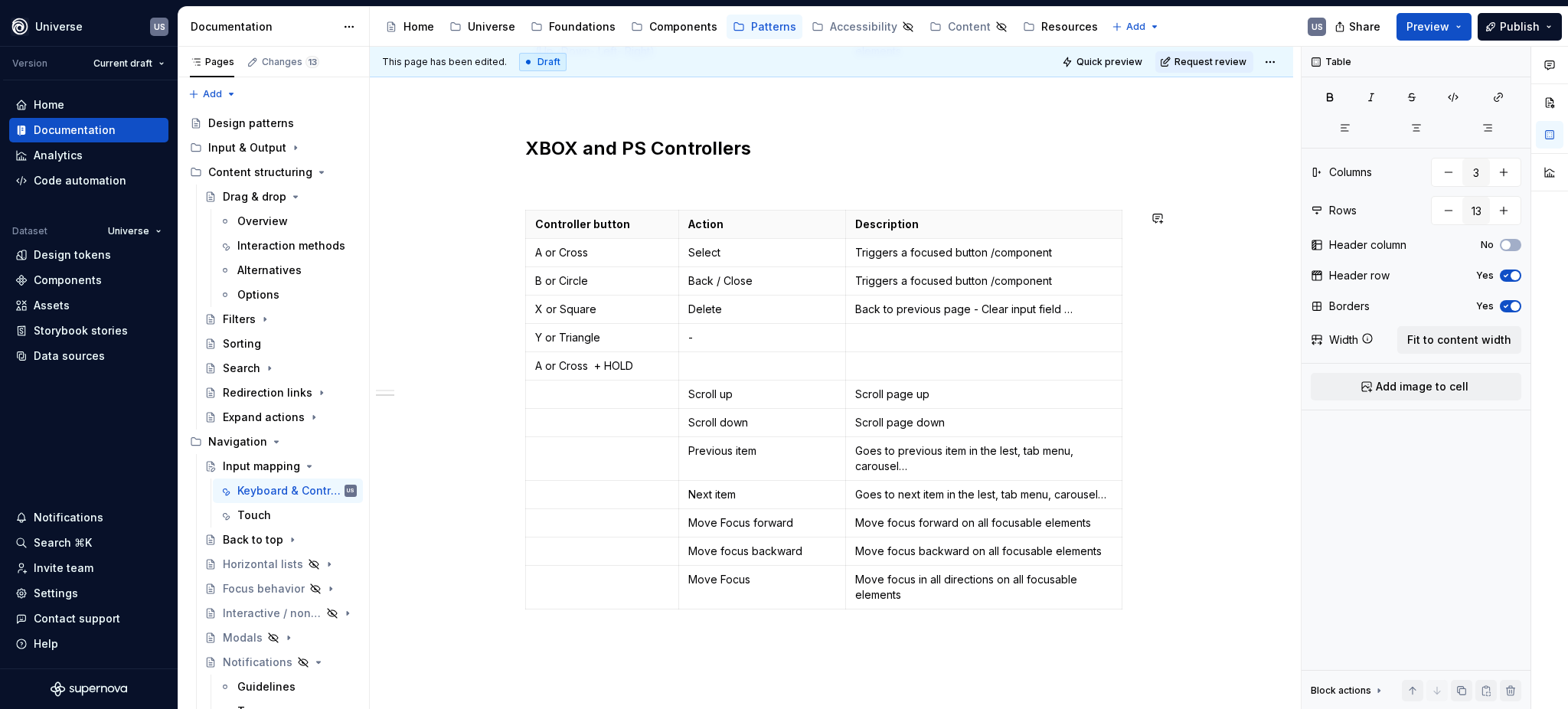
click at [851, 334] on td at bounding box center [984, 338] width 276 height 28
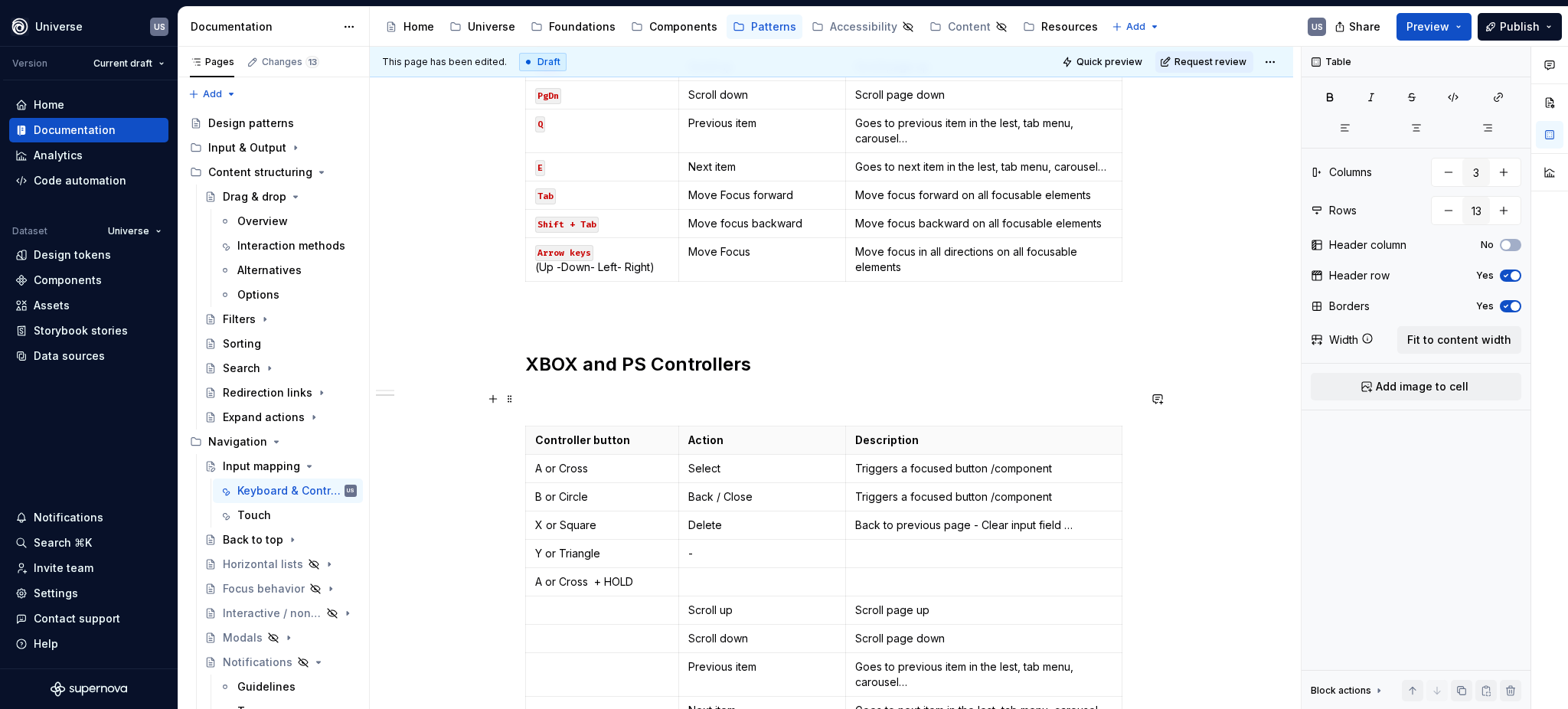
scroll to position [766, 0]
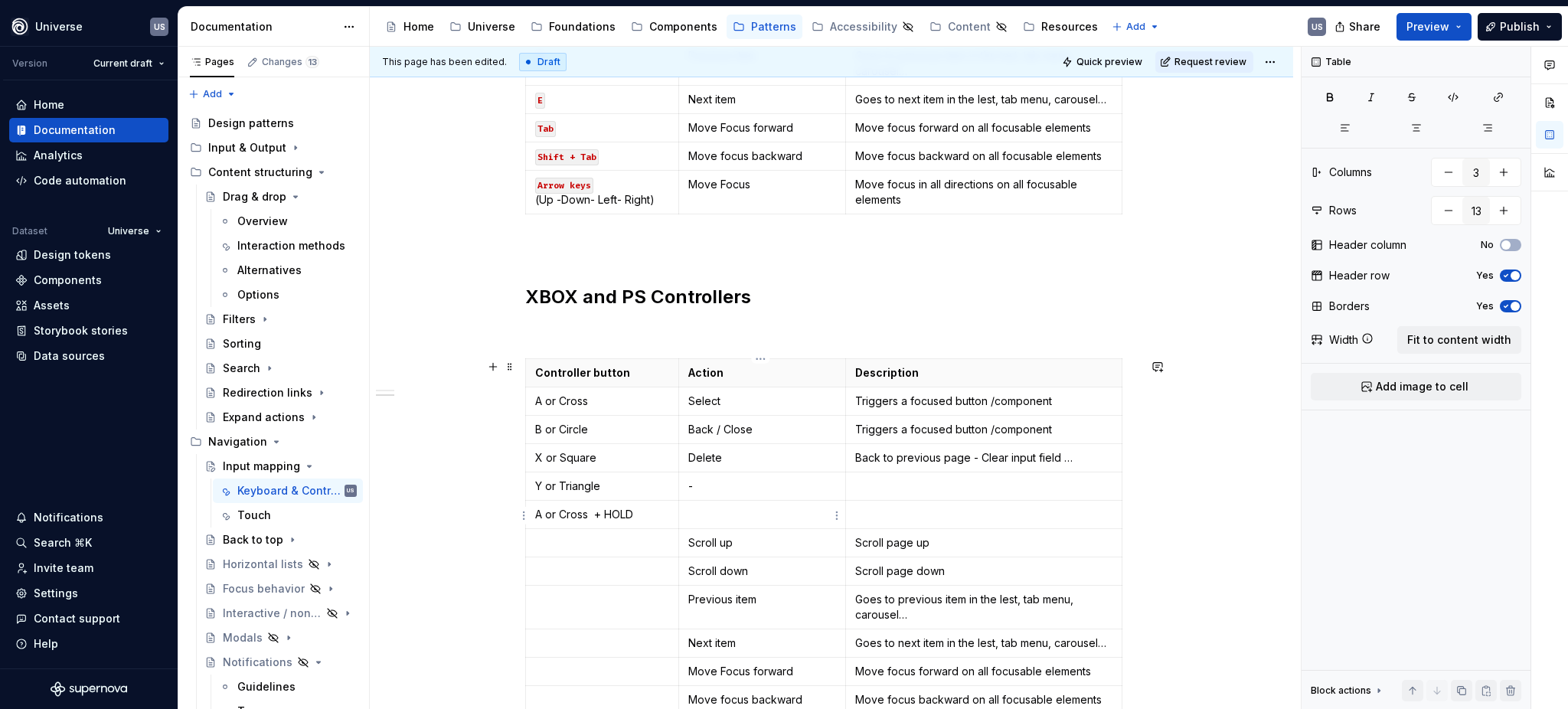
click at [745, 513] on p at bounding box center [762, 514] width 148 height 15
click at [929, 516] on p at bounding box center [984, 514] width 257 height 15
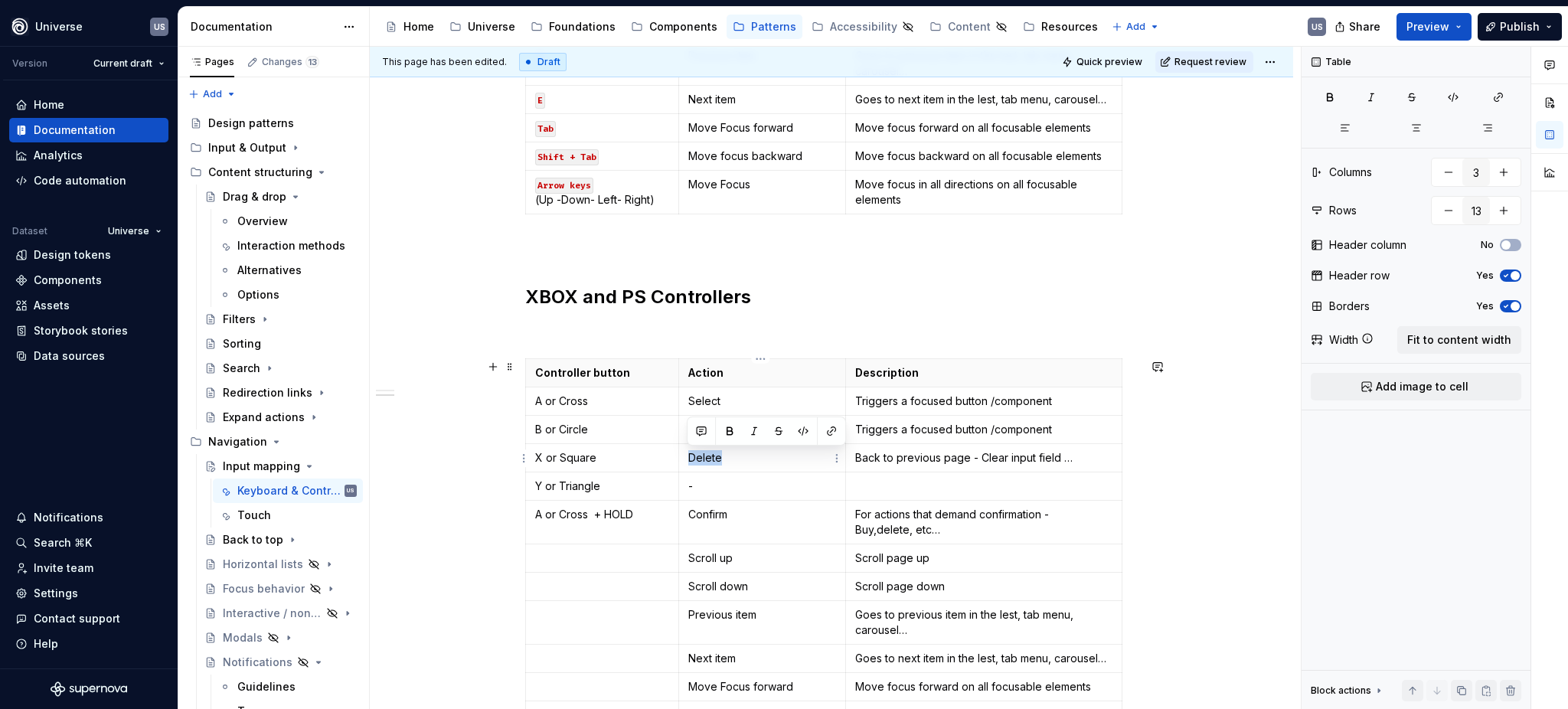
drag, startPoint x: 720, startPoint y: 460, endPoint x: 689, endPoint y: 454, distance: 31.6
click at [689, 454] on p "Delete" at bounding box center [762, 457] width 148 height 15
click at [876, 482] on p at bounding box center [984, 485] width 257 height 15
click at [953, 525] on p "For actions that demand confirmation - Buy,delete, etc…" at bounding box center [984, 522] width 257 height 30
type textarea "*"
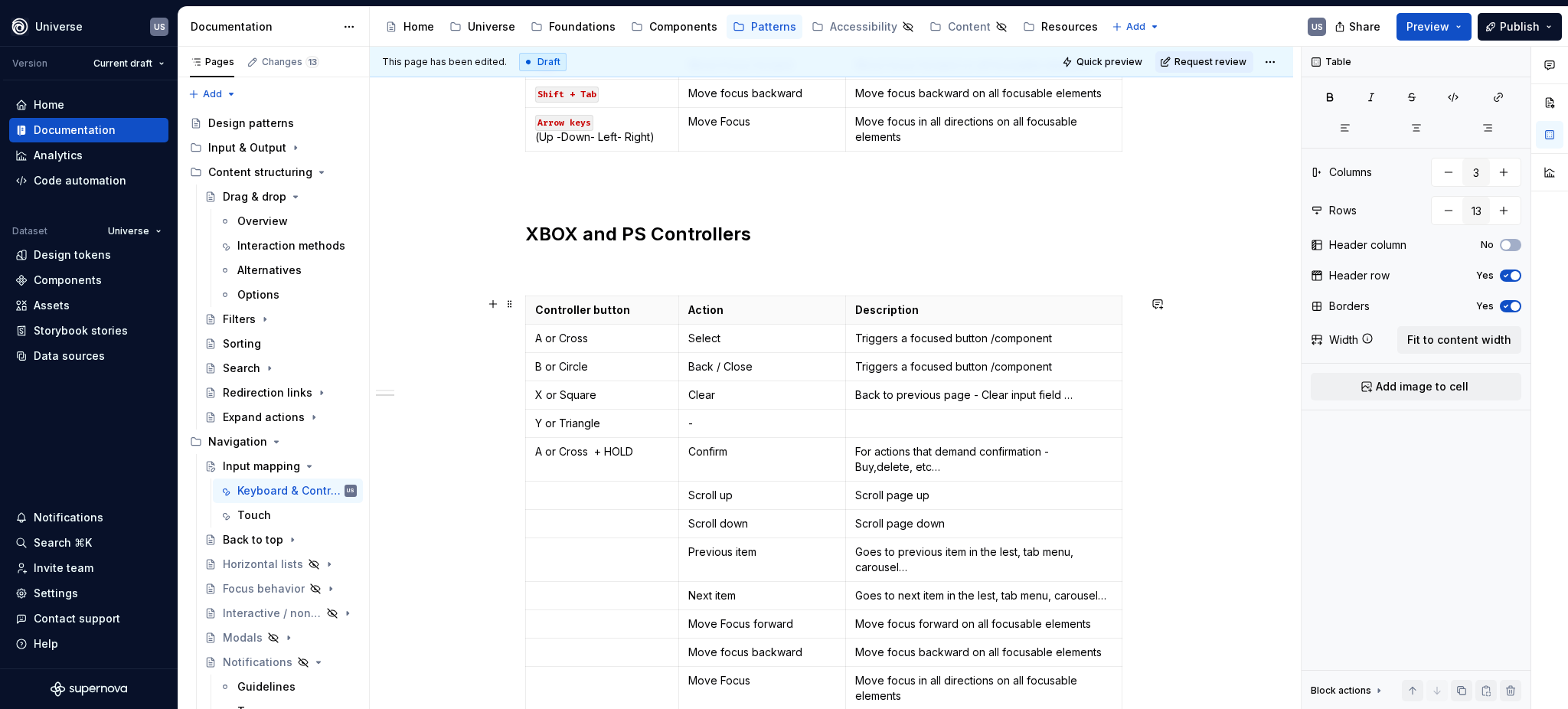
scroll to position [869, 0]
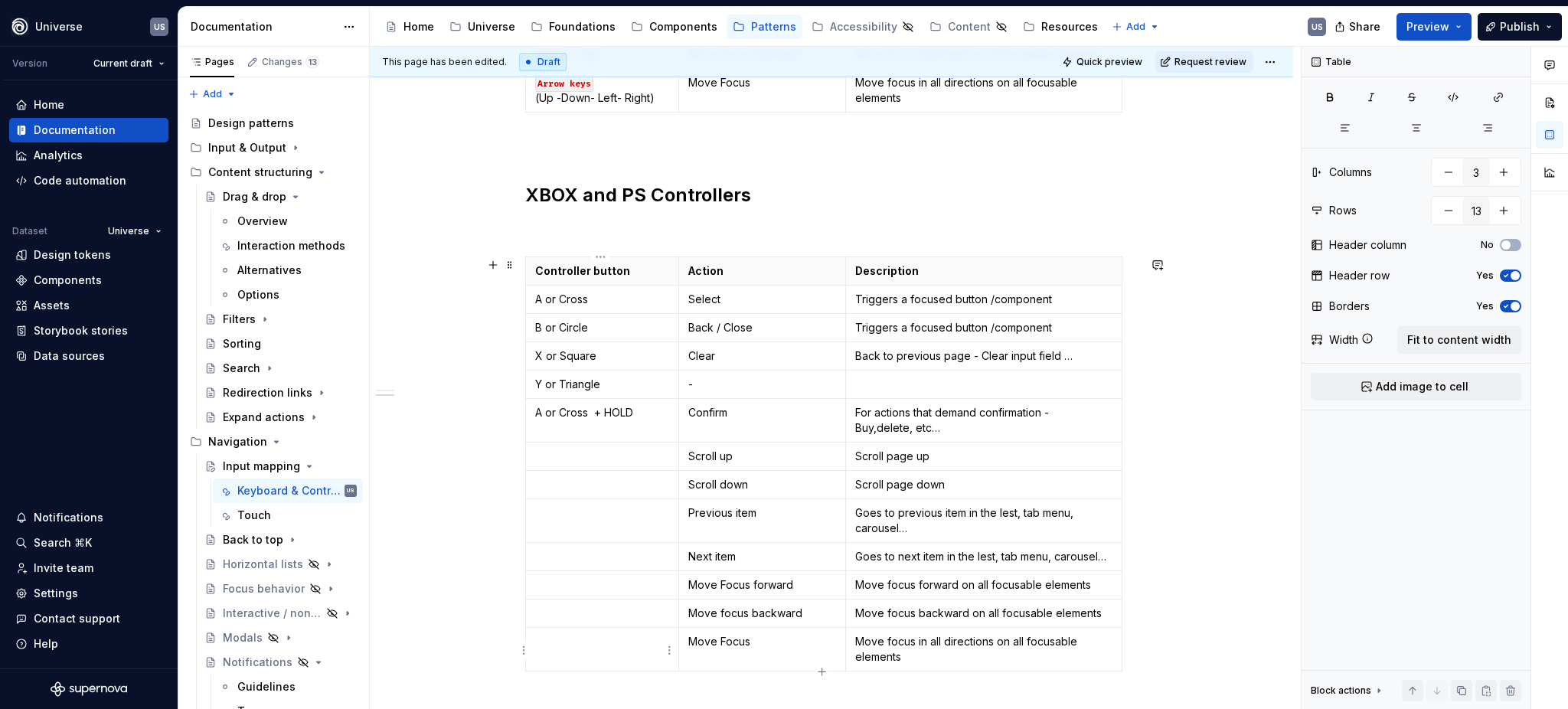
click at [641, 644] on p at bounding box center [602, 641] width 134 height 15
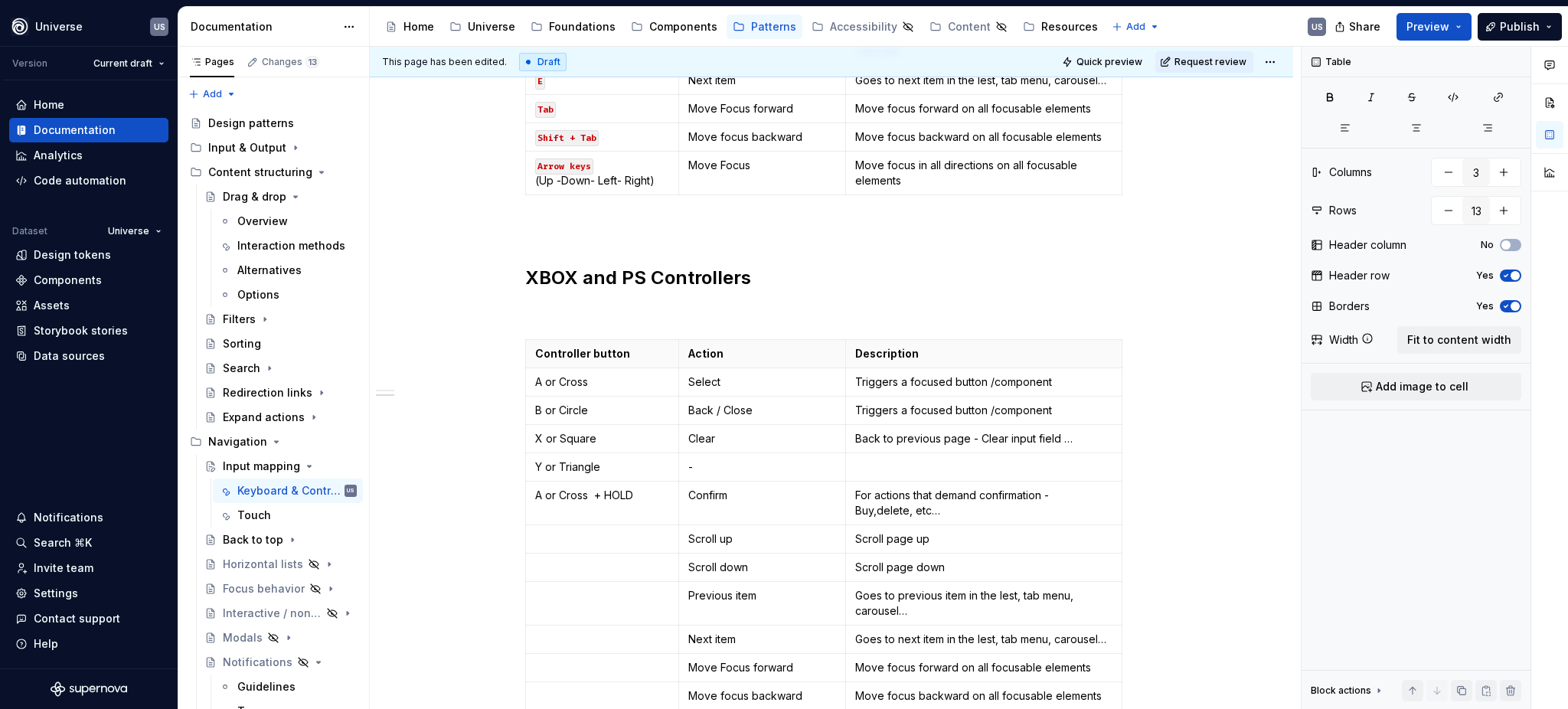
scroll to position [782, 0]
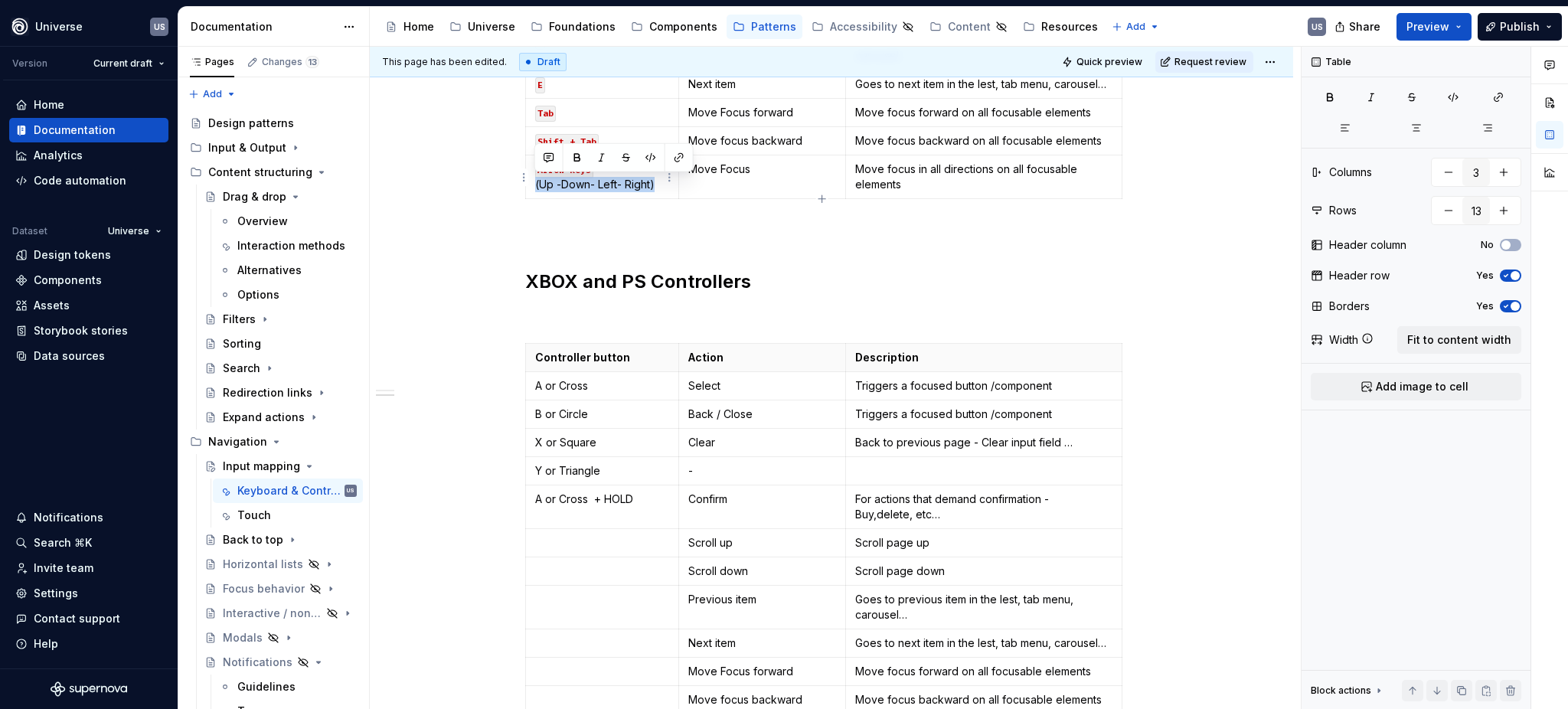
drag, startPoint x: 653, startPoint y: 182, endPoint x: 533, endPoint y: 184, distance: 120.0
click at [535, 184] on p "Arrow keys (Up -Down- Left- Right)" at bounding box center [602, 176] width 134 height 30
copy p "(Up -Down- Left- Right)"
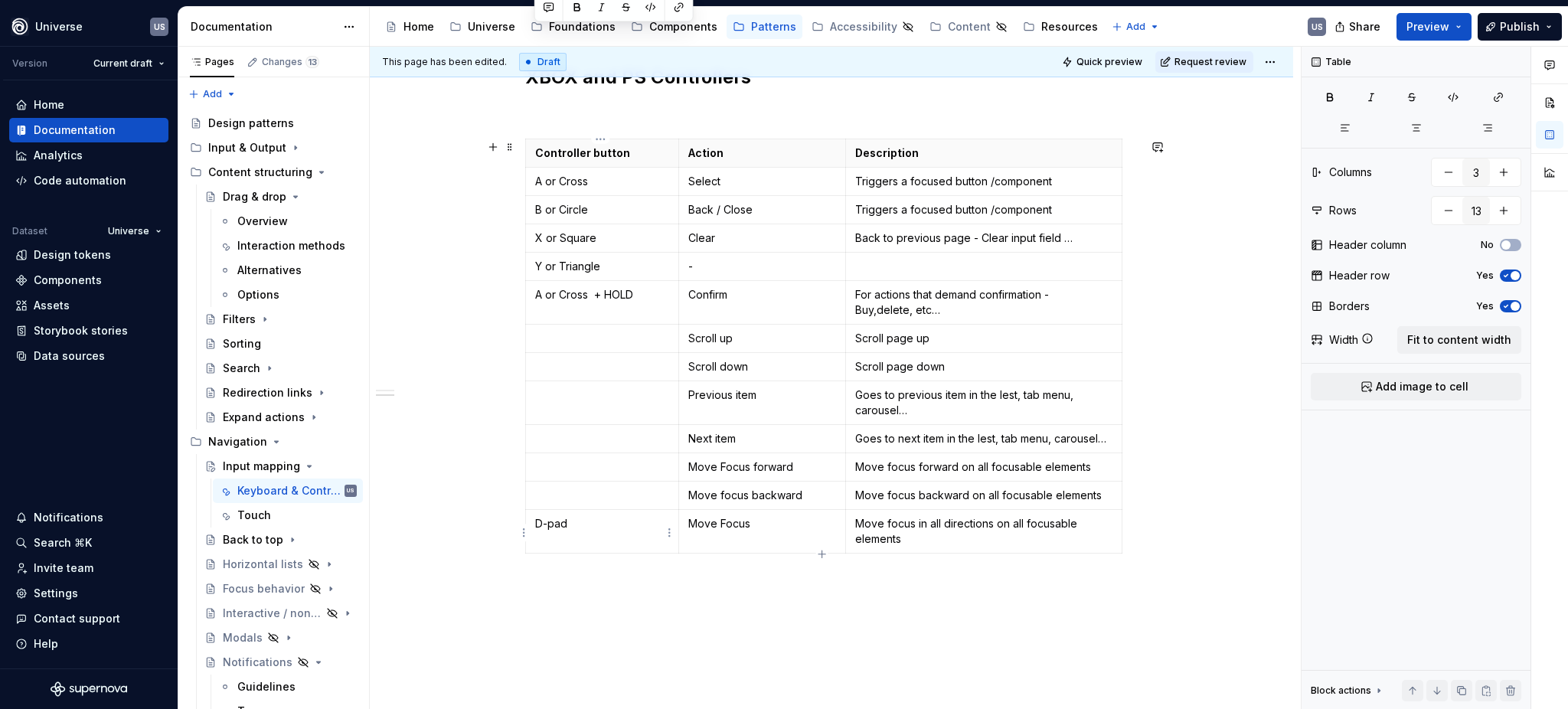
click at [577, 541] on p "D-pad" at bounding box center [602, 531] width 134 height 30
click at [553, 494] on p at bounding box center [602, 495] width 134 height 15
drag, startPoint x: 793, startPoint y: 525, endPoint x: 684, endPoint y: 516, distance: 109.4
click at [684, 516] on td "Move Focus" at bounding box center [762, 532] width 168 height 44
copy p "Move Focus"
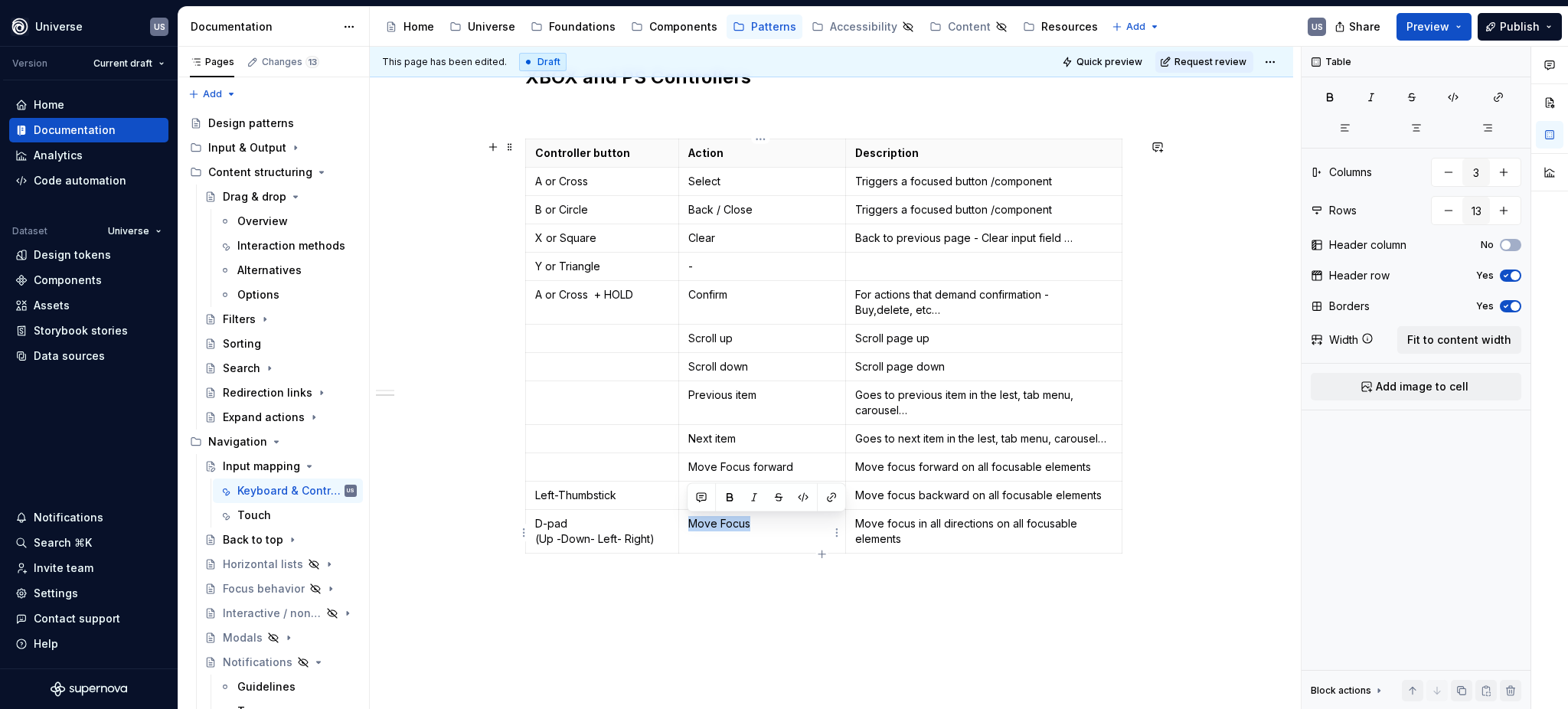
click at [789, 527] on p "Move Focus" at bounding box center [762, 523] width 148 height 15
drag, startPoint x: 806, startPoint y: 496, endPoint x: 688, endPoint y: 492, distance: 118.1
click at [688, 492] on p "Move focus backward" at bounding box center [762, 495] width 148 height 15
drag, startPoint x: 909, startPoint y: 539, endPoint x: 855, endPoint y: 529, distance: 54.9
click at [855, 529] on p "Move focus in all directions on all focusable elements" at bounding box center [984, 531] width 257 height 30
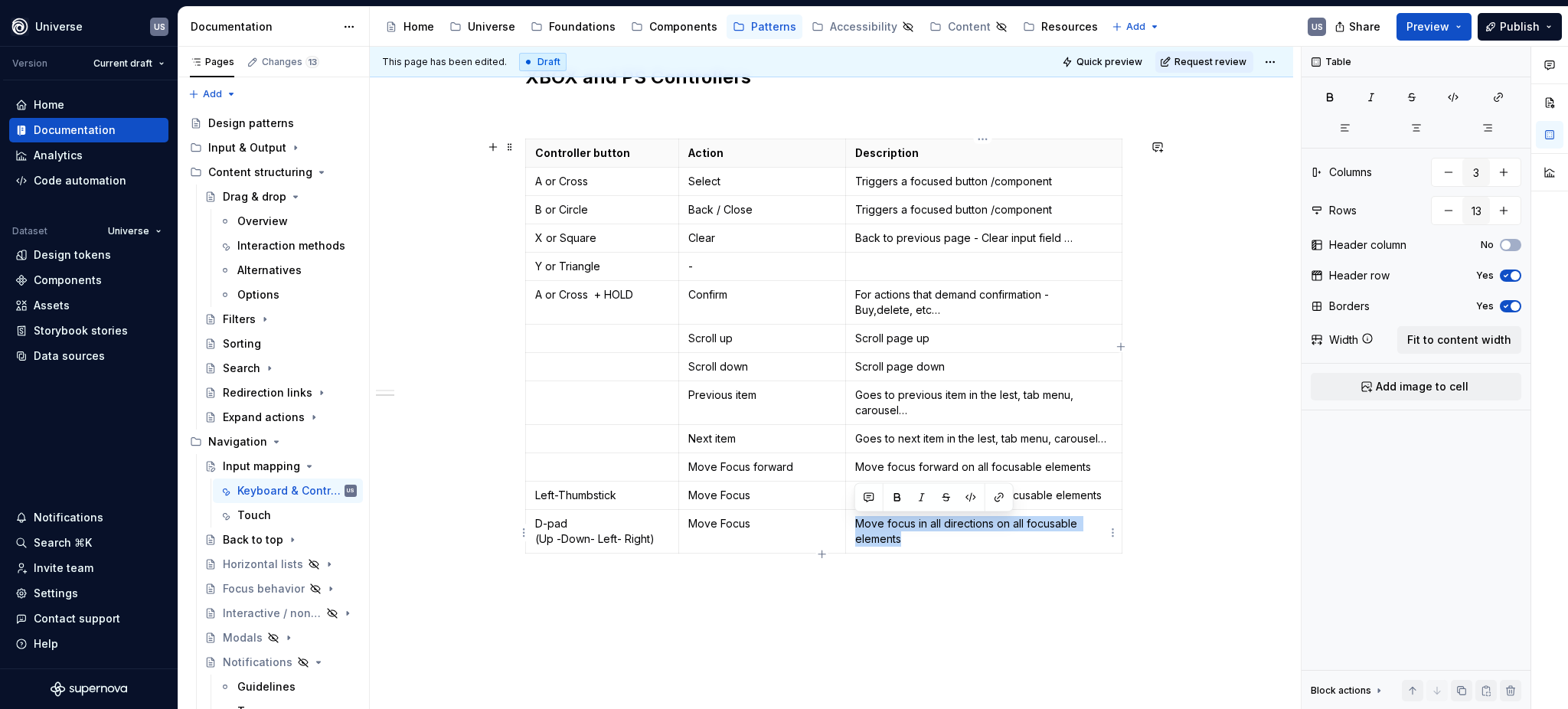
copy p "Move focus in all directions on all focusable elements"
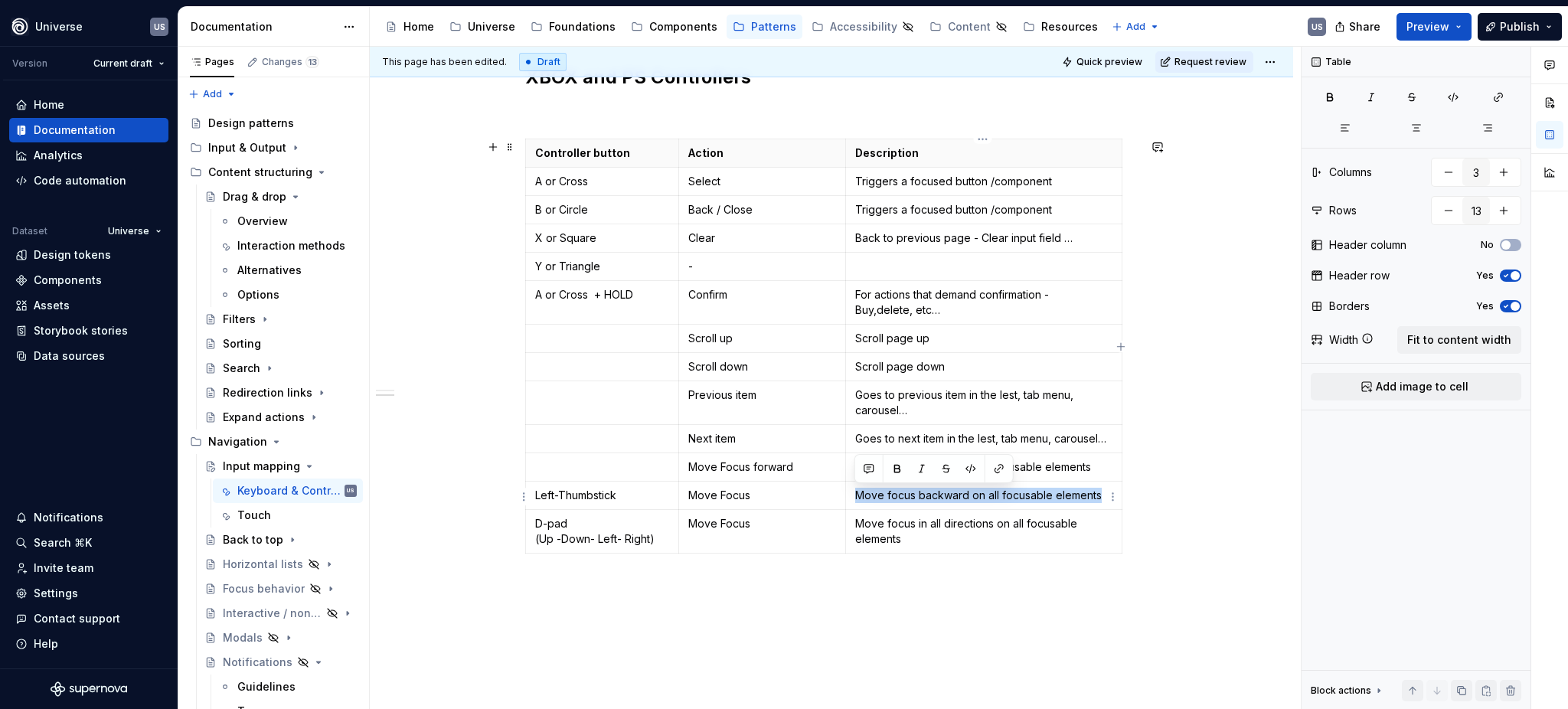
drag, startPoint x: 1098, startPoint y: 494, endPoint x: 850, endPoint y: 501, distance: 248.1
click at [850, 501] on td "Move focus backward on all focusable elements" at bounding box center [984, 495] width 276 height 28
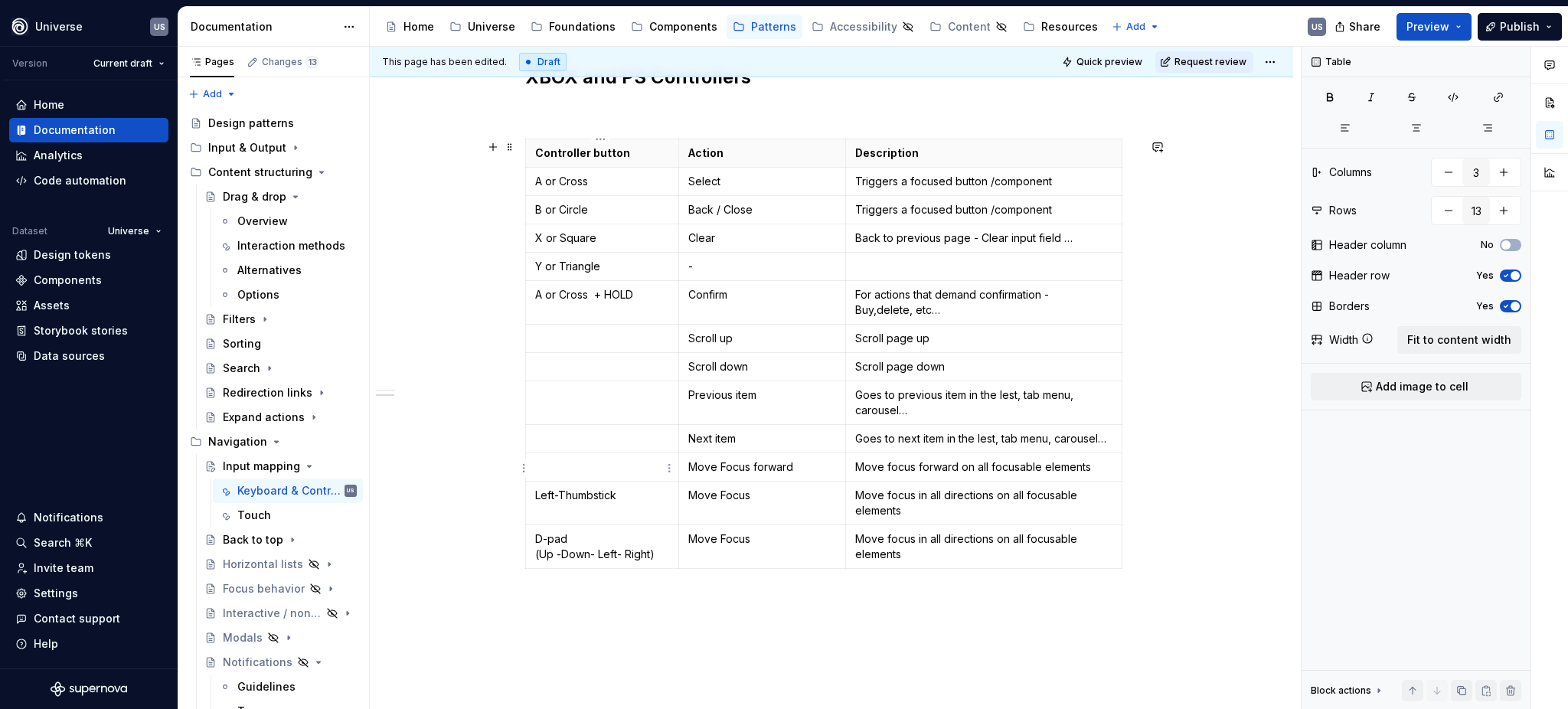
click at [602, 463] on p at bounding box center [602, 466] width 134 height 15
click at [582, 347] on td at bounding box center [603, 339] width 153 height 28
click at [770, 337] on p "Scroll up" at bounding box center [762, 338] width 148 height 15
click at [723, 337] on p "Scroll up and Down" at bounding box center [762, 338] width 148 height 15
click at [939, 338] on p "Scroll page up" at bounding box center [984, 338] width 257 height 15
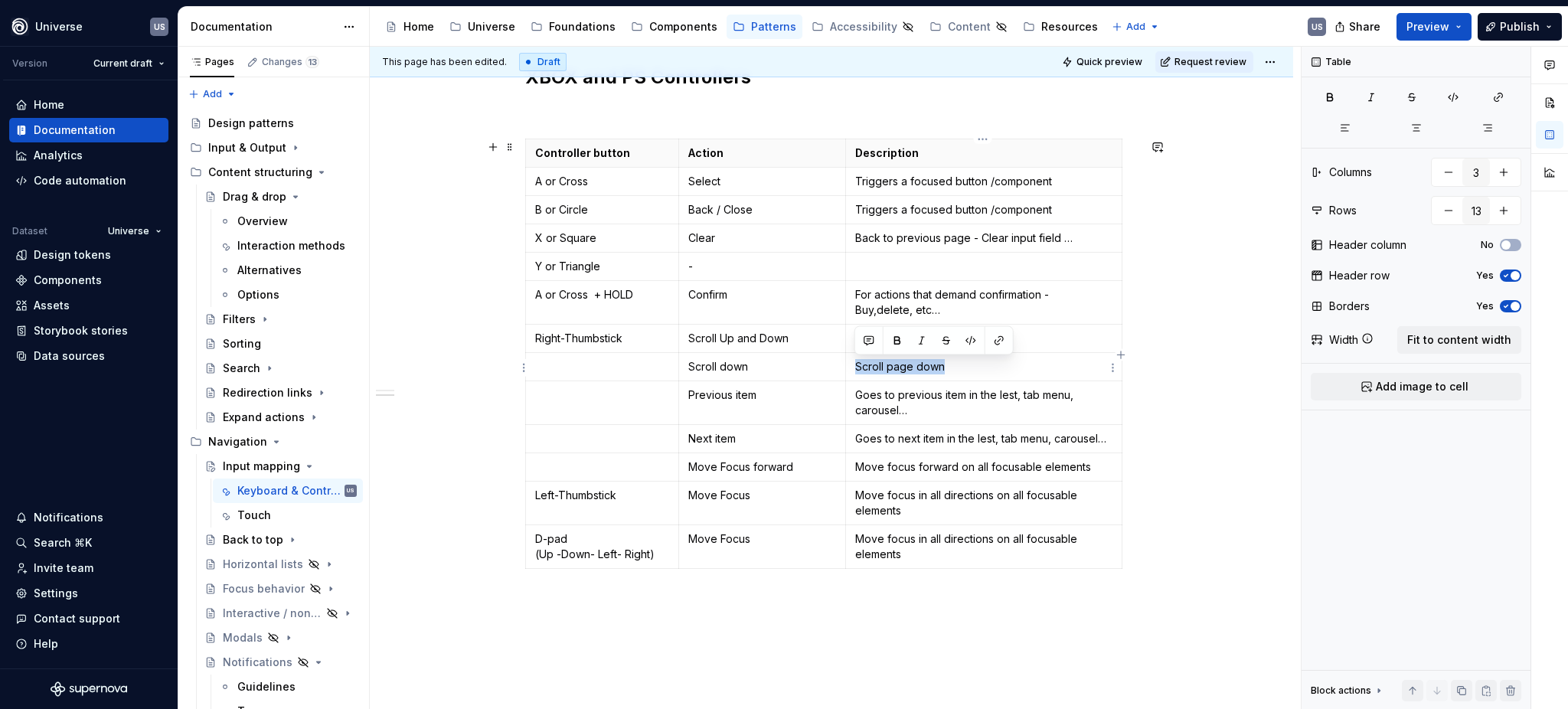
drag, startPoint x: 984, startPoint y: 367, endPoint x: 855, endPoint y: 369, distance: 129.0
click at [855, 369] on p "Scroll page down" at bounding box center [984, 366] width 257 height 15
drag, startPoint x: 780, startPoint y: 370, endPoint x: 689, endPoint y: 370, distance: 91.0
click at [689, 370] on p "Scroll down" at bounding box center [762, 366] width 148 height 15
click at [912, 343] on p "Scroll page up or down" at bounding box center [984, 338] width 257 height 15
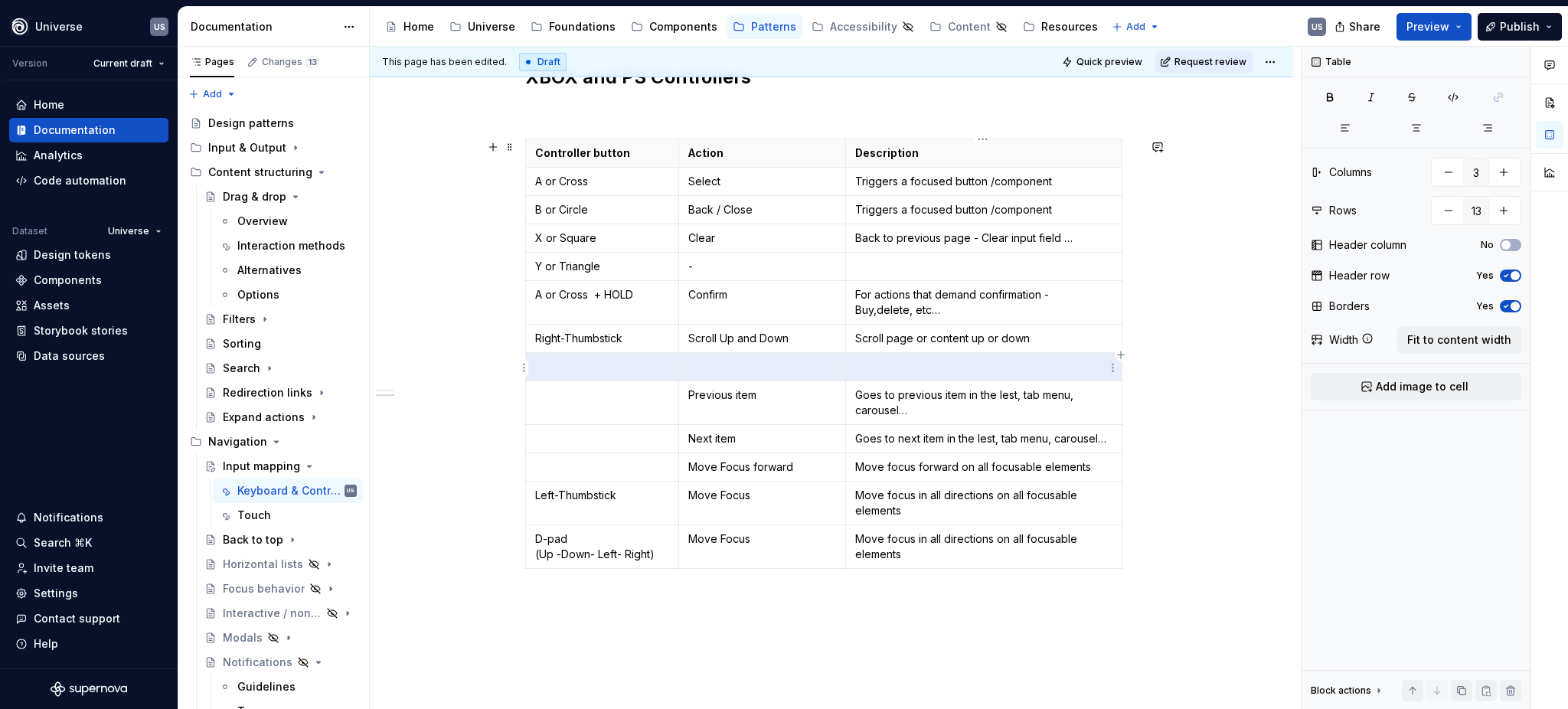
drag, startPoint x: 632, startPoint y: 367, endPoint x: 889, endPoint y: 371, distance: 257.0
click at [889, 371] on tr at bounding box center [824, 366] width 596 height 28
click at [527, 366] on html "Universe US Version Current draft Home Documentation Analytics Code automation …" at bounding box center [784, 354] width 1568 height 709
click at [570, 526] on div "Delete row" at bounding box center [597, 525] width 100 height 15
type input "12"
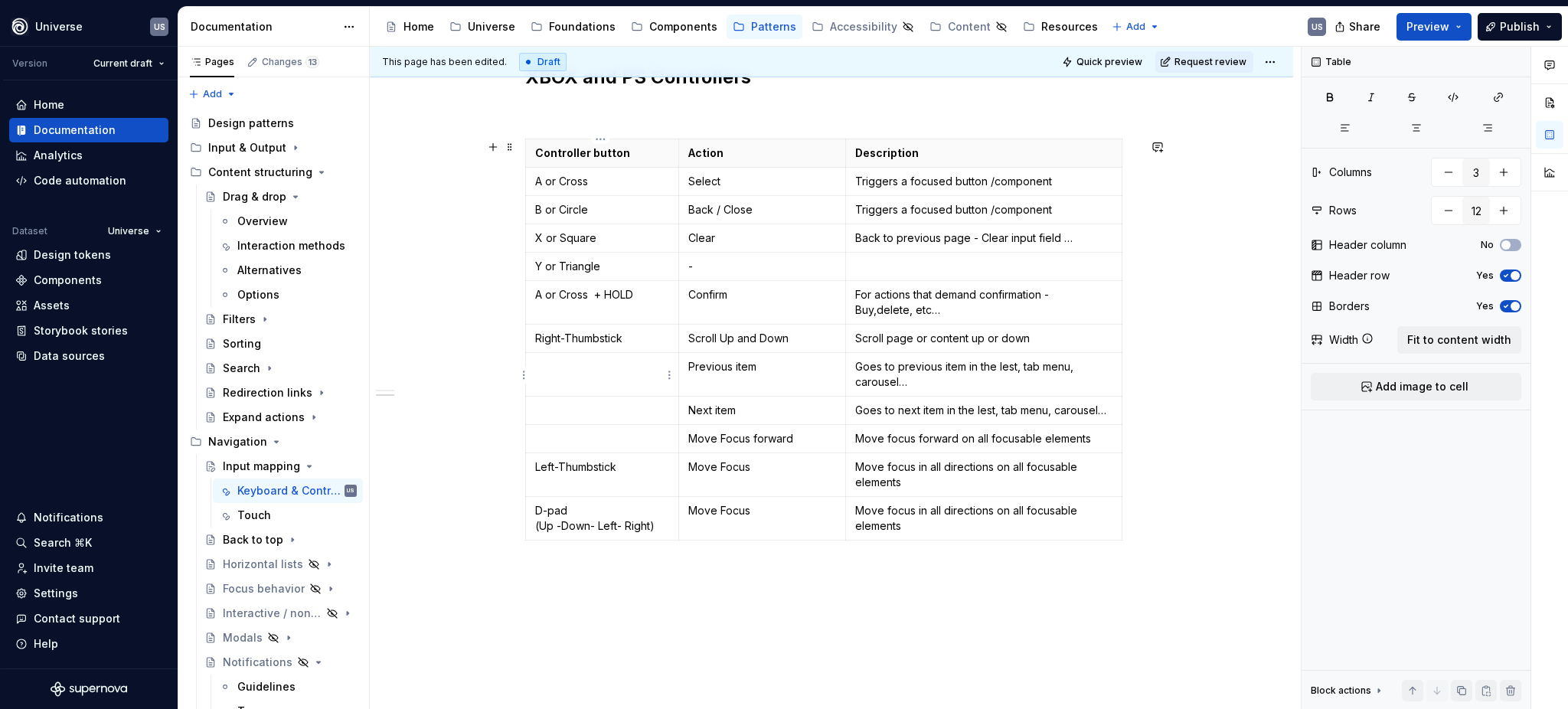
click at [584, 374] on p at bounding box center [602, 366] width 134 height 15
click at [571, 406] on p at bounding box center [602, 410] width 134 height 15
click at [590, 366] on p "LT" at bounding box center [602, 366] width 134 height 15
click at [543, 367] on p "LT or" at bounding box center [602, 366] width 134 height 15
click at [548, 408] on p "RT" at bounding box center [602, 410] width 134 height 15
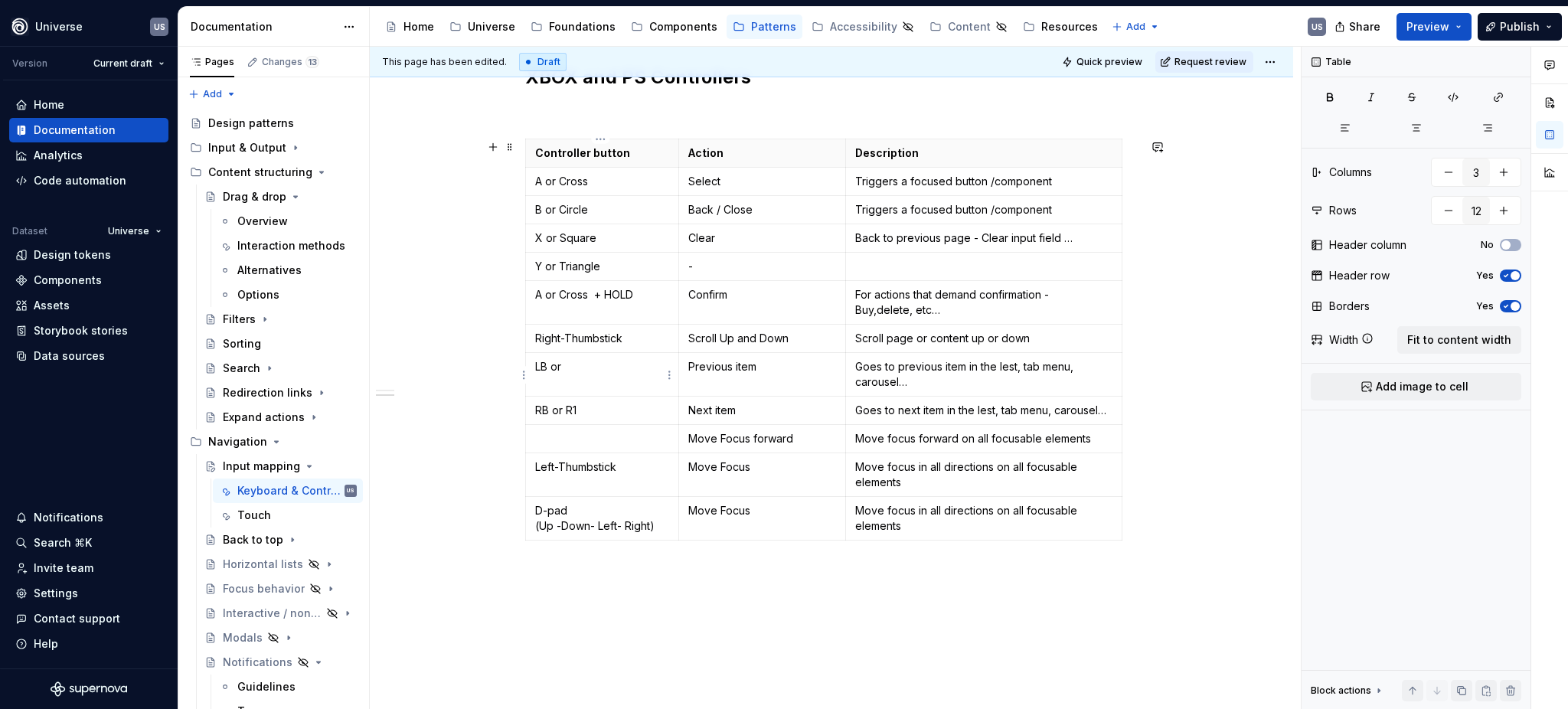
click at [590, 368] on p "LB or" at bounding box center [602, 366] width 134 height 15
click at [915, 478] on p "Move focus in all directions on all focusable elements" at bounding box center [984, 474] width 257 height 30
drag, startPoint x: 916, startPoint y: 467, endPoint x: 993, endPoint y: 467, distance: 77.0
click at [993, 467] on p "Move focus in all directions on all focusable elements" at bounding box center [984, 474] width 257 height 30
click at [774, 469] on p "Move Focus" at bounding box center [762, 466] width 148 height 15
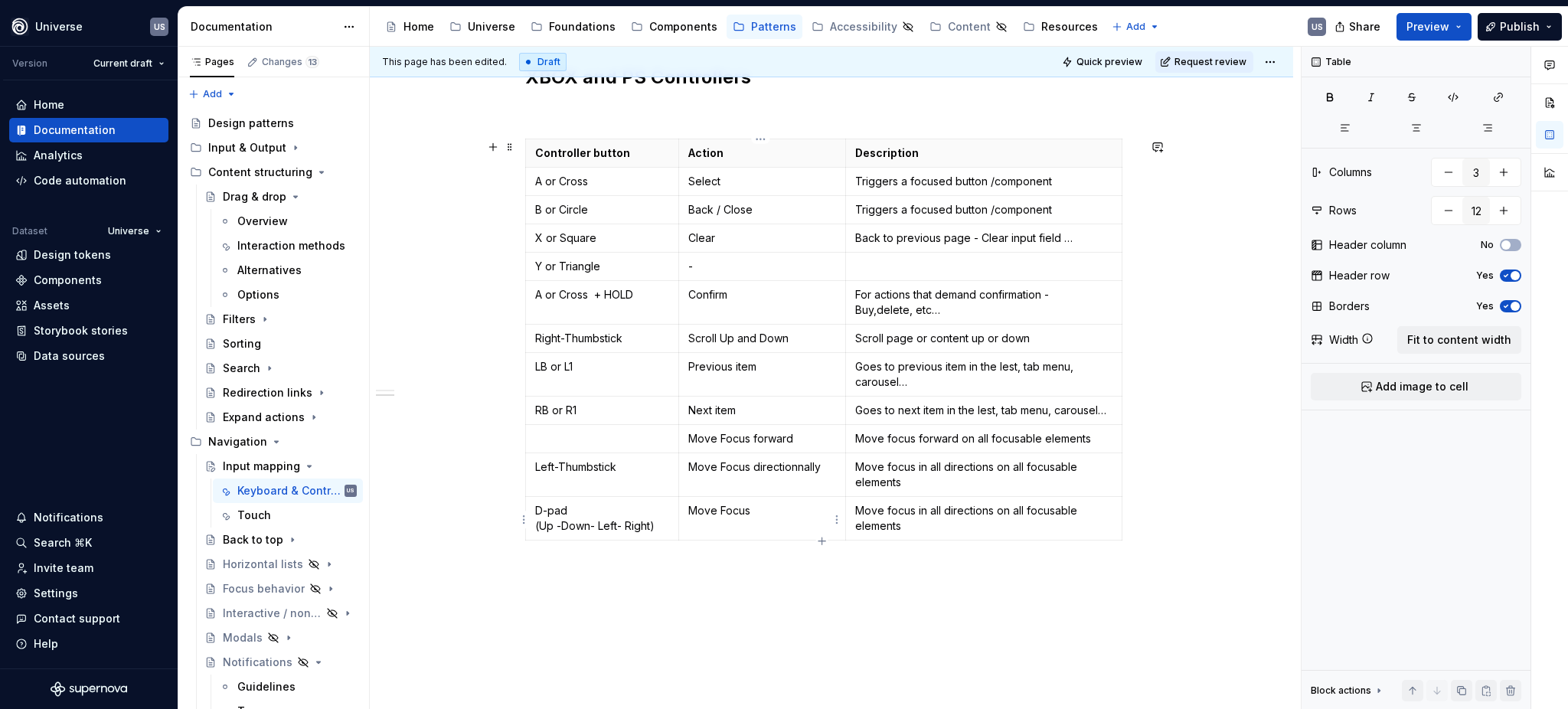
click at [805, 508] on p "Move Focus" at bounding box center [762, 510] width 148 height 15
type textarea "*"
click at [983, 515] on p "Move focus in all directions on all focusable elements" at bounding box center [984, 518] width 257 height 30
drag, startPoint x: 917, startPoint y: 510, endPoint x: 989, endPoint y: 513, distance: 72.1
click at [989, 513] on p "Move focus in all directions on all focusable elements" at bounding box center [984, 518] width 257 height 30
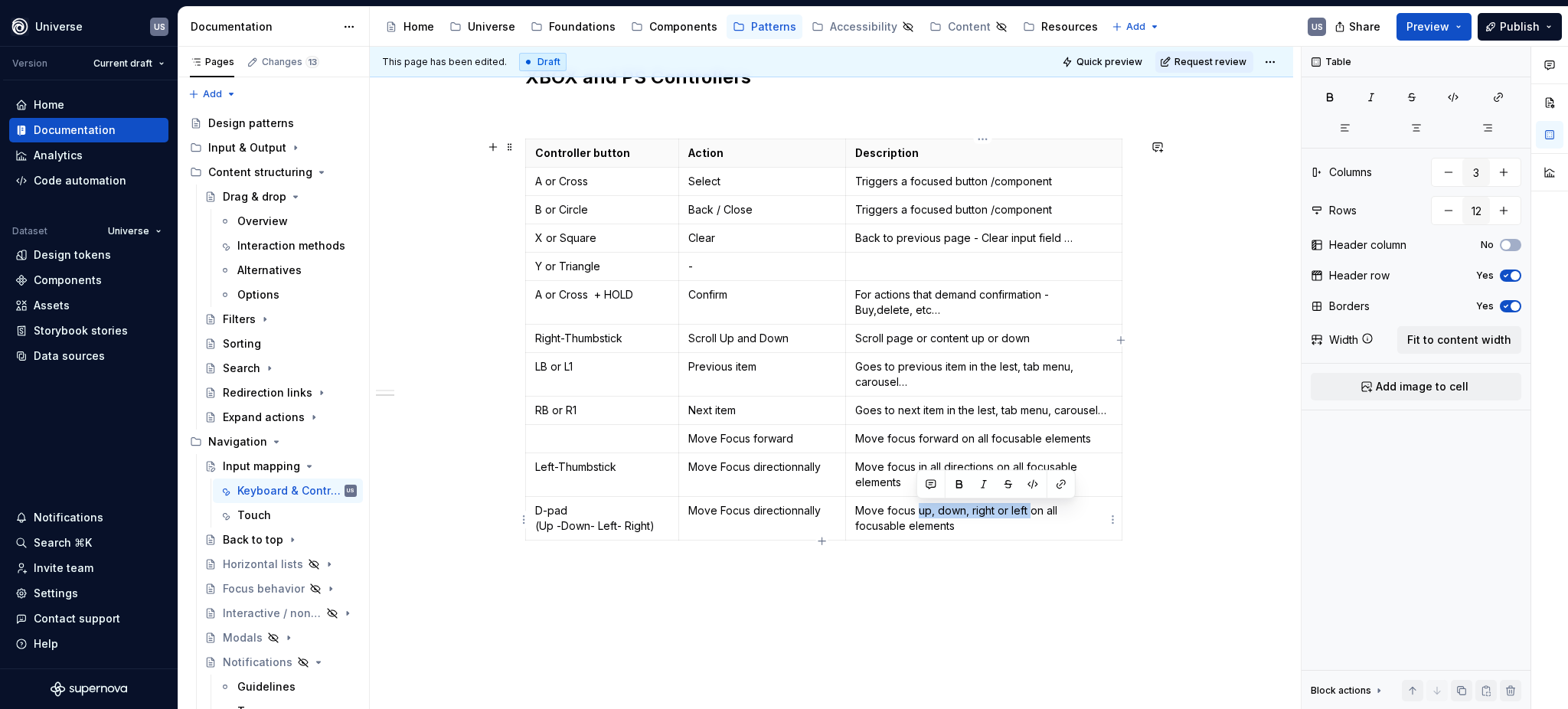
drag, startPoint x: 970, startPoint y: 513, endPoint x: 917, endPoint y: 512, distance: 53.0
click at [917, 512] on p "Move focus up, down, right or left on all focusable elements" at bounding box center [984, 518] width 257 height 30
copy p "up, down, right or left"
click at [899, 444] on p "Move focus forward on all focusable elements" at bounding box center [984, 438] width 257 height 15
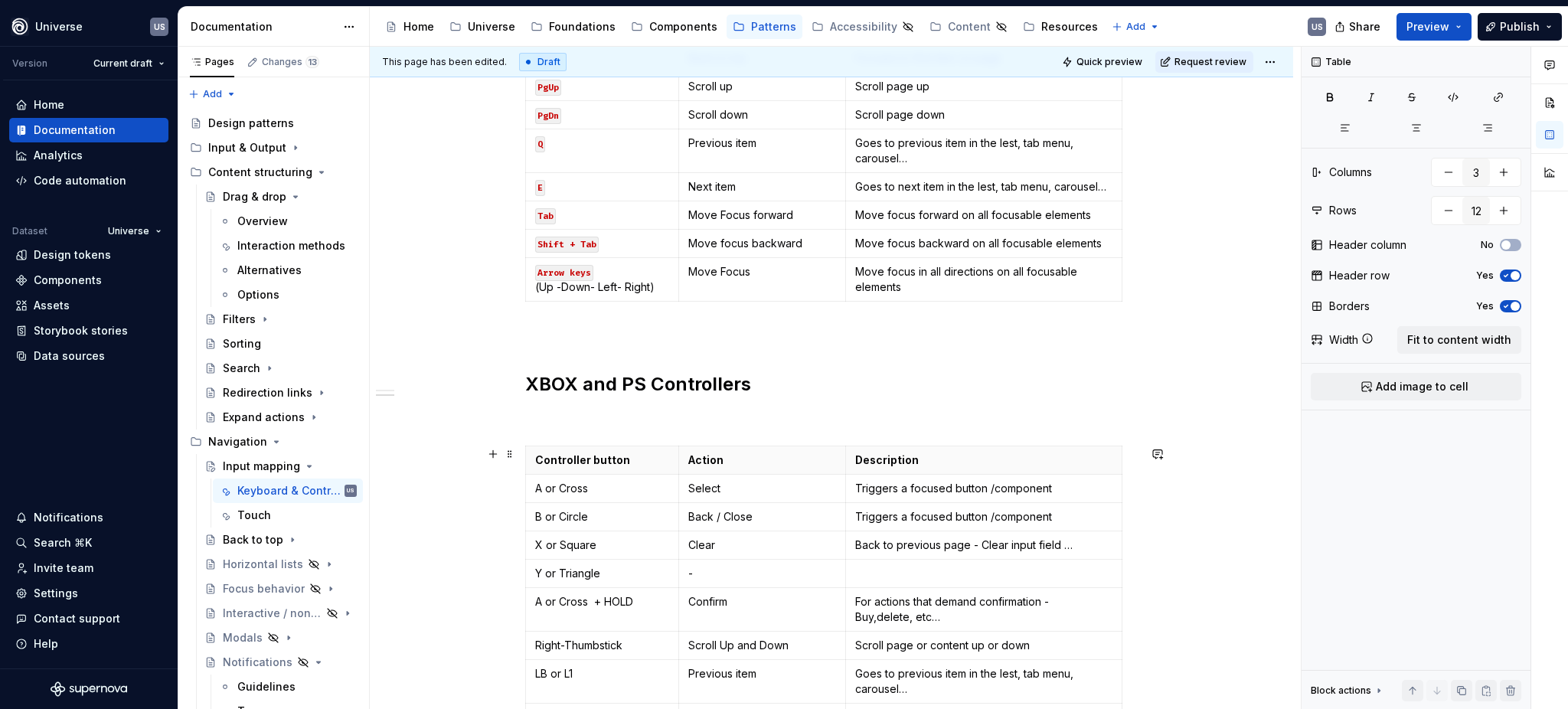
scroll to position [374, 0]
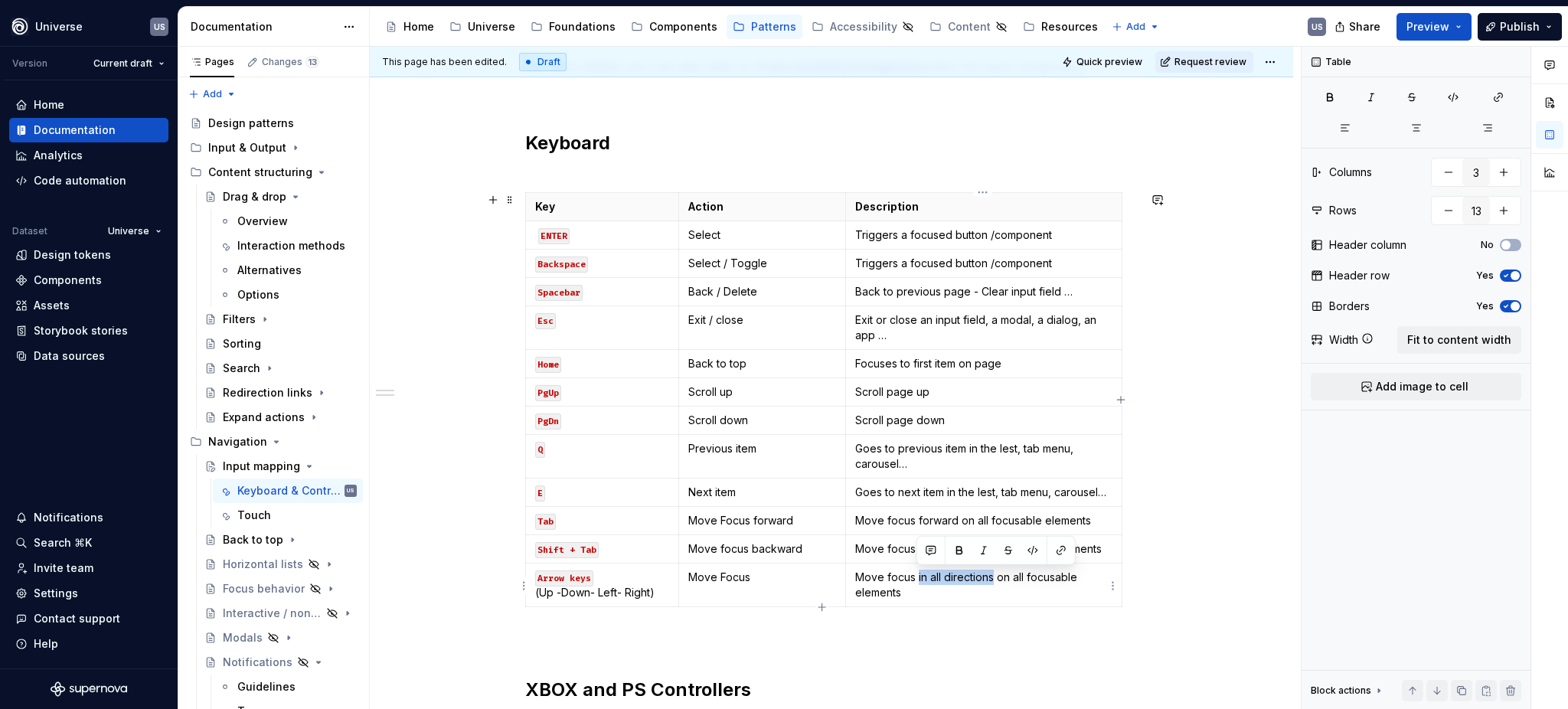
drag, startPoint x: 916, startPoint y: 580, endPoint x: 990, endPoint y: 581, distance: 74.0
click at [990, 581] on p "Move focus in all directions on all focusable elements" at bounding box center [984, 585] width 257 height 30
click at [1032, 579] on p "Move focus up, down, right or left on all focusable elements" at bounding box center [984, 585] width 257 height 30
click at [1012, 596] on p "Move focus up, down, right or left on all focusable elements" at bounding box center [984, 585] width 257 height 30
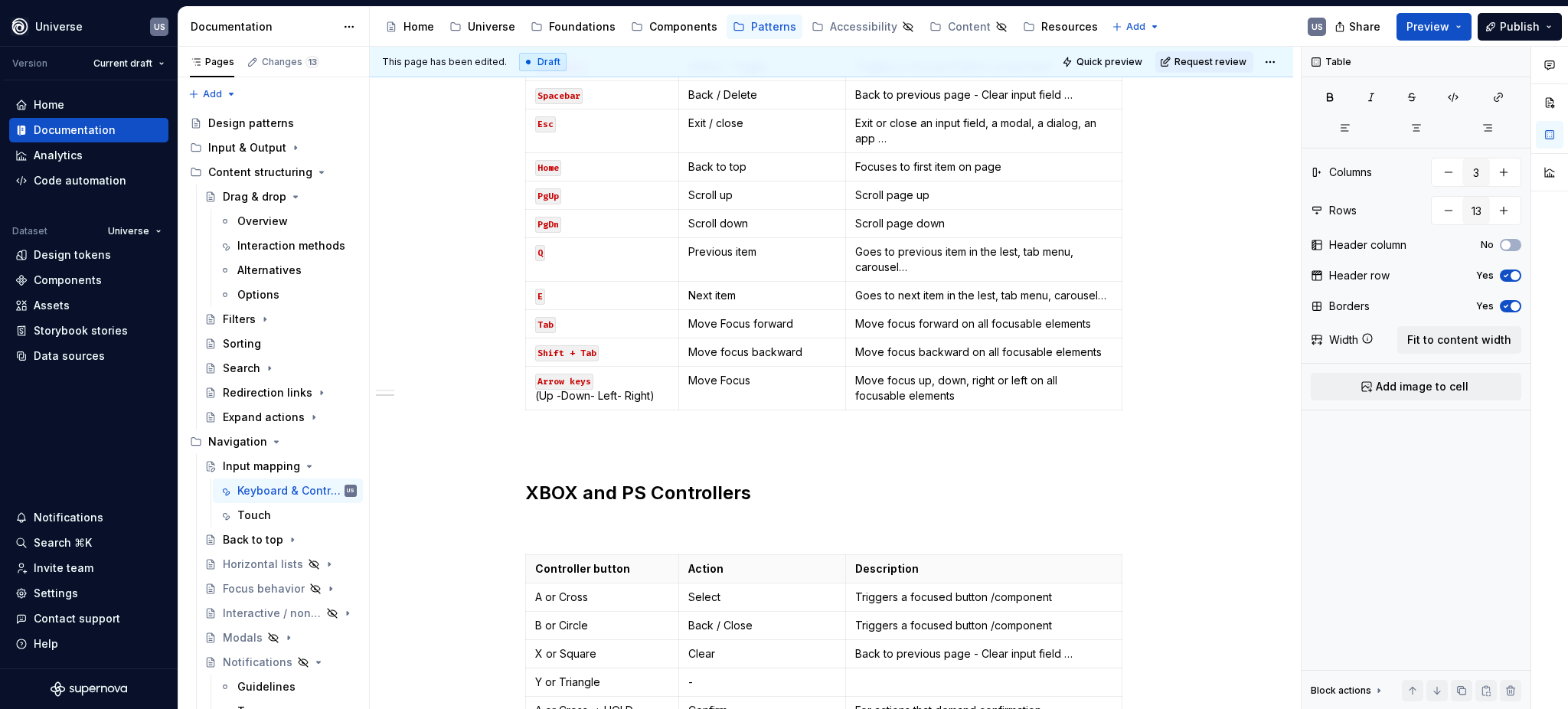
scroll to position [885, 0]
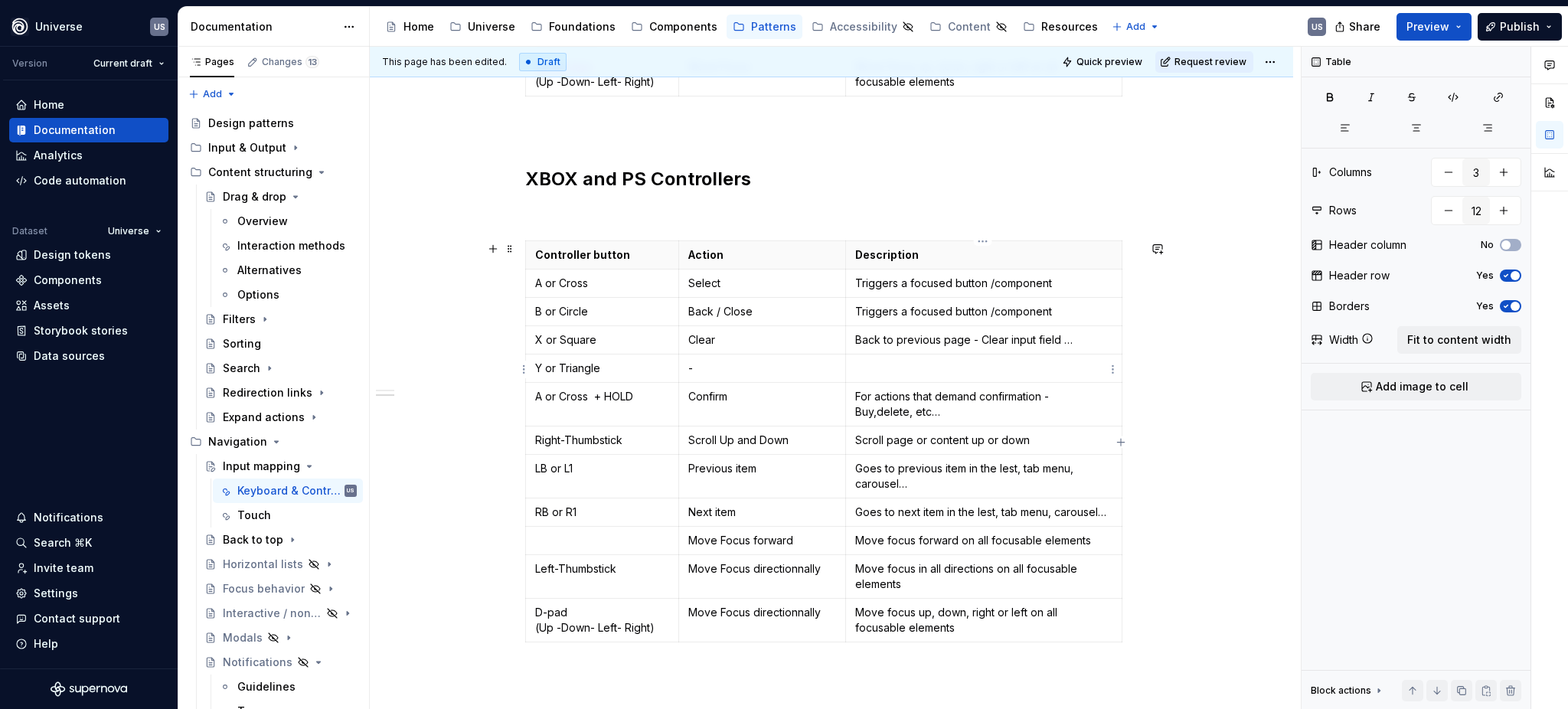
click at [908, 366] on p at bounding box center [984, 368] width 257 height 15
click at [1003, 465] on p "Goes to previous item in the lest, tab menu, carousel…" at bounding box center [984, 476] width 257 height 30
click at [1006, 469] on p "Goes to previous item in the lest, tab menu, carousel…" at bounding box center [984, 476] width 257 height 30
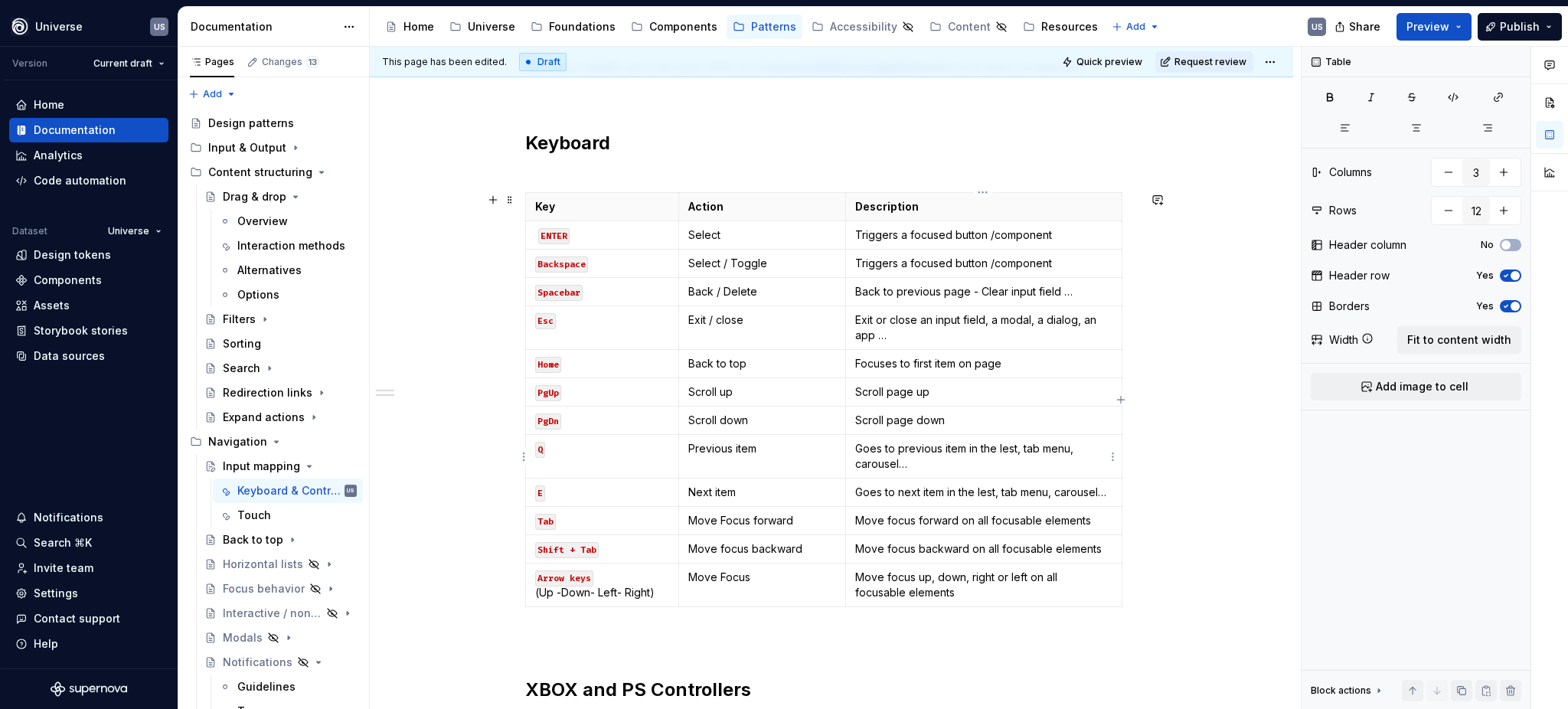
click at [1007, 449] on p "Goes to previous item in the lest, tab menu, carousel…" at bounding box center [984, 456] width 257 height 30
type input "13"
click at [995, 462] on p "Goes to previous item in the list, tab menu, carousel…" at bounding box center [984, 456] width 257 height 30
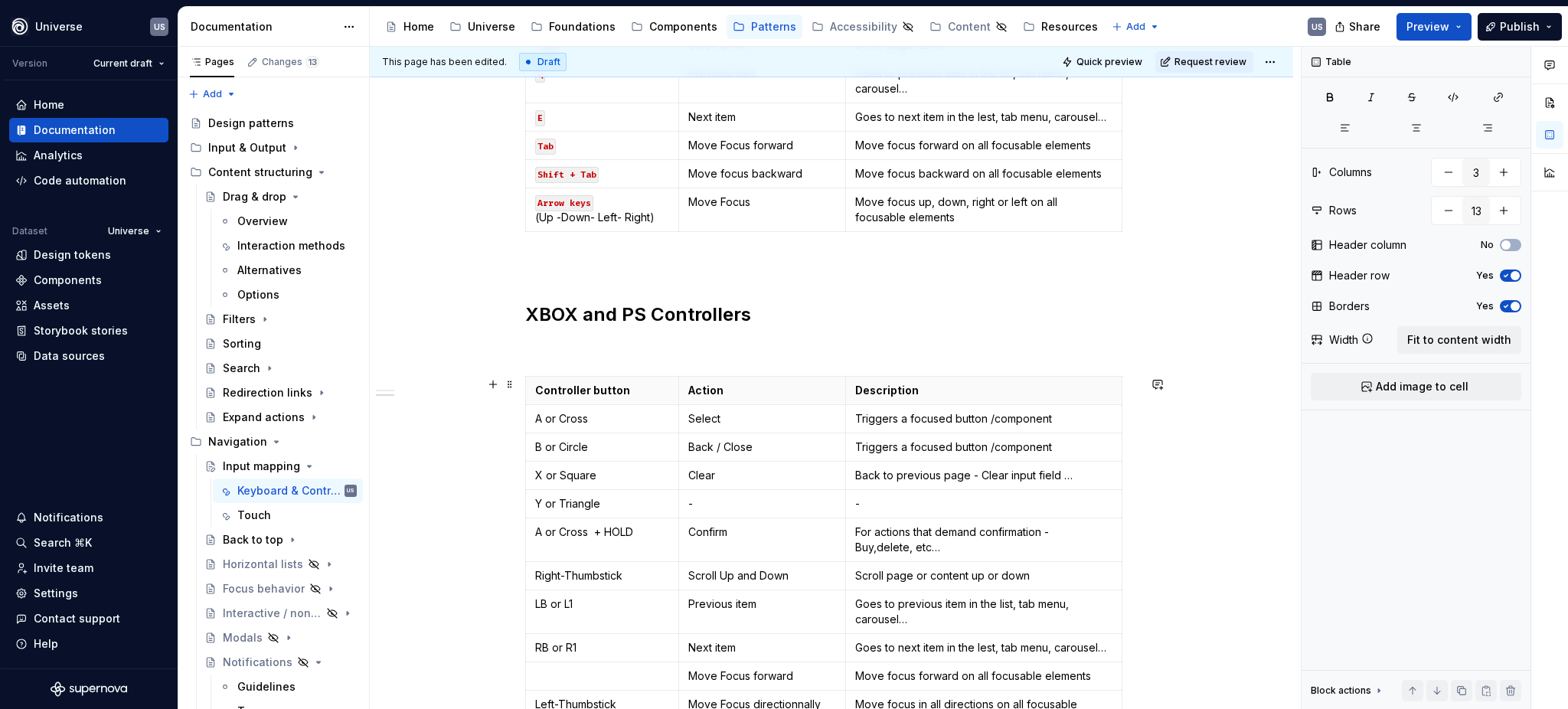
scroll to position [1056, 0]
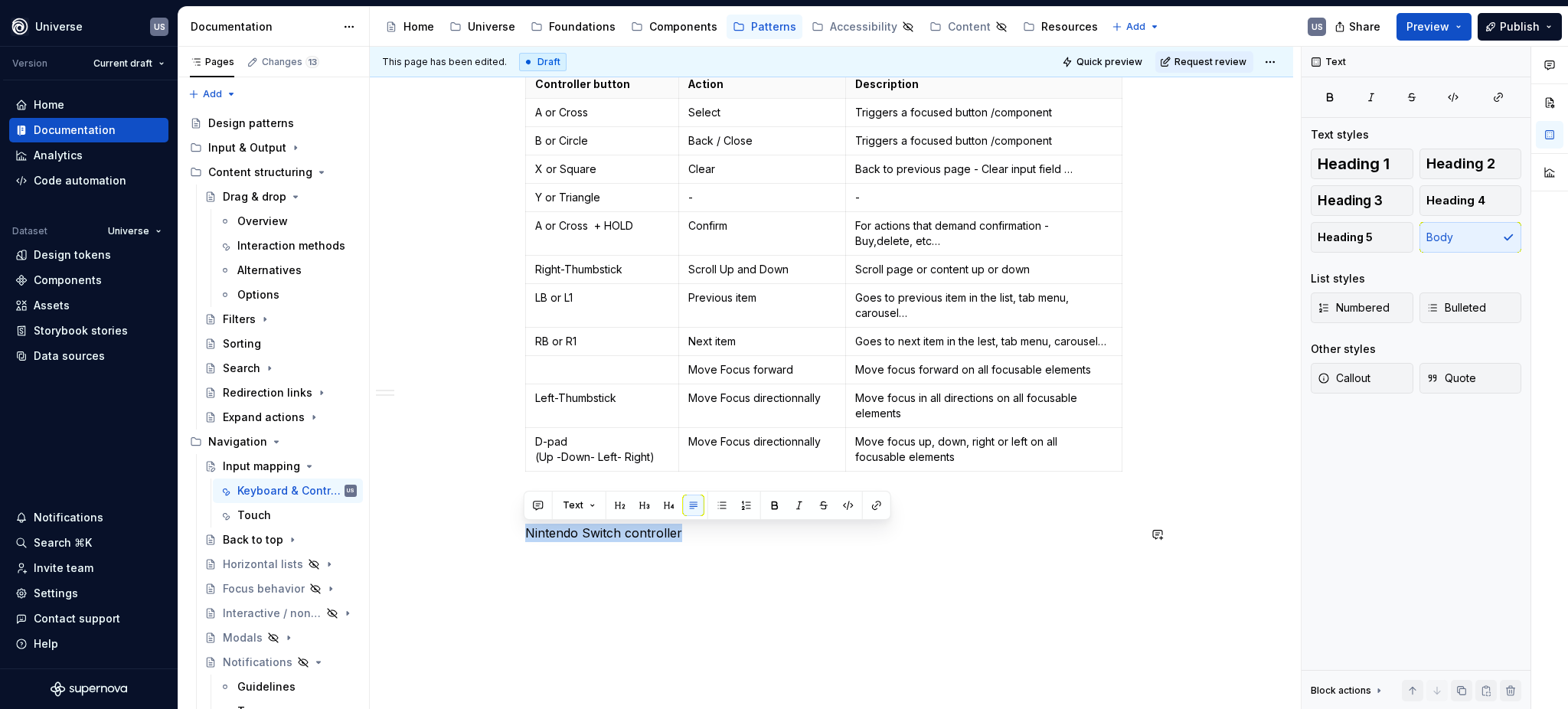
drag, startPoint x: 600, startPoint y: 525, endPoint x: 493, endPoint y: 523, distance: 107.0
click at [619, 499] on button "button" at bounding box center [620, 505] width 22 height 22
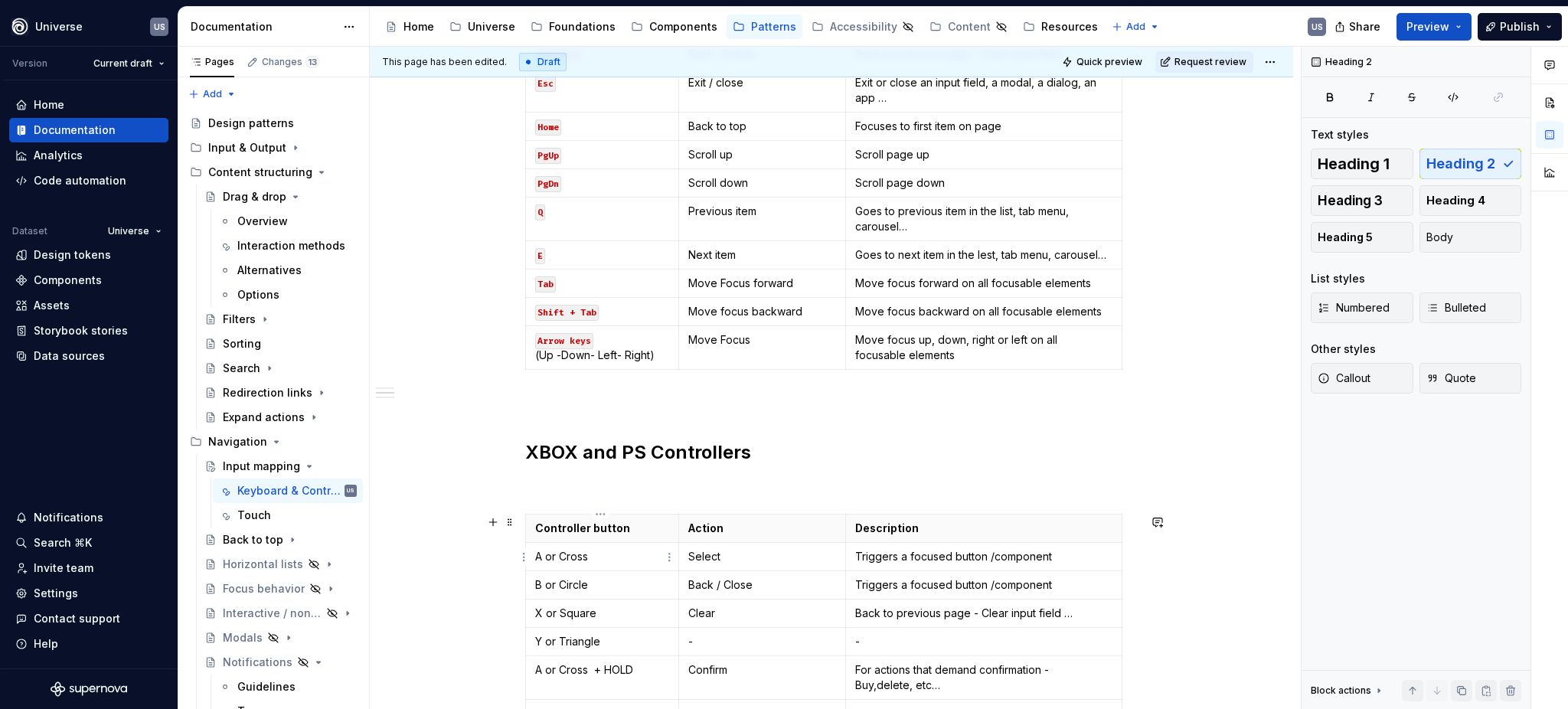
scroll to position [545, 0]
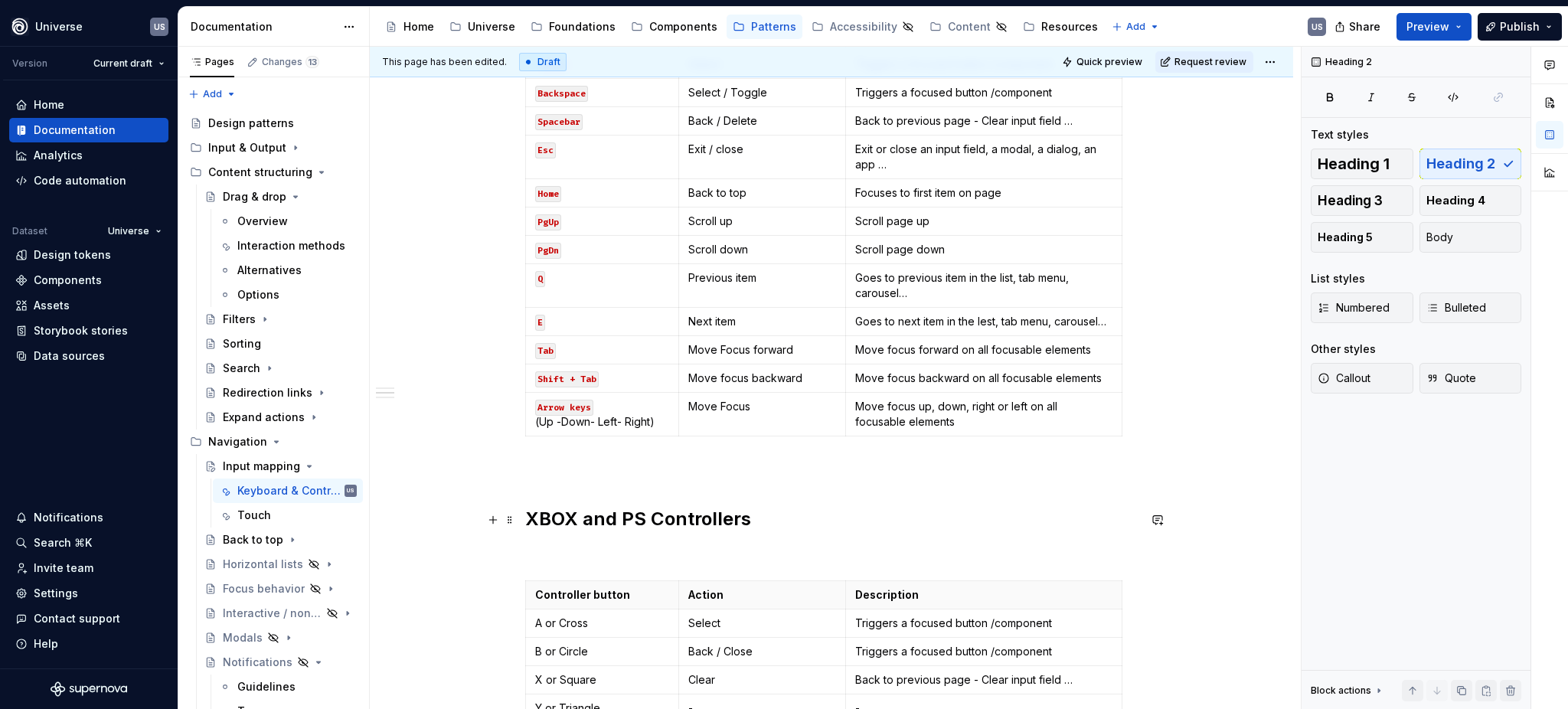
click at [665, 525] on h2 "XBOX and PS Controllers" at bounding box center [831, 519] width 612 height 25
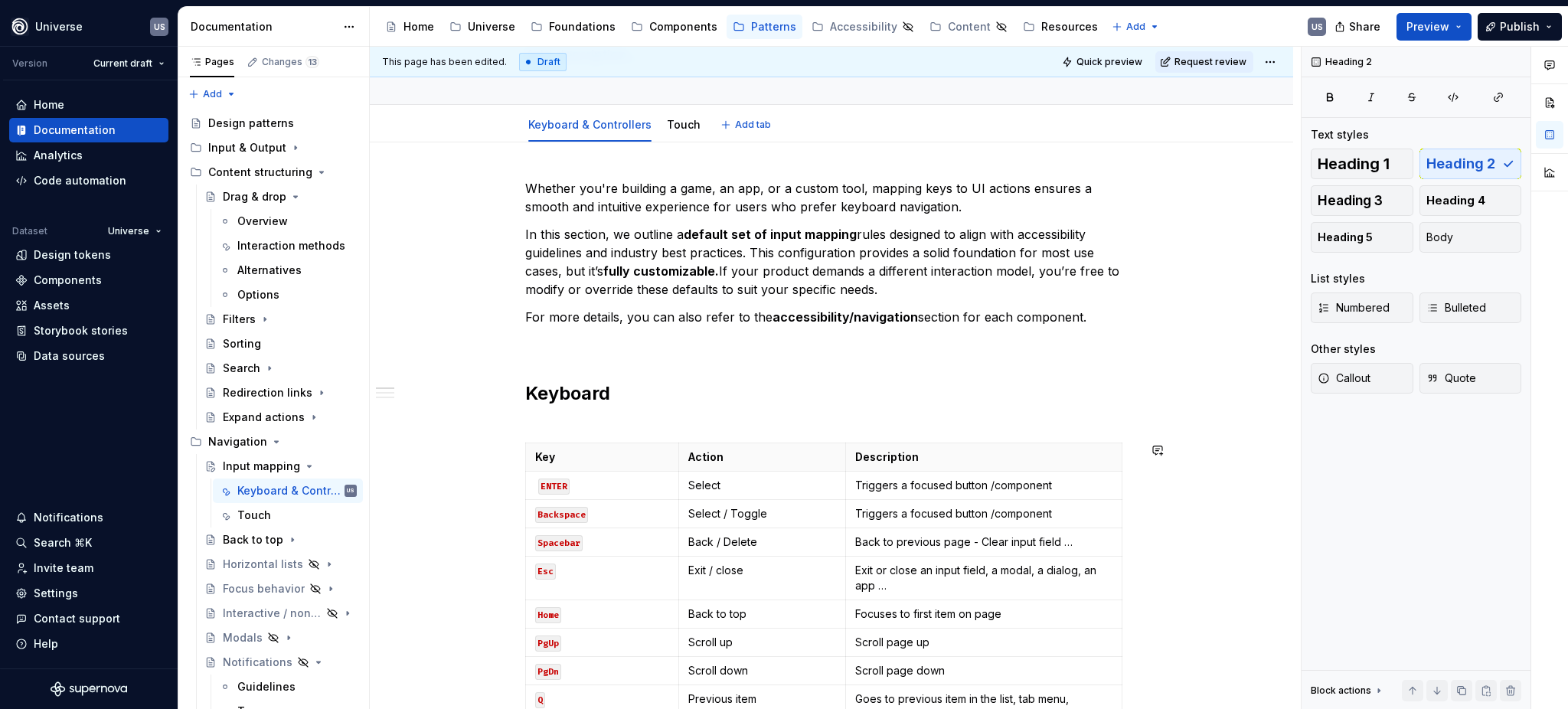
scroll to position [838, 0]
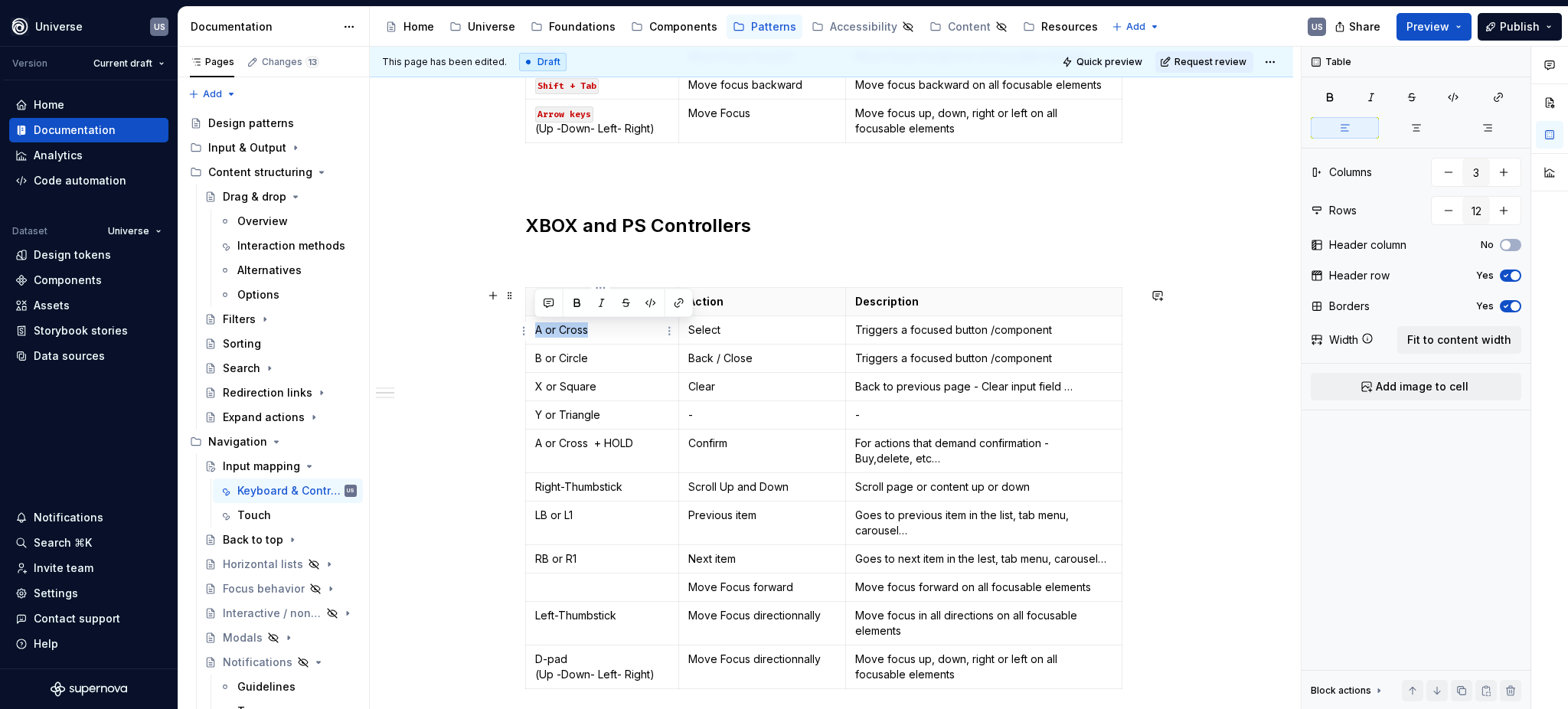
drag, startPoint x: 533, startPoint y: 332, endPoint x: 621, endPoint y: 336, distance: 88.1
click at [621, 336] on td "A or Cross" at bounding box center [603, 330] width 153 height 28
click at [1451, 97] on icon "button" at bounding box center [1453, 97] width 12 height 12
click at [504, 294] on span at bounding box center [509, 295] width 12 height 22
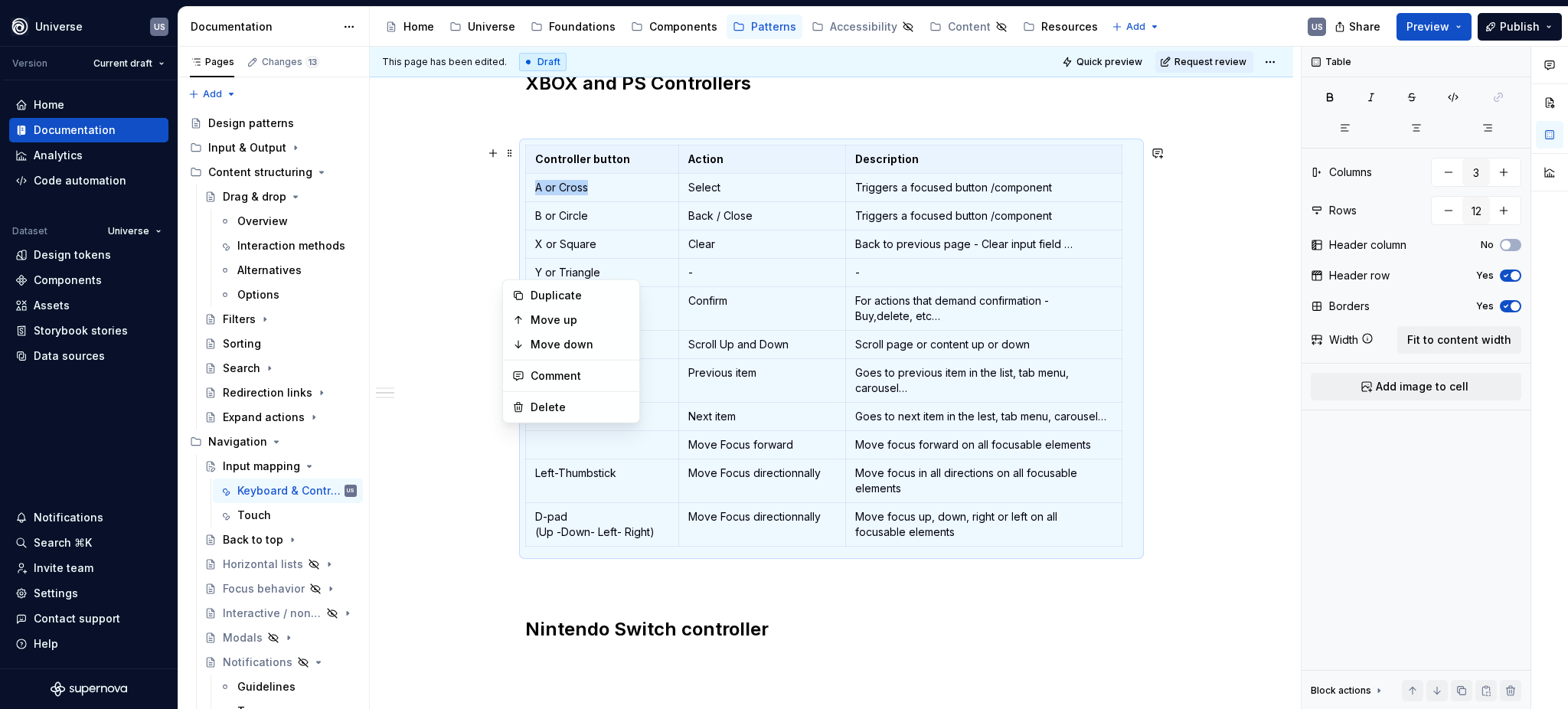
scroll to position [1143, 0]
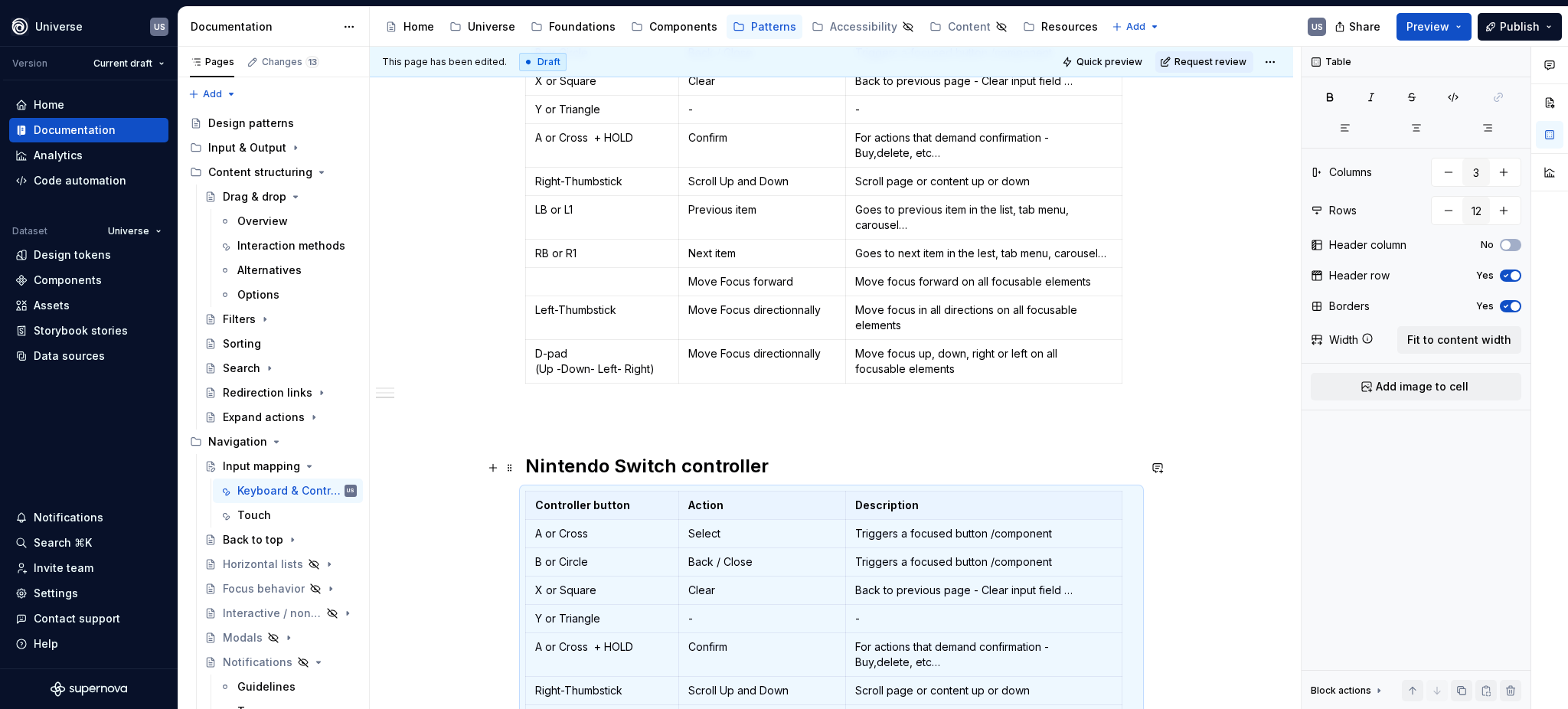
click at [826, 472] on h2 "Nintendo Switch controller" at bounding box center [831, 466] width 612 height 25
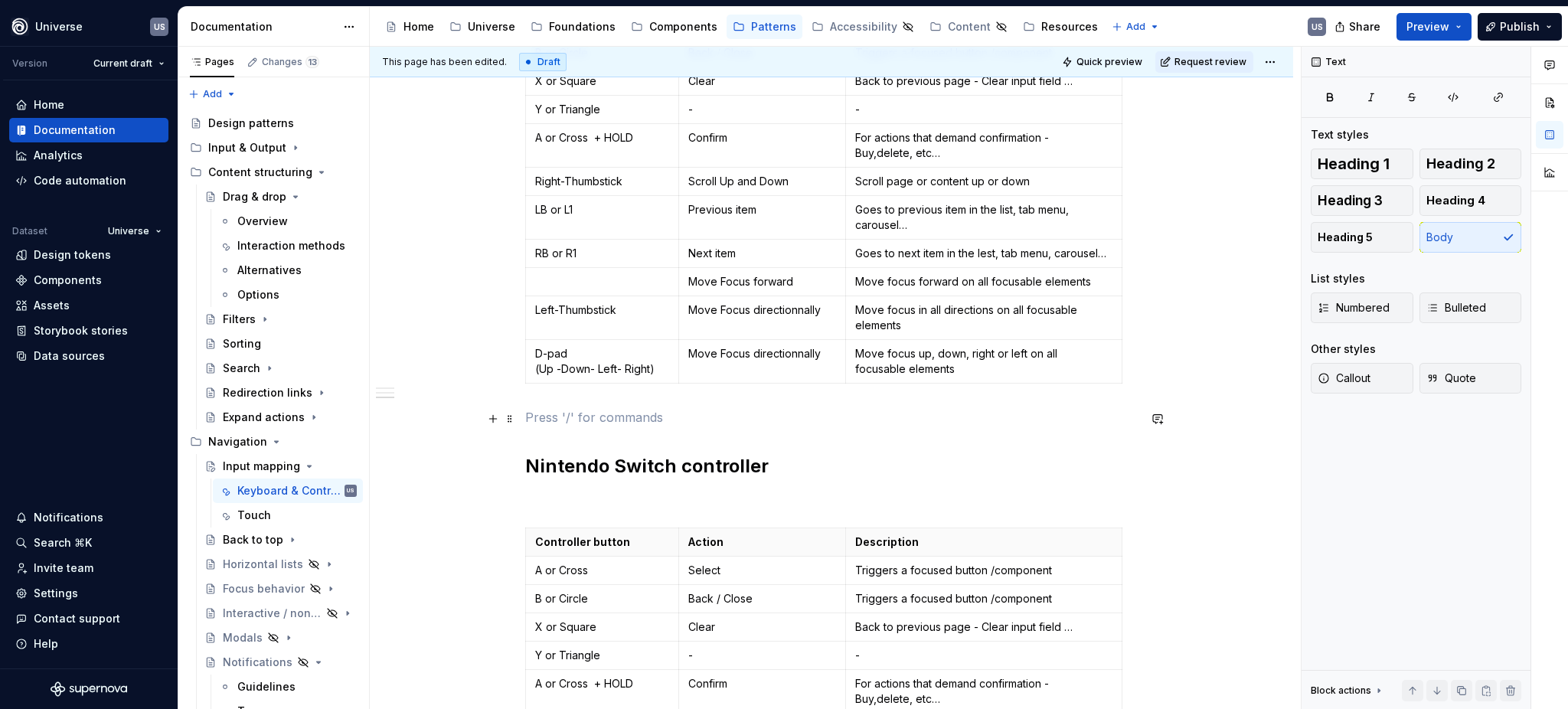
click at [832, 426] on p at bounding box center [831, 417] width 612 height 18
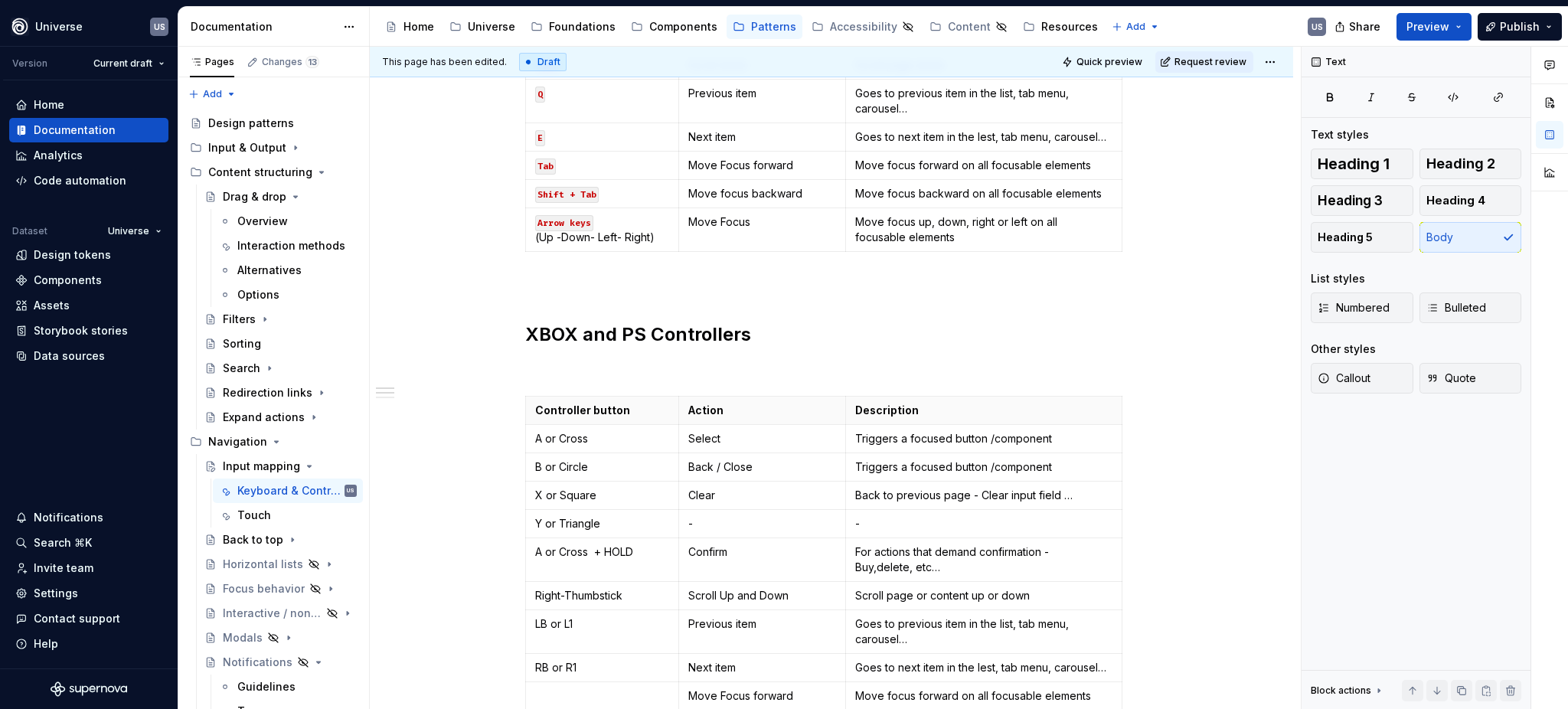
scroll to position [735, 0]
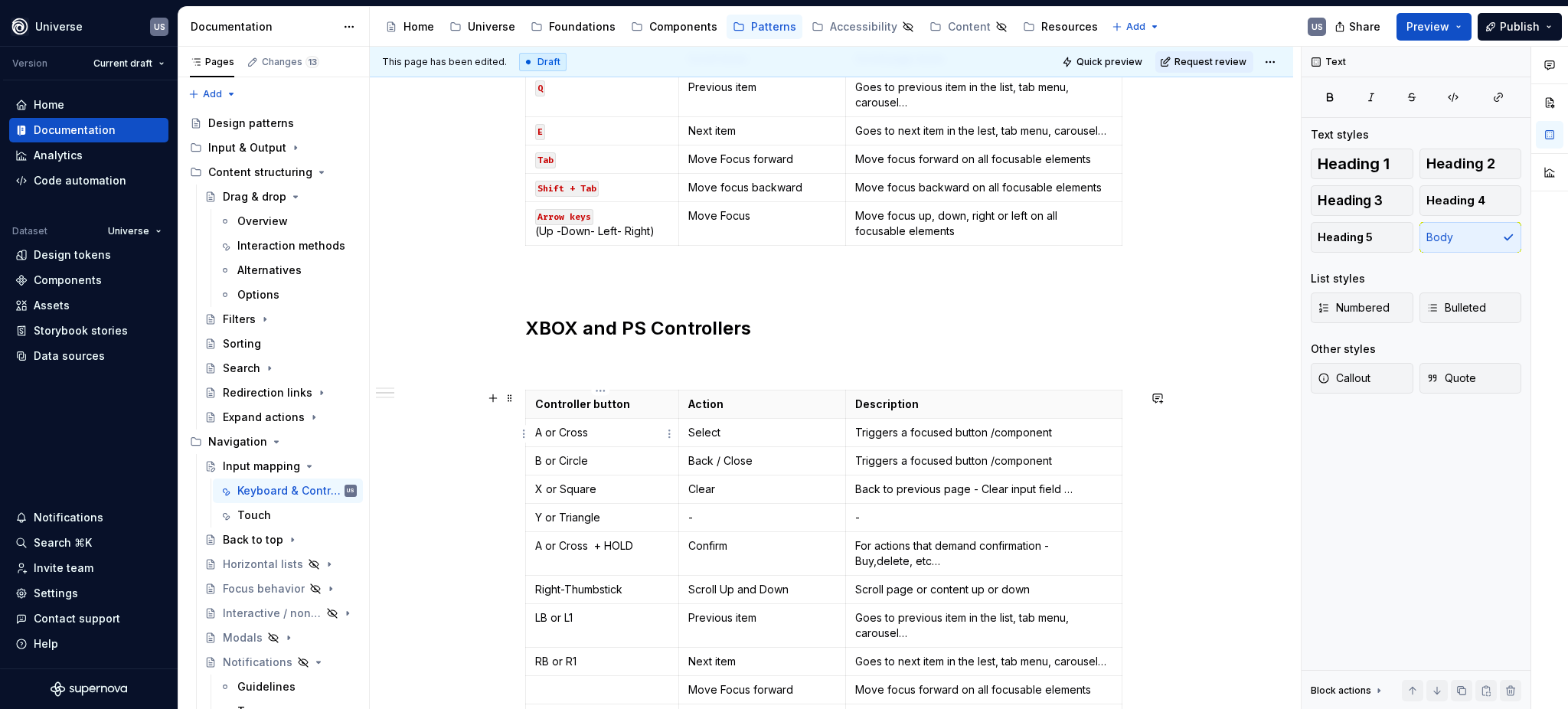
click at [608, 430] on p "A or Cross" at bounding box center [602, 432] width 134 height 15
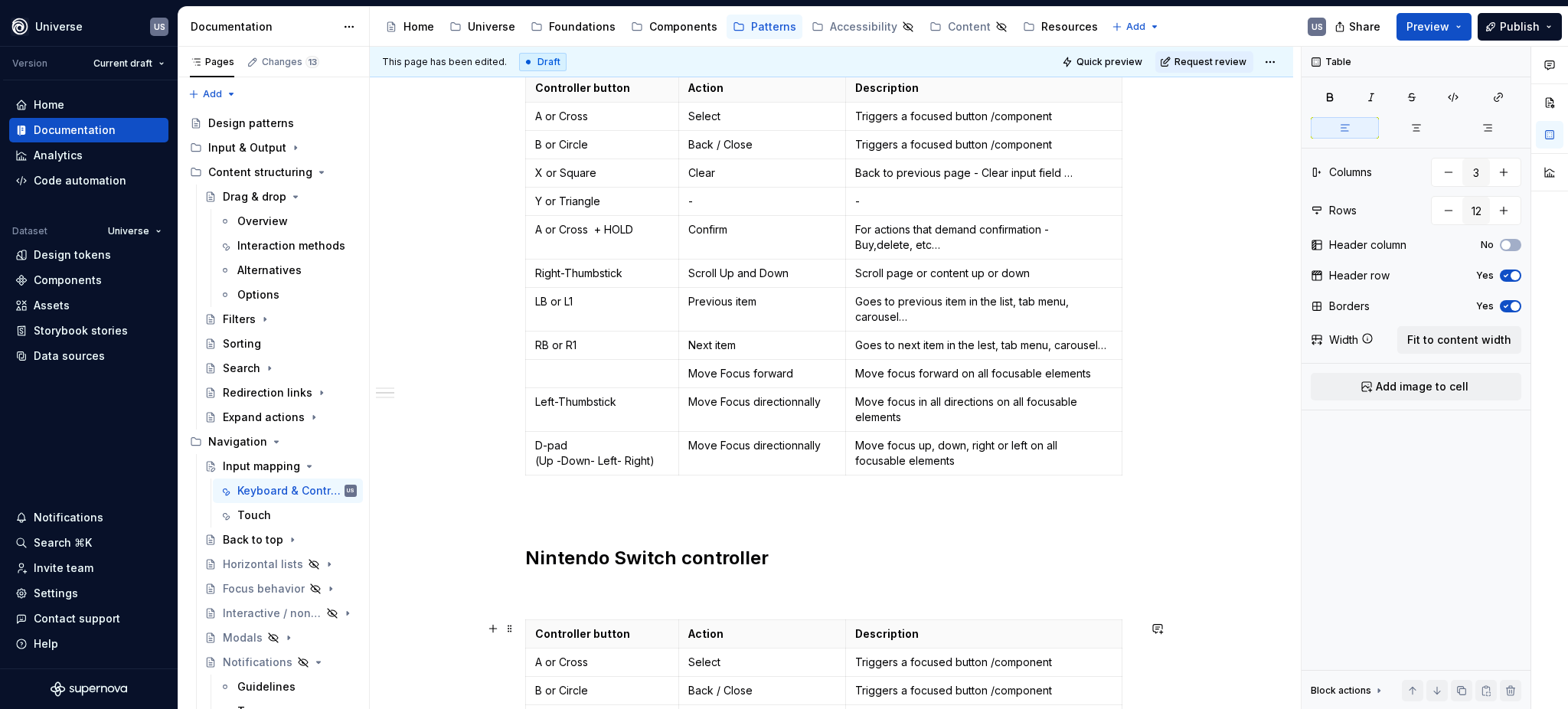
scroll to position [837, 0]
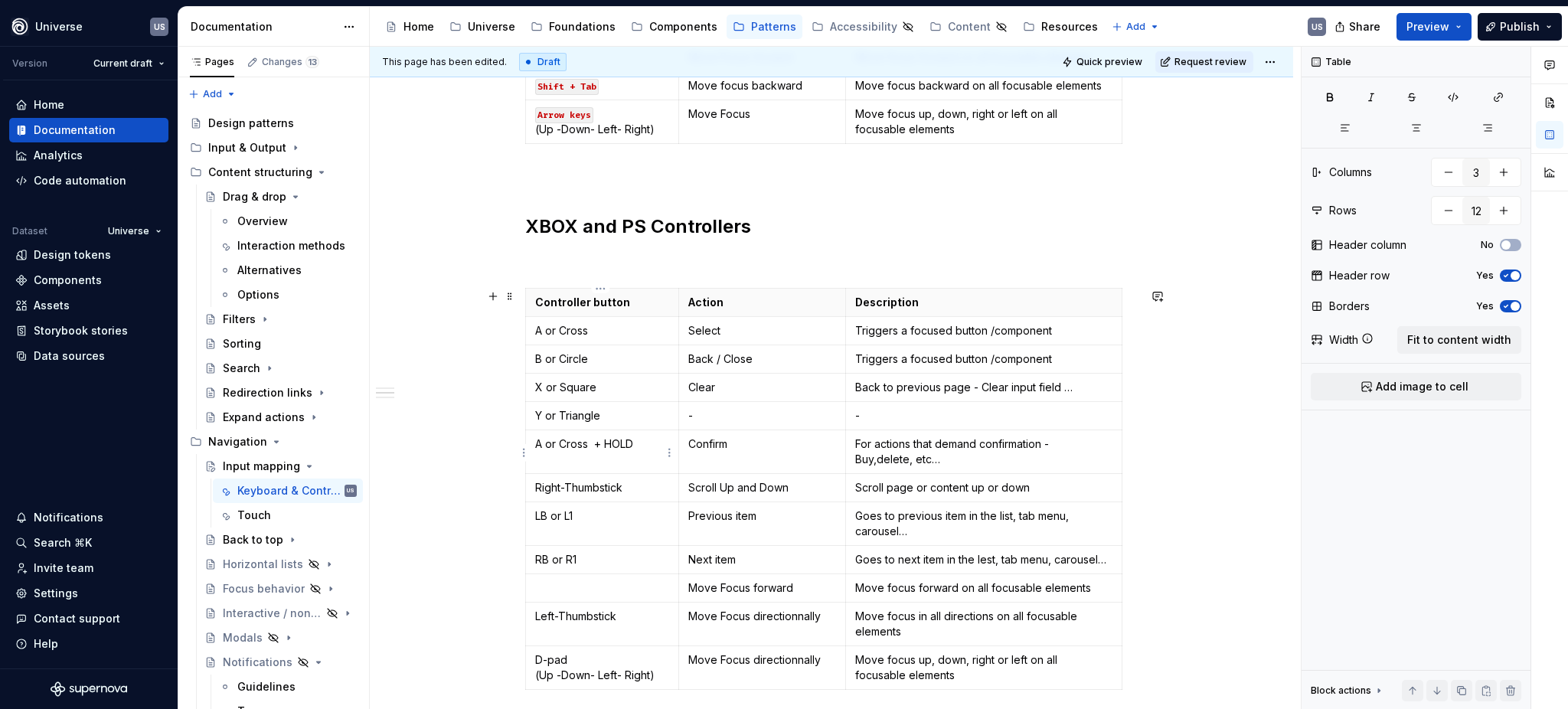
click at [592, 444] on p "A or Cross + HOLD" at bounding box center [602, 444] width 134 height 15
drag, startPoint x: 593, startPoint y: 444, endPoint x: 640, endPoint y: 448, distance: 47.2
click at [640, 448] on p "A or Cross + HOLD" at bounding box center [602, 444] width 134 height 15
type textarea "*"
click at [1454, 94] on icon "button" at bounding box center [1453, 97] width 12 height 12
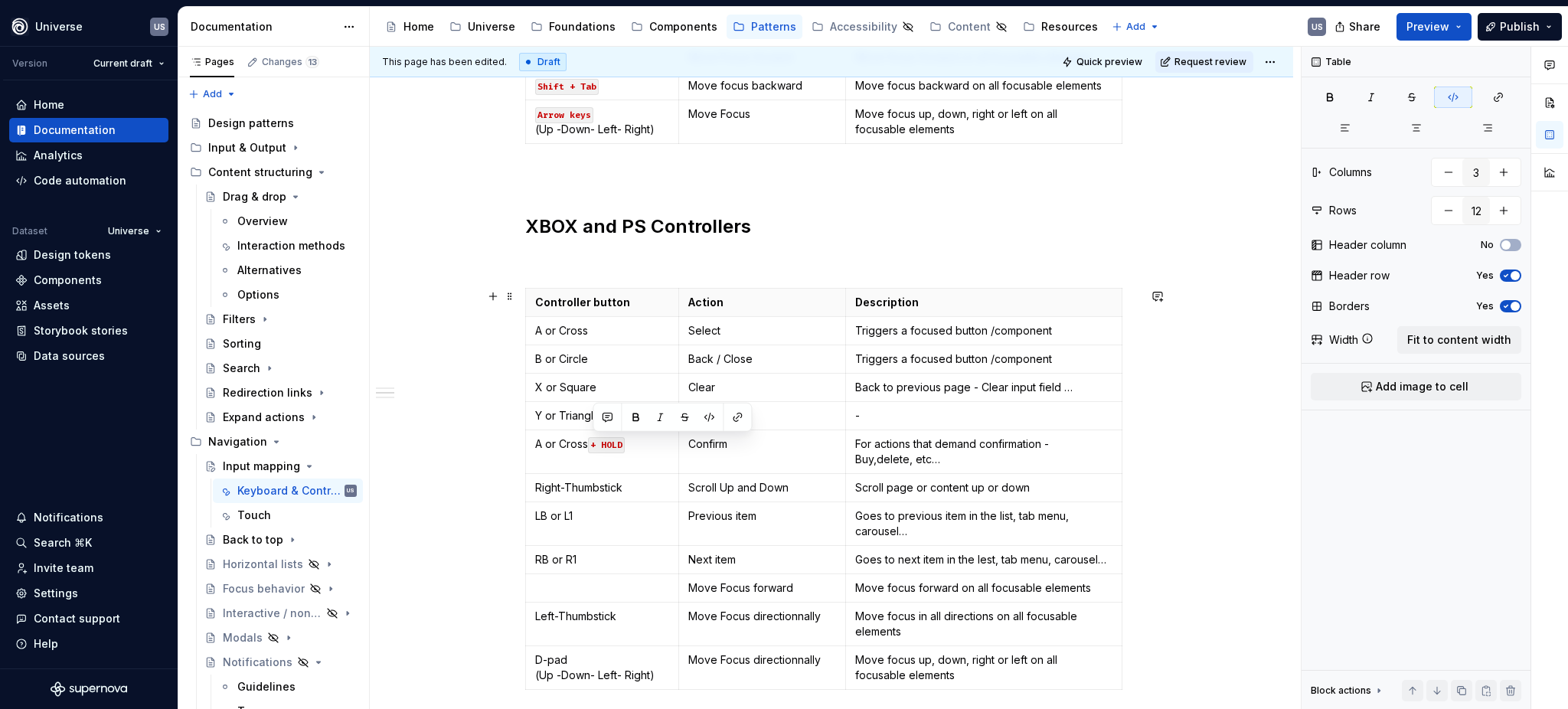
click at [623, 519] on p "LB or L1" at bounding box center [602, 516] width 134 height 15
click at [604, 446] on code "+ HOLD" at bounding box center [607, 446] width 37 height 16
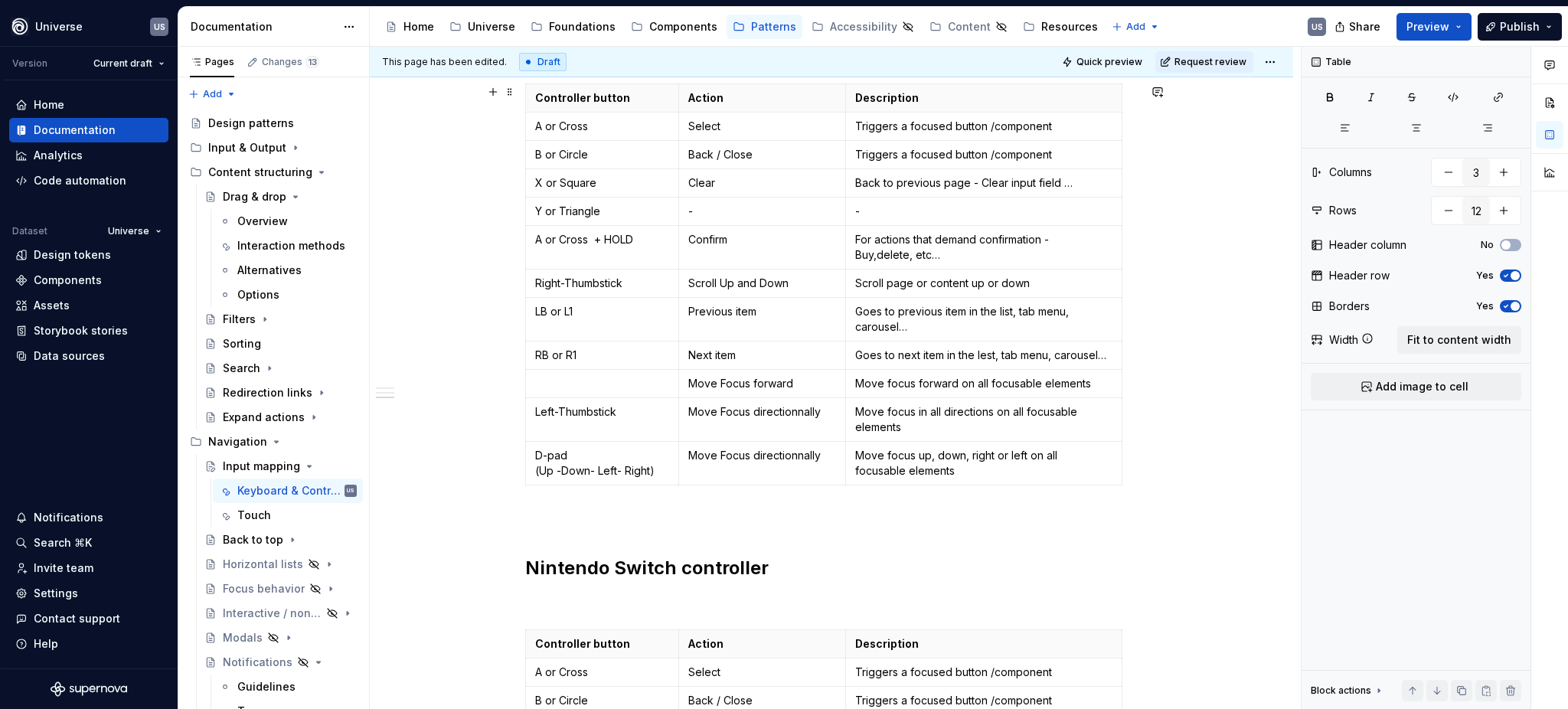
scroll to position [939, 0]
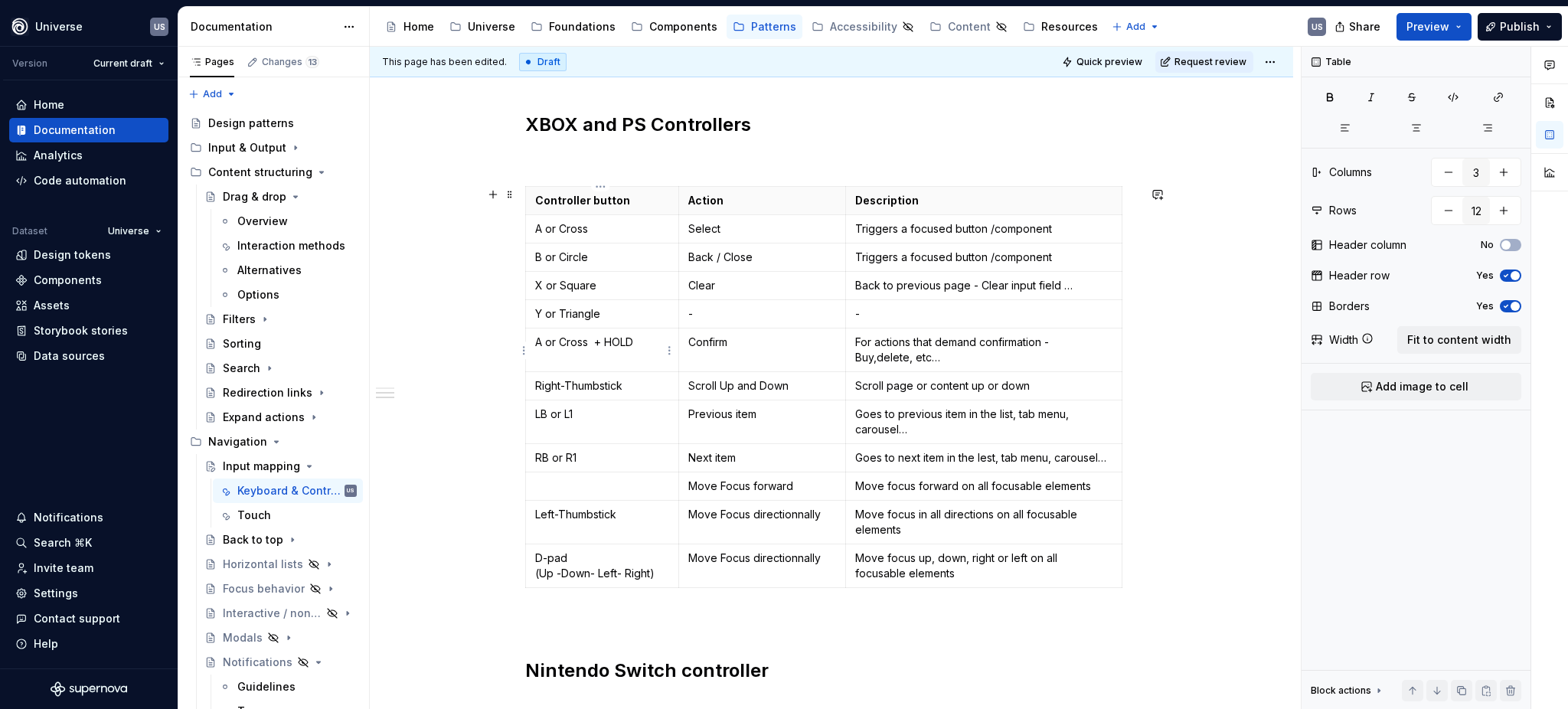
click at [597, 342] on p "A or Cross + HOLD" at bounding box center [602, 342] width 134 height 15
click at [876, 358] on p "For actions that demand confirmation - Buy,delete, etc…" at bounding box center [984, 350] width 257 height 30
click at [976, 348] on p "For actions that demand confirmation - Buy, delete, etc…" at bounding box center [984, 350] width 257 height 30
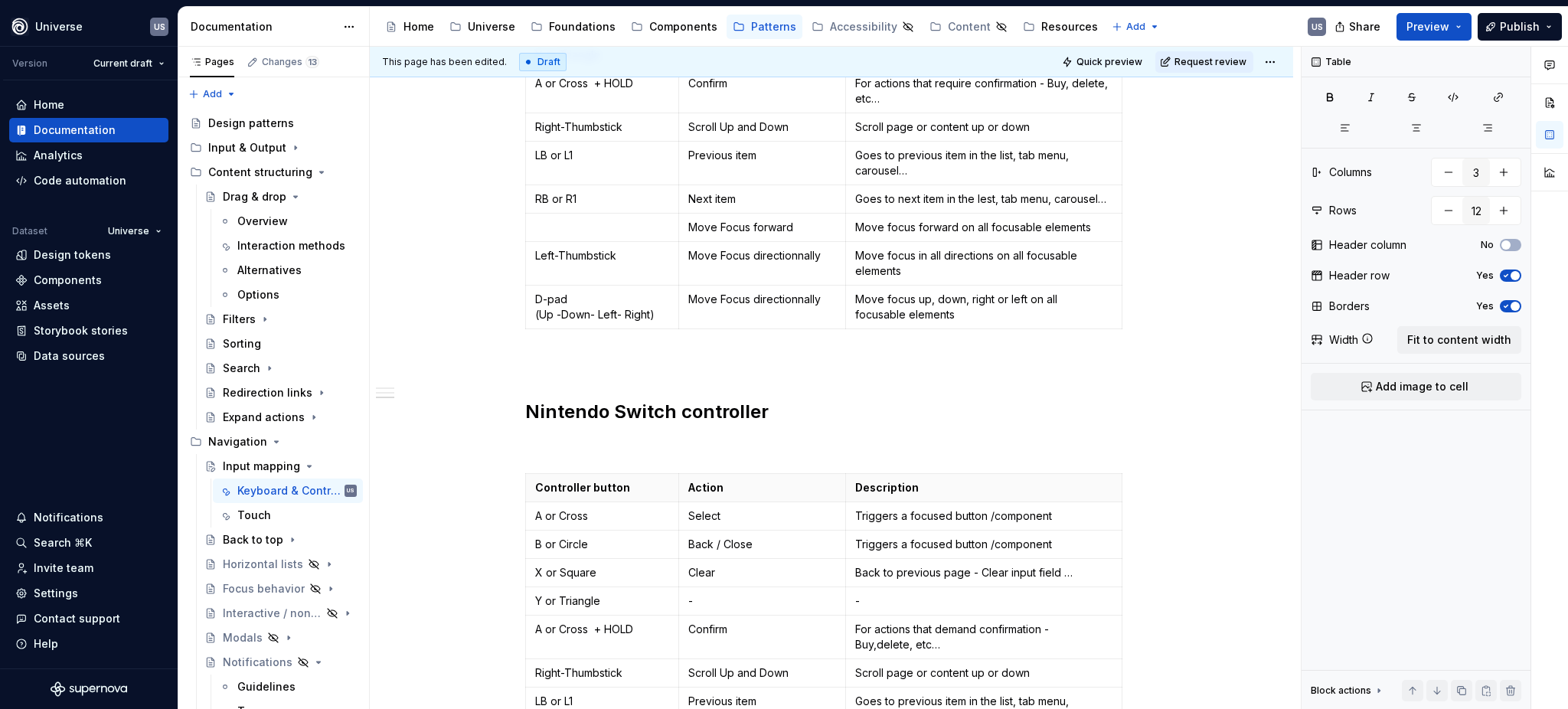
scroll to position [1348, 0]
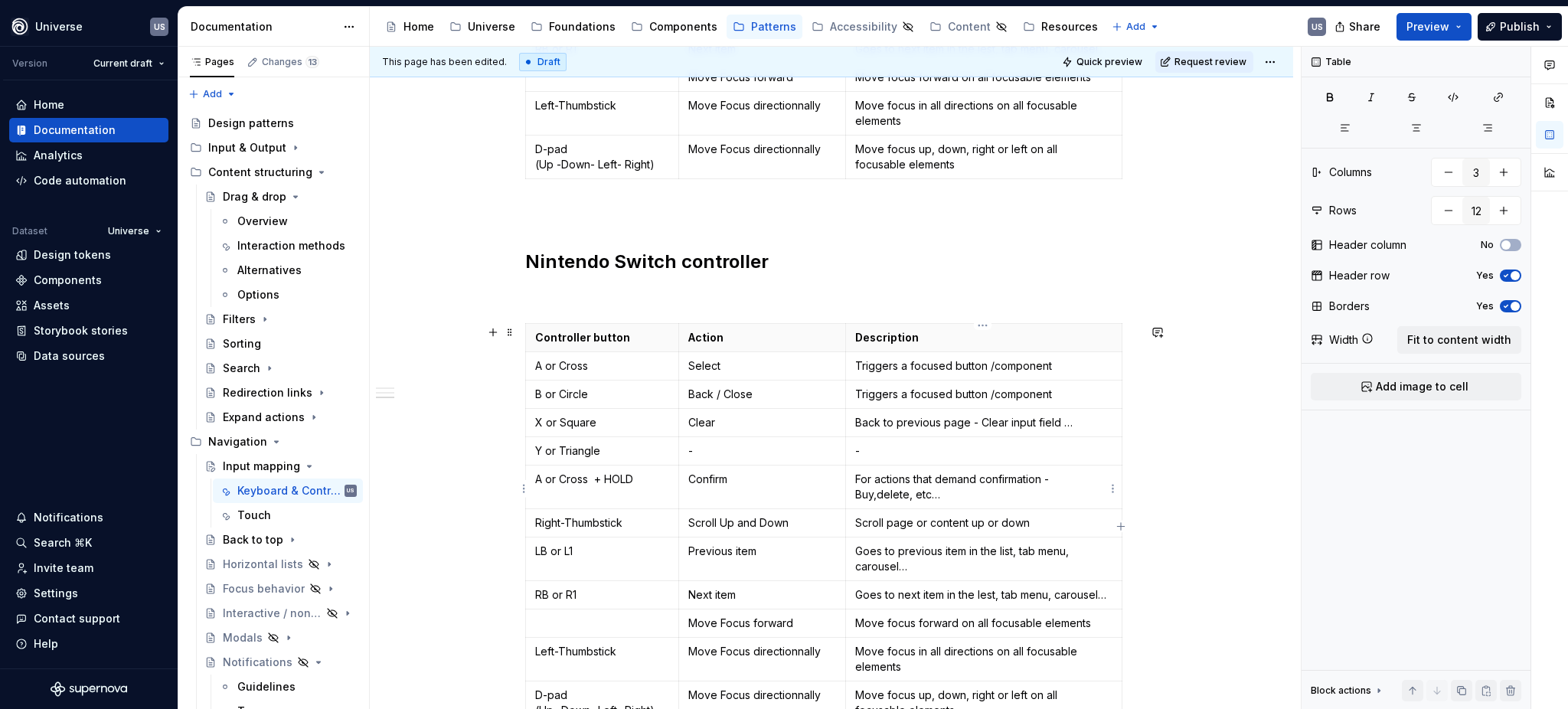
click at [974, 485] on p "For actions that demand confirmation - Buy,delete, etc…" at bounding box center [984, 487] width 257 height 30
click at [976, 495] on p "For actions that require confirmation - Buy,delete, etc…" at bounding box center [984, 487] width 257 height 30
